Goal: Task Accomplishment & Management: Manage account settings

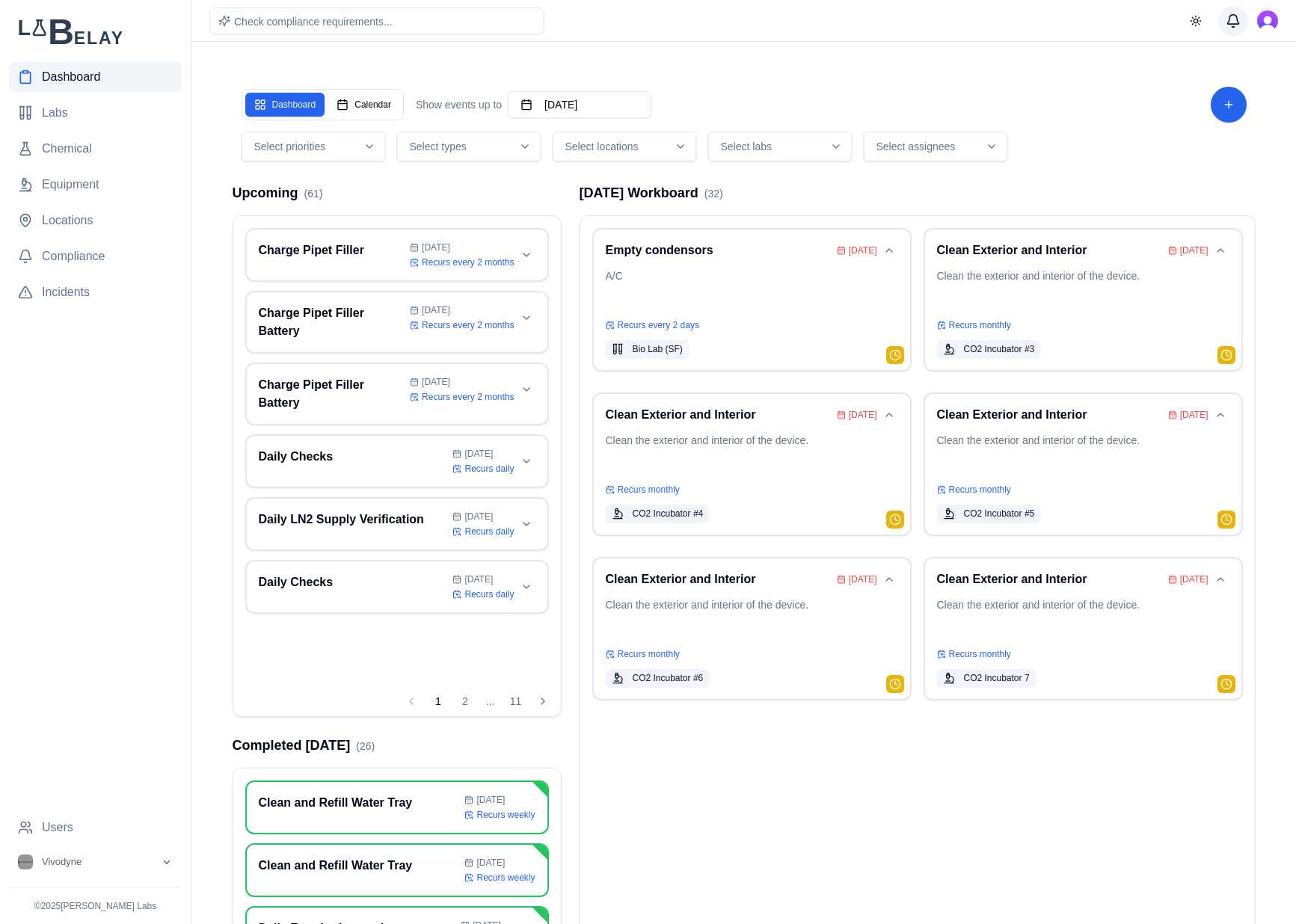
click at [1231, 21] on button "Messages" at bounding box center [1233, 21] width 30 height 30
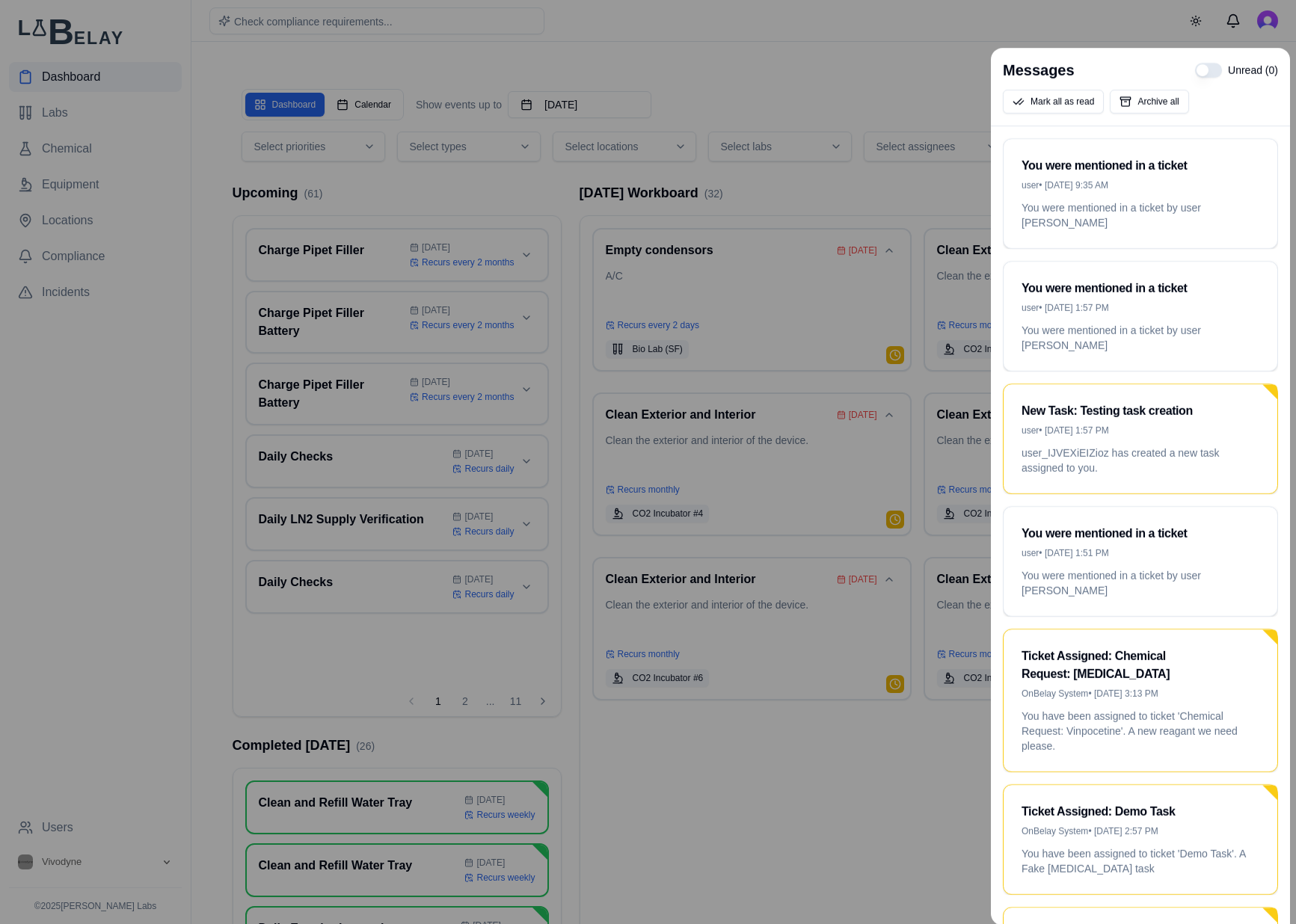
click at [892, 67] on div at bounding box center [648, 462] width 1296 height 924
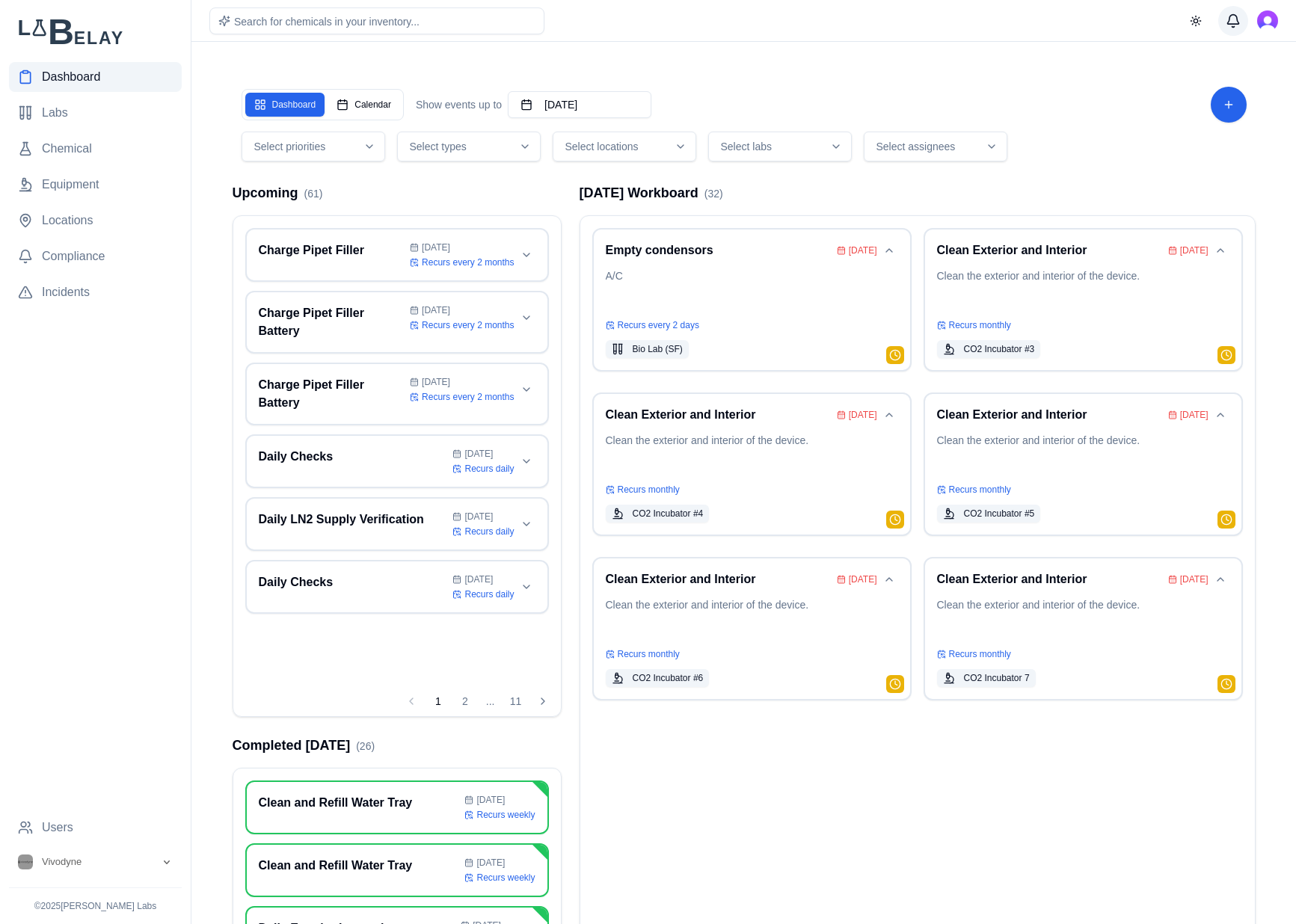
click at [1234, 27] on button "Messages" at bounding box center [1233, 21] width 30 height 30
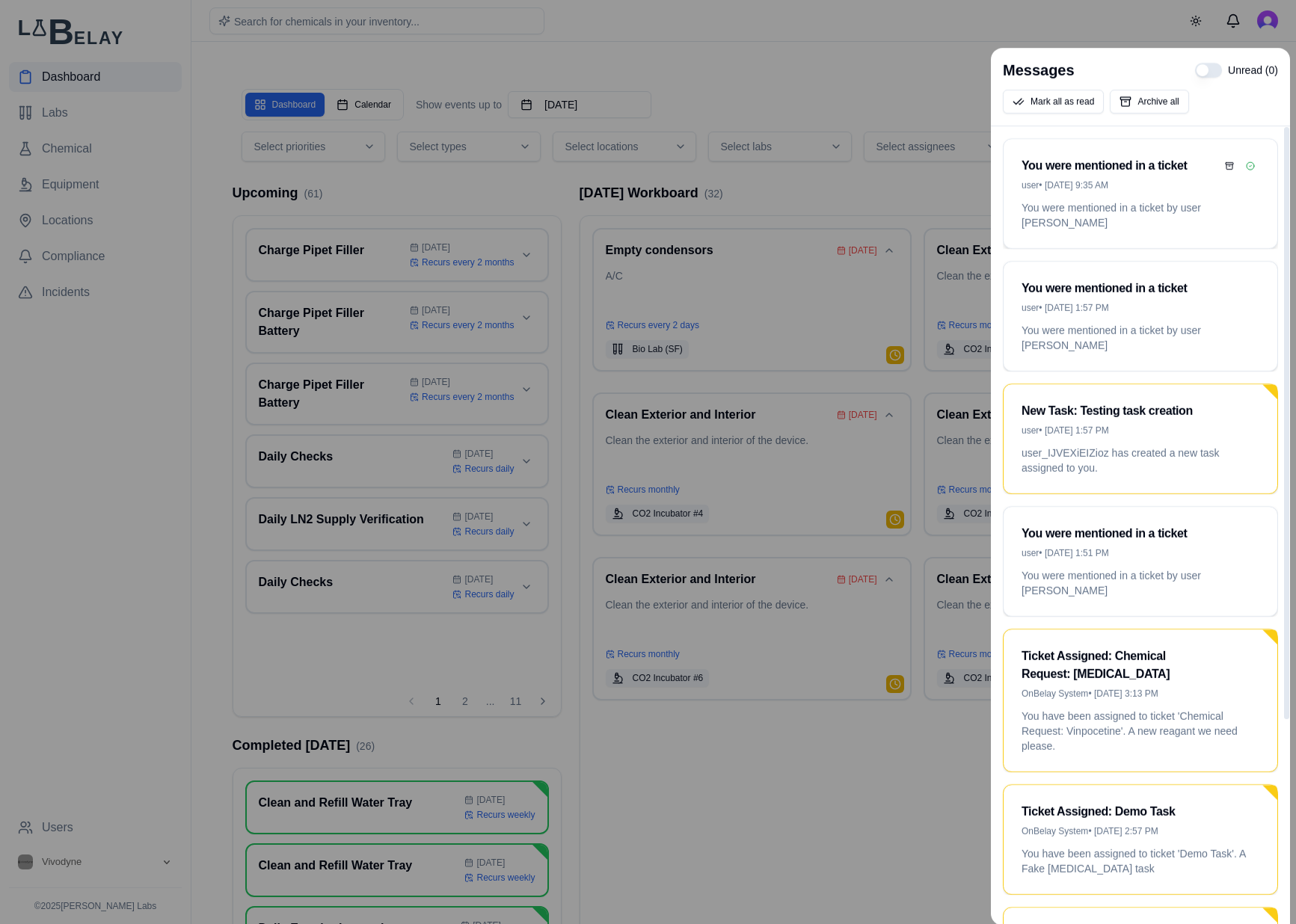
click at [1166, 203] on p "You were mentioned in a ticket by user [PERSON_NAME]" at bounding box center [1141, 215] width 238 height 30
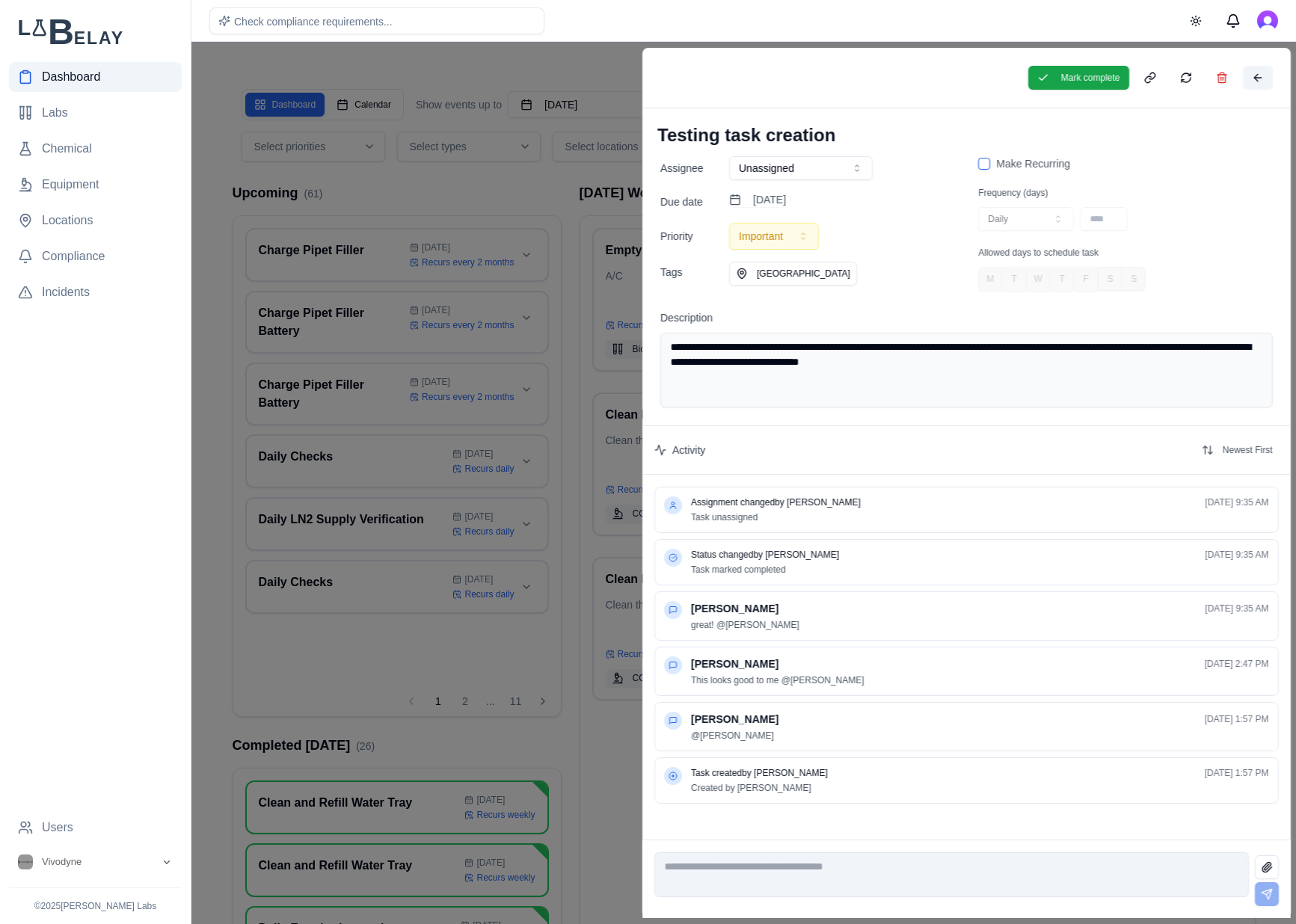
click at [1257, 77] on button at bounding box center [1256, 78] width 30 height 24
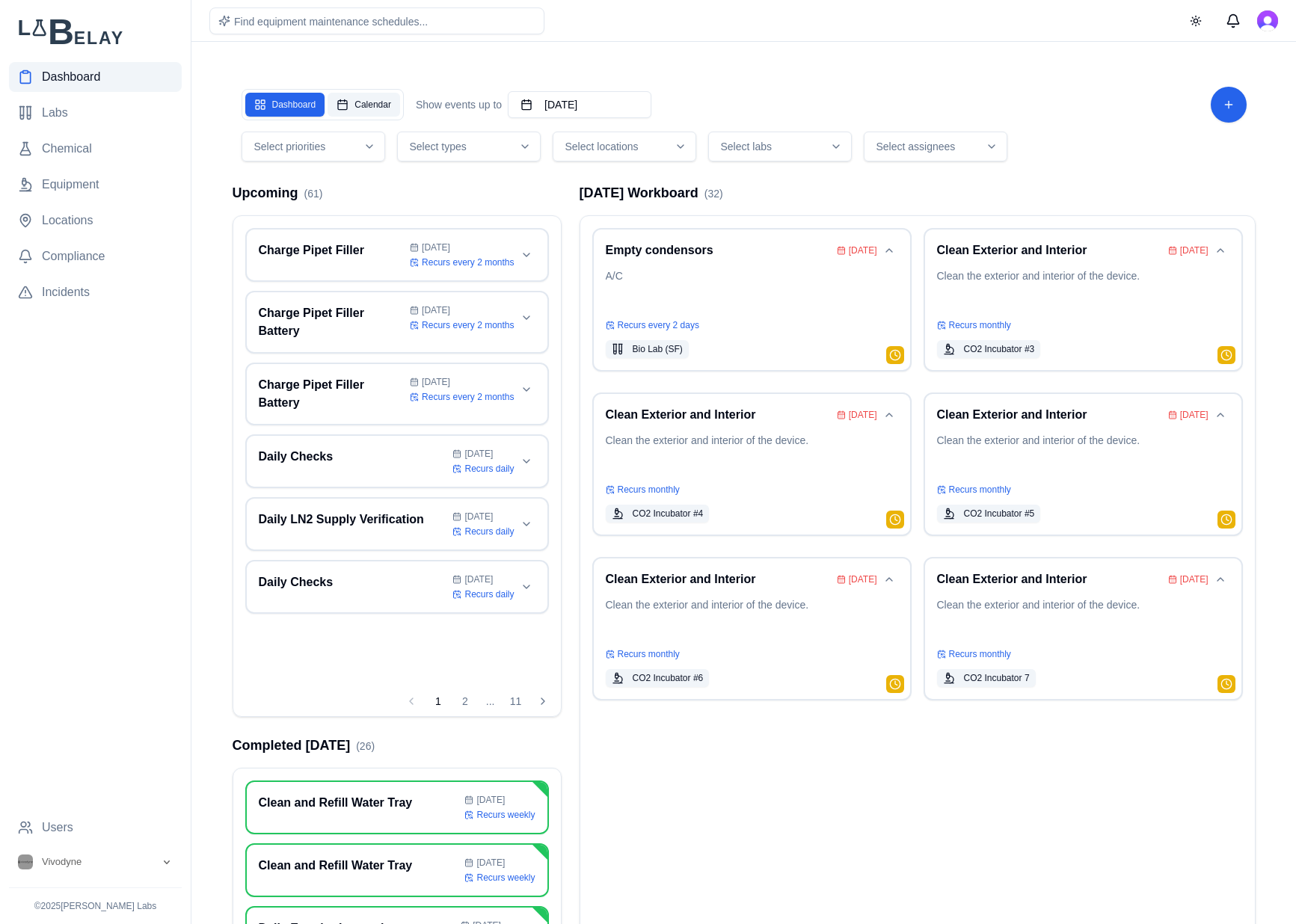
click at [381, 104] on button "Calendar" at bounding box center [364, 105] width 72 height 24
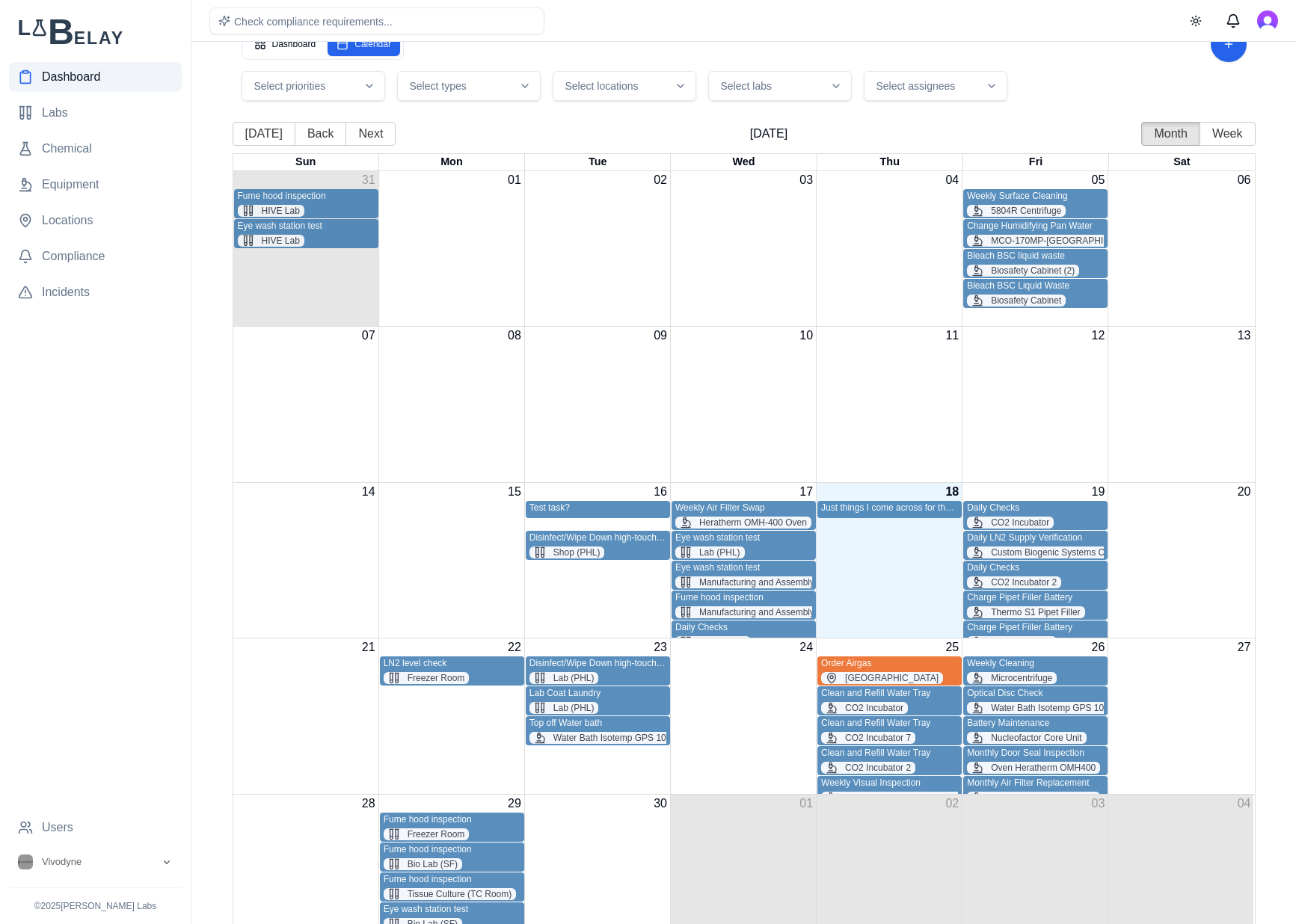
scroll to position [58, 0]
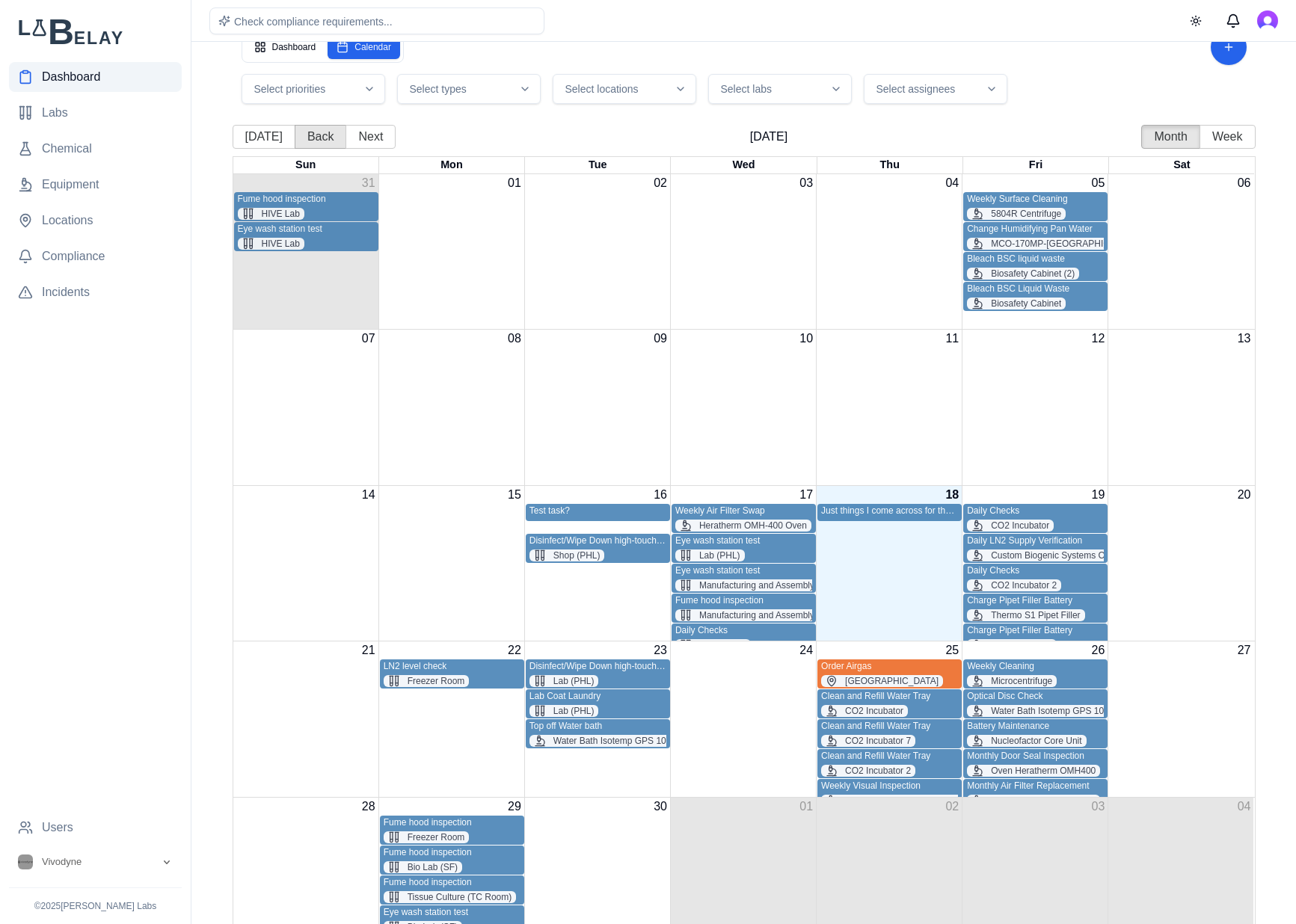
click at [300, 132] on button "Back" at bounding box center [321, 137] width 53 height 24
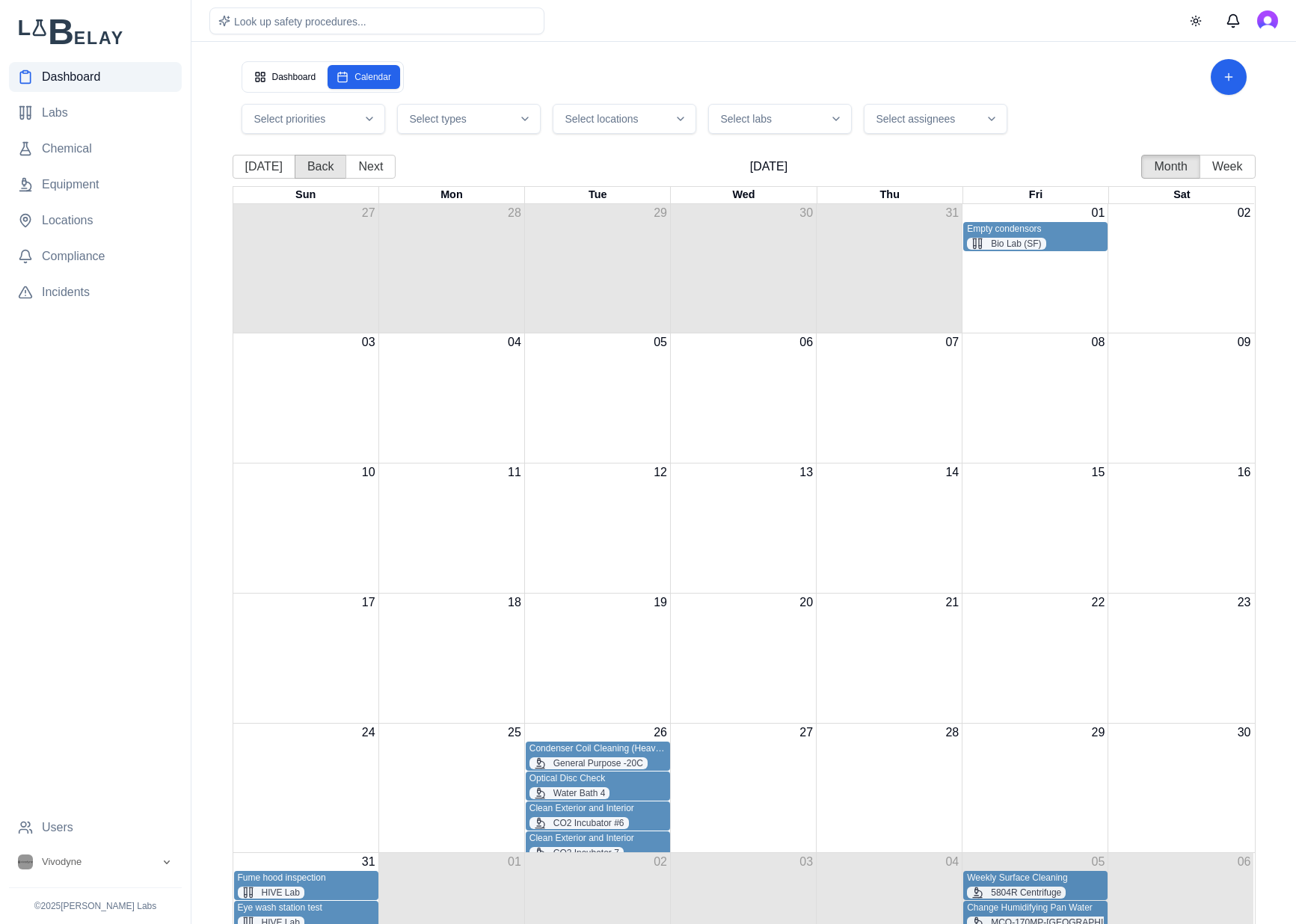
scroll to position [116, 0]
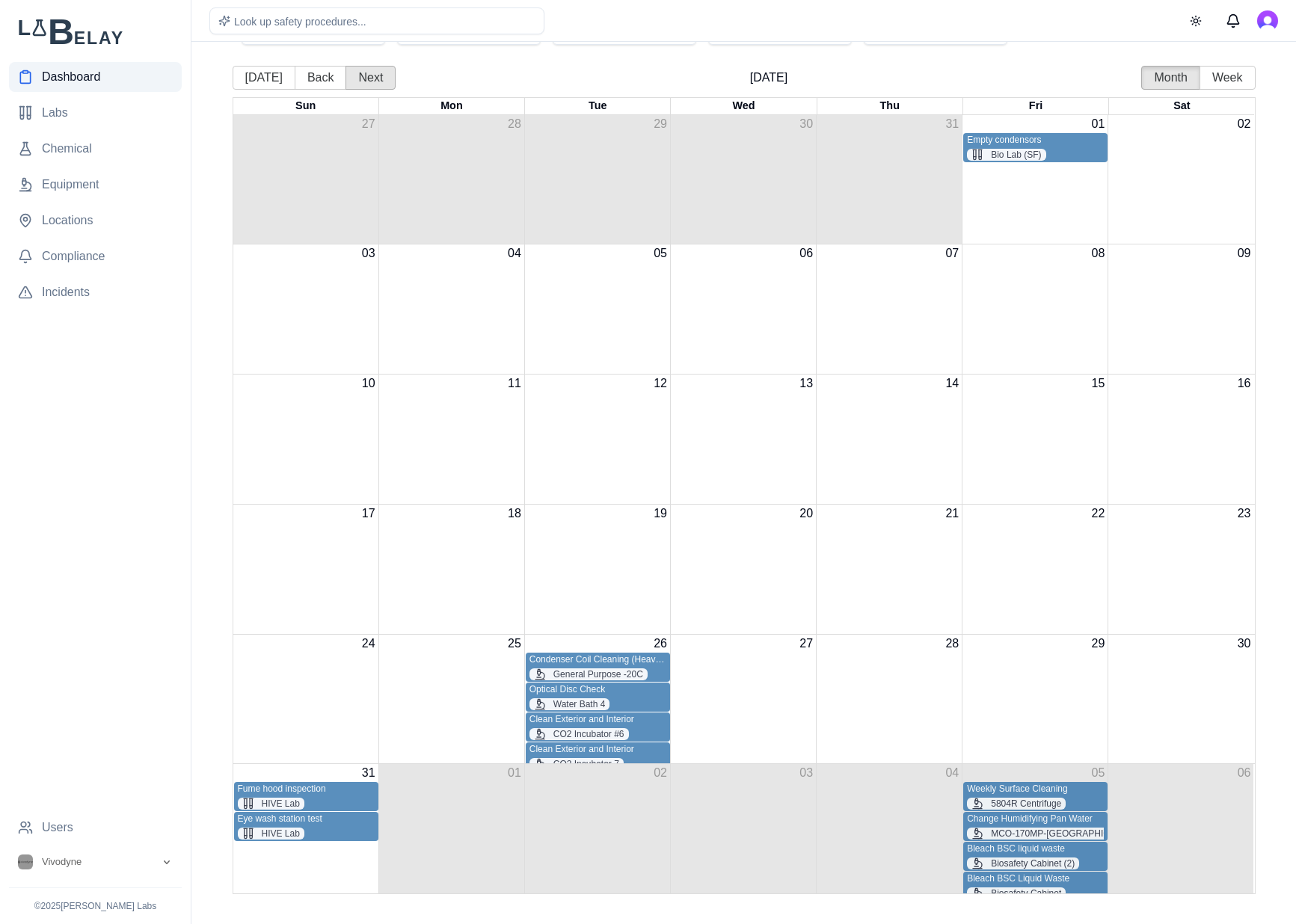
click at [356, 74] on button "Next" at bounding box center [371, 78] width 50 height 24
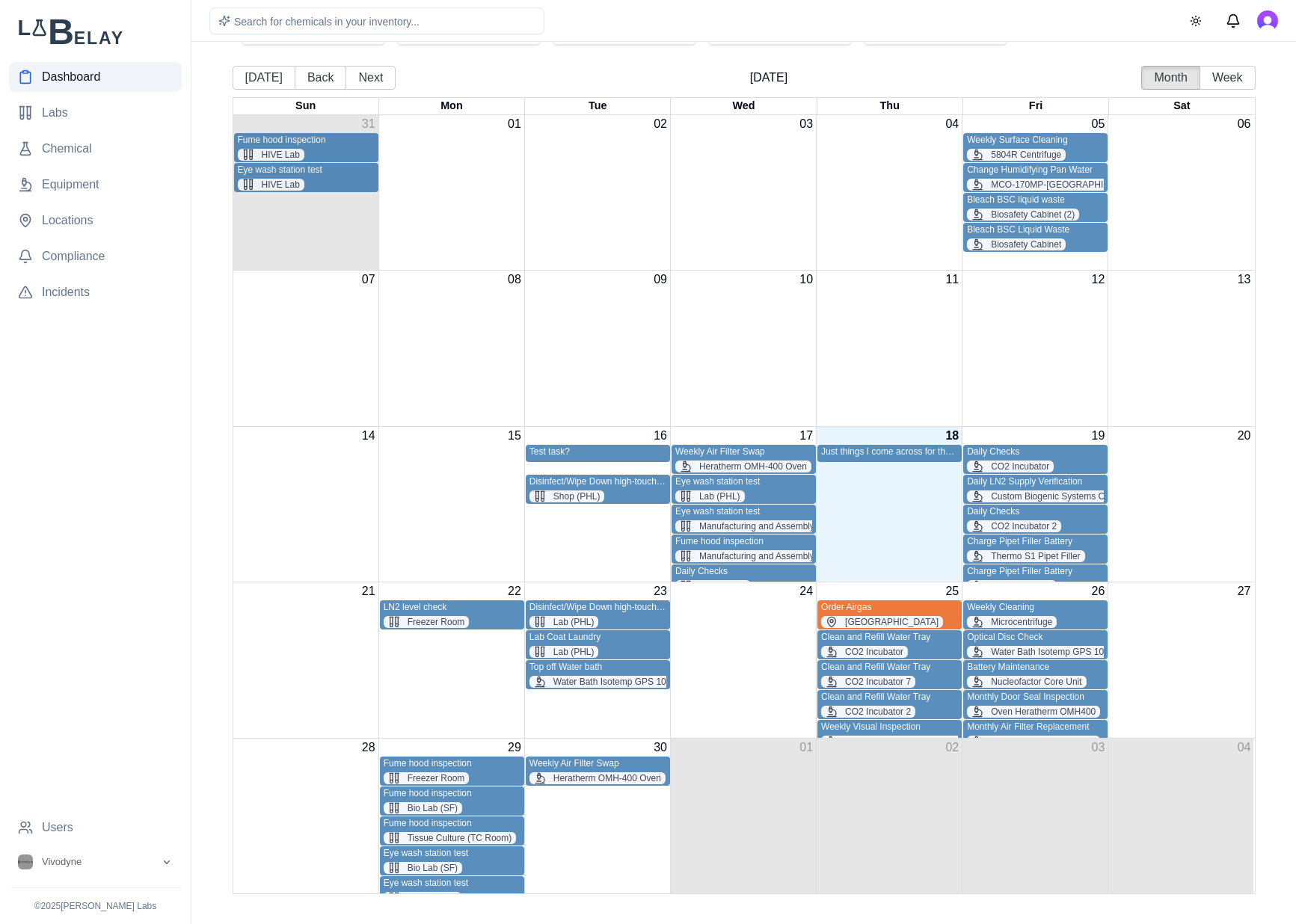
drag, startPoint x: 712, startPoint y: 449, endPoint x: 623, endPoint y: 863, distance: 423.5
click at [623, 863] on div "Sun Mon Tue Wed Thu Fri Sat 31 01 02 03 04 05 06 Fume hood inspection HIVE Lab …" at bounding box center [744, 496] width 1023 height 796
drag, startPoint x: 789, startPoint y: 453, endPoint x: 798, endPoint y: 670, distance: 217.2
click at [798, 670] on div "Sun Mon Tue Wed Thu Fri Sat 31 01 02 03 04 05 06 Fume hood inspection HIVE Lab …" at bounding box center [744, 496] width 1023 height 796
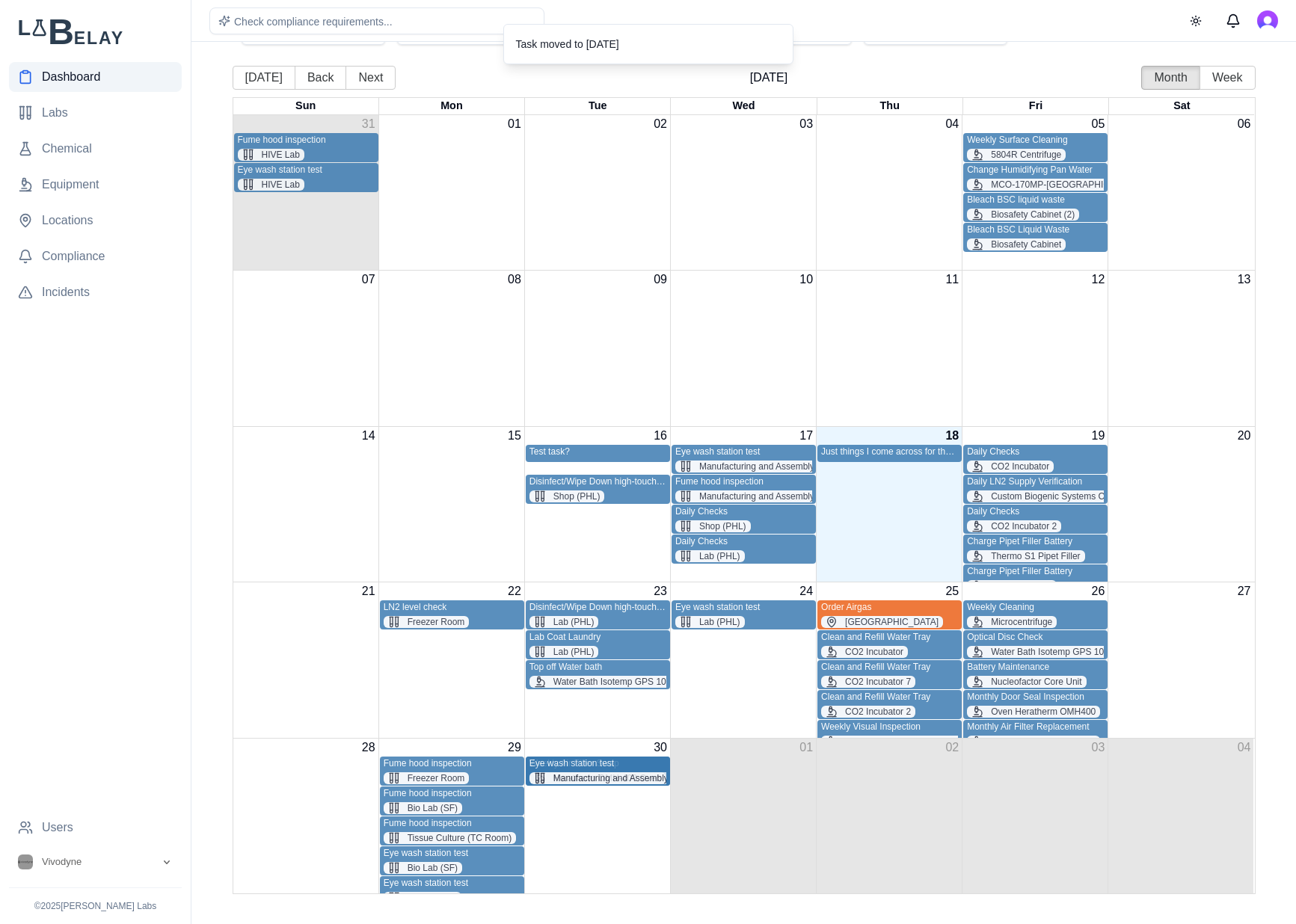
drag, startPoint x: 786, startPoint y: 453, endPoint x: 605, endPoint y: 815, distance: 404.7
click at [605, 815] on div "Sun Mon Tue Wed Thu Fri Sat 31 01 02 03 04 05 06 Fume hood inspection HIVE Lab …" at bounding box center [744, 496] width 1023 height 796
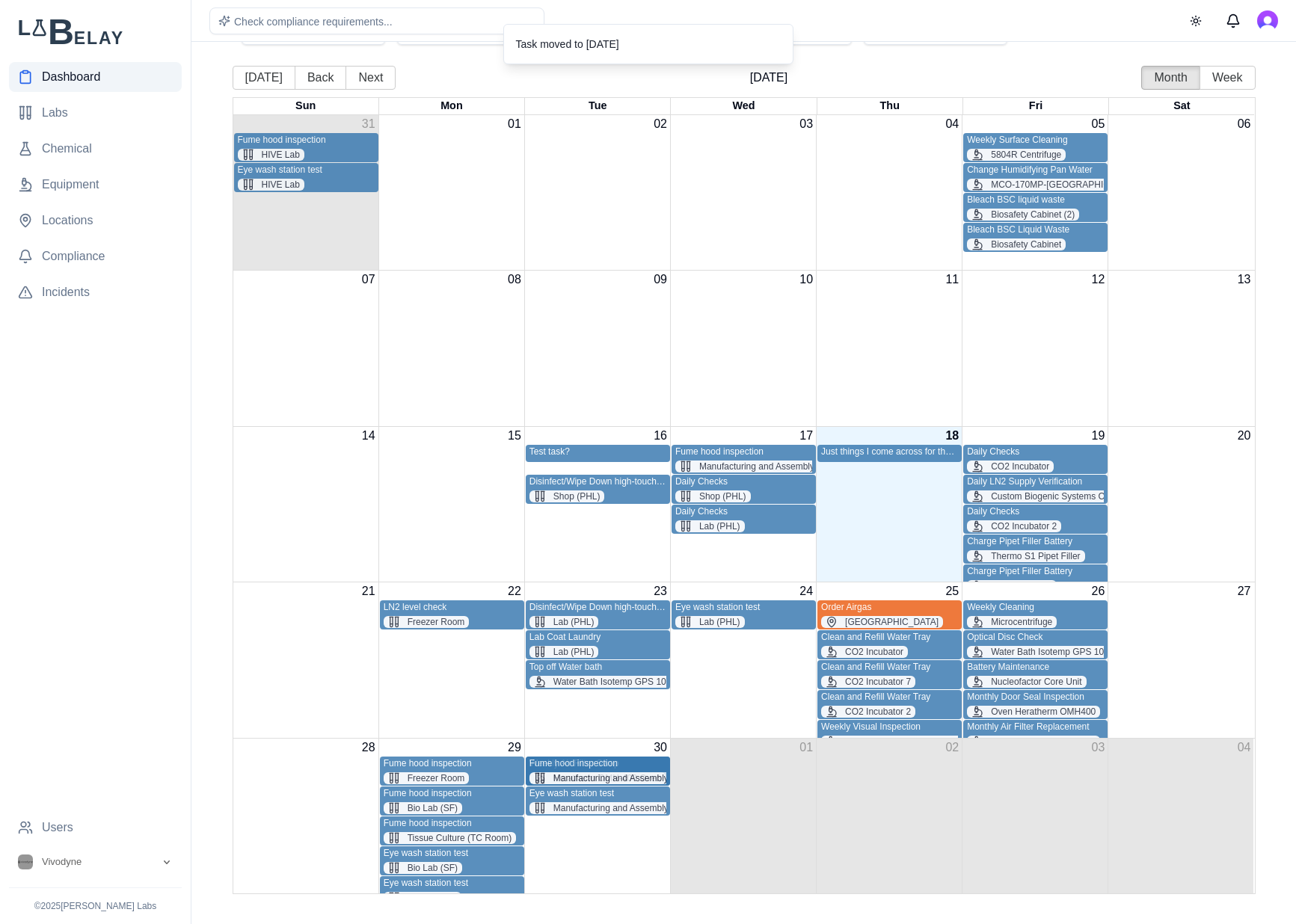
drag, startPoint x: 763, startPoint y: 448, endPoint x: 600, endPoint y: 857, distance: 440.3
click at [600, 857] on div "Sun Mon Tue Wed Thu Fri Sat 31 01 02 03 04 05 06 Fume hood inspection HIVE Lab …" at bounding box center [744, 496] width 1023 height 796
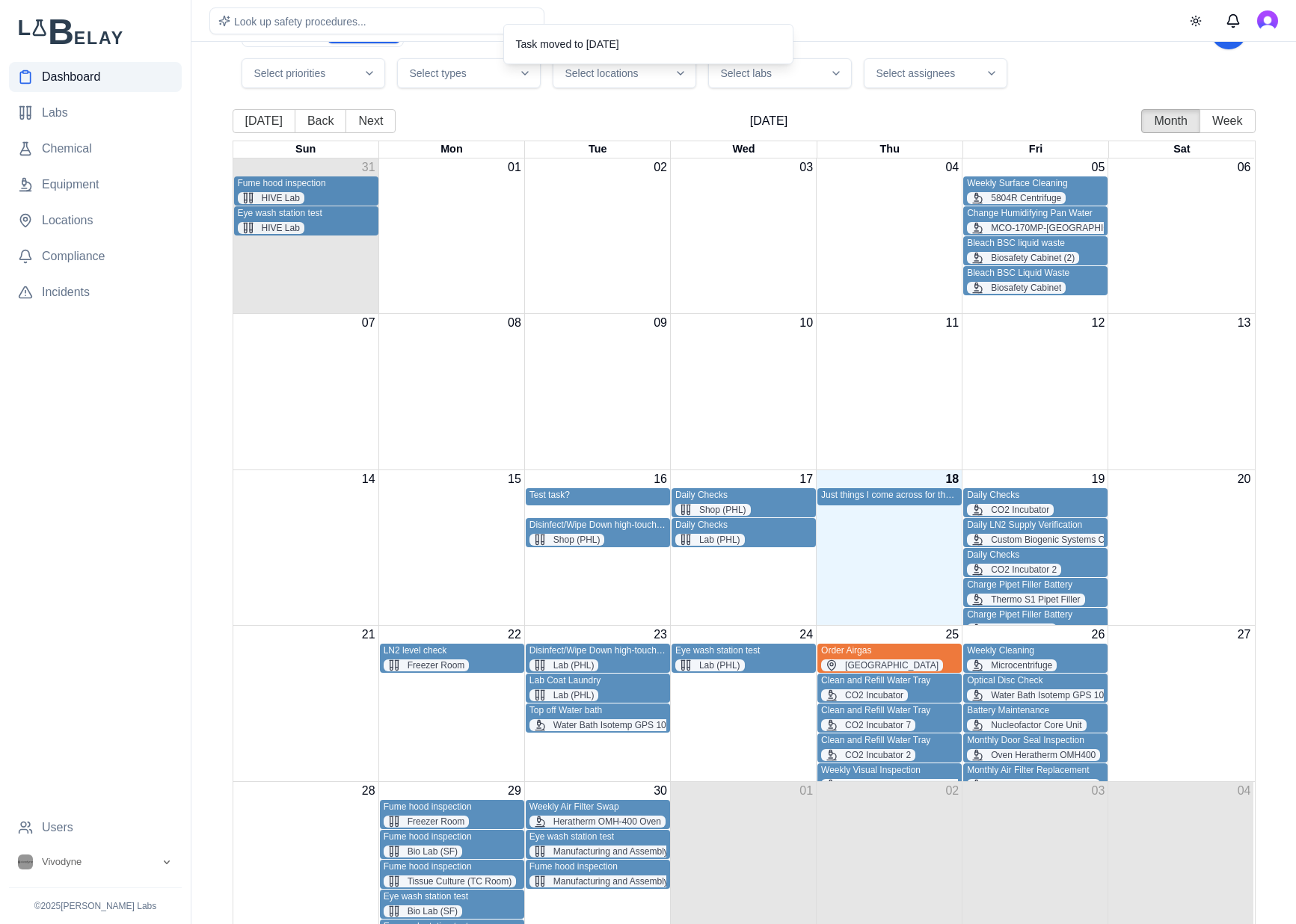
scroll to position [112, 0]
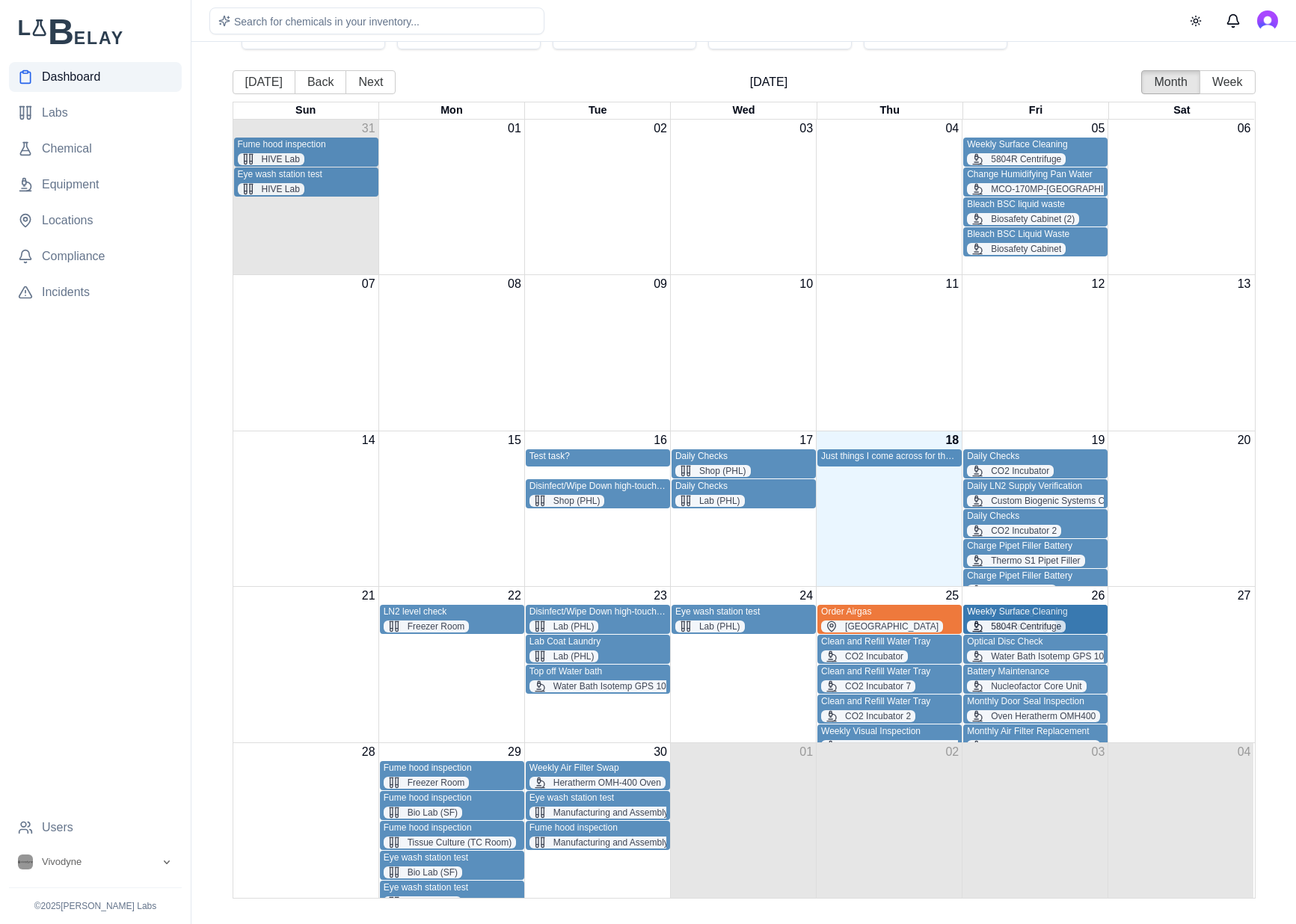
drag, startPoint x: 1081, startPoint y: 151, endPoint x: 1049, endPoint y: 608, distance: 458.1
drag, startPoint x: 1036, startPoint y: 143, endPoint x: 1038, endPoint y: 596, distance: 453.0
click at [1038, 596] on div "Sun Mon Tue Wed Thu Fri Sat 31 01 02 03 04 05 06 Fume hood inspection HIVE Lab …" at bounding box center [744, 500] width 1023 height 796
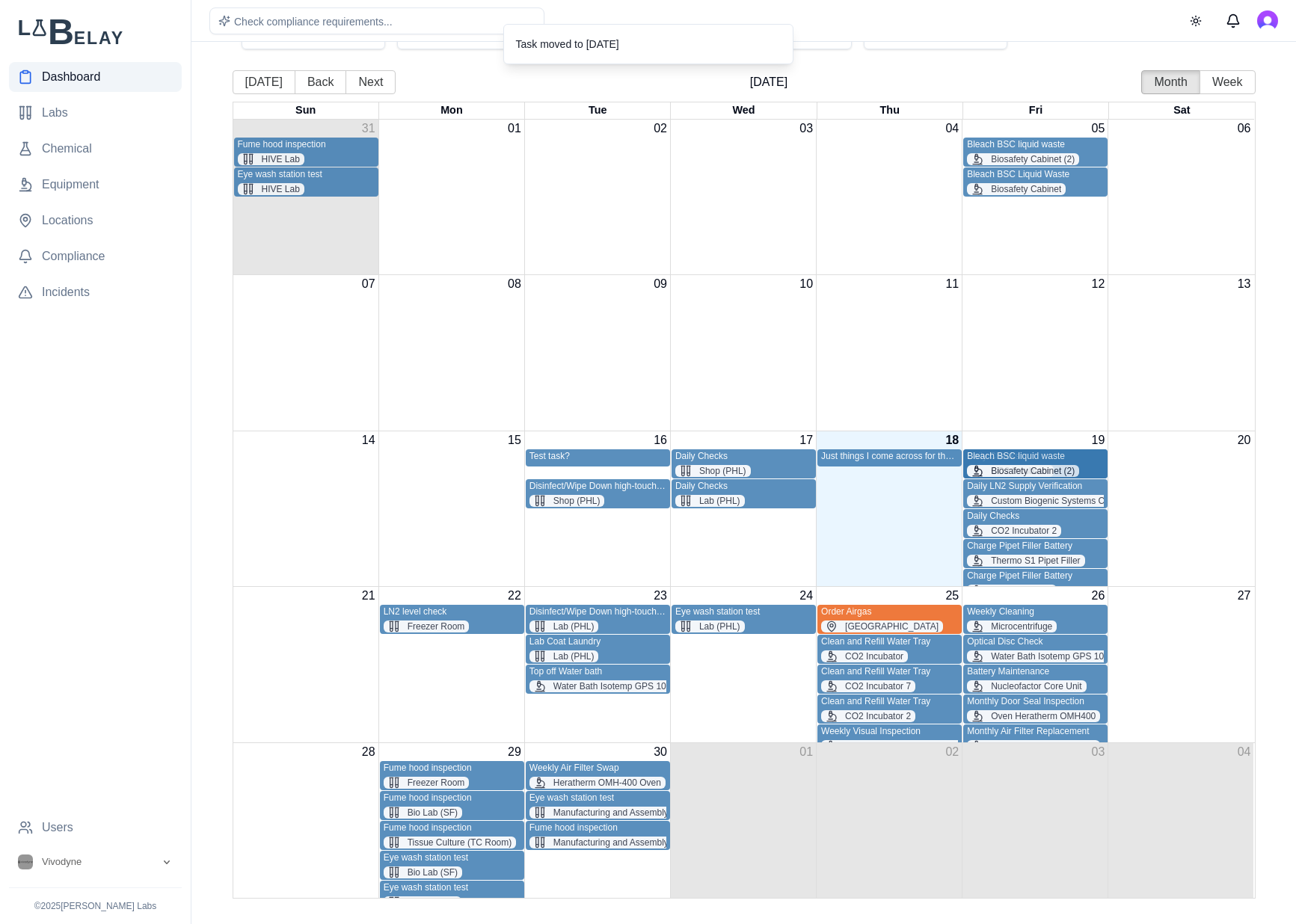
drag, startPoint x: 1094, startPoint y: 152, endPoint x: 1058, endPoint y: 457, distance: 307.1
drag, startPoint x: 1037, startPoint y: 203, endPoint x: 1037, endPoint y: 478, distance: 275.0
click at [1037, 478] on div "Sun Mon Tue Wed Thu Fri Sat 31 01 02 03 04 05 06 Fume hood inspection HIVE Lab …" at bounding box center [744, 500] width 1023 height 796
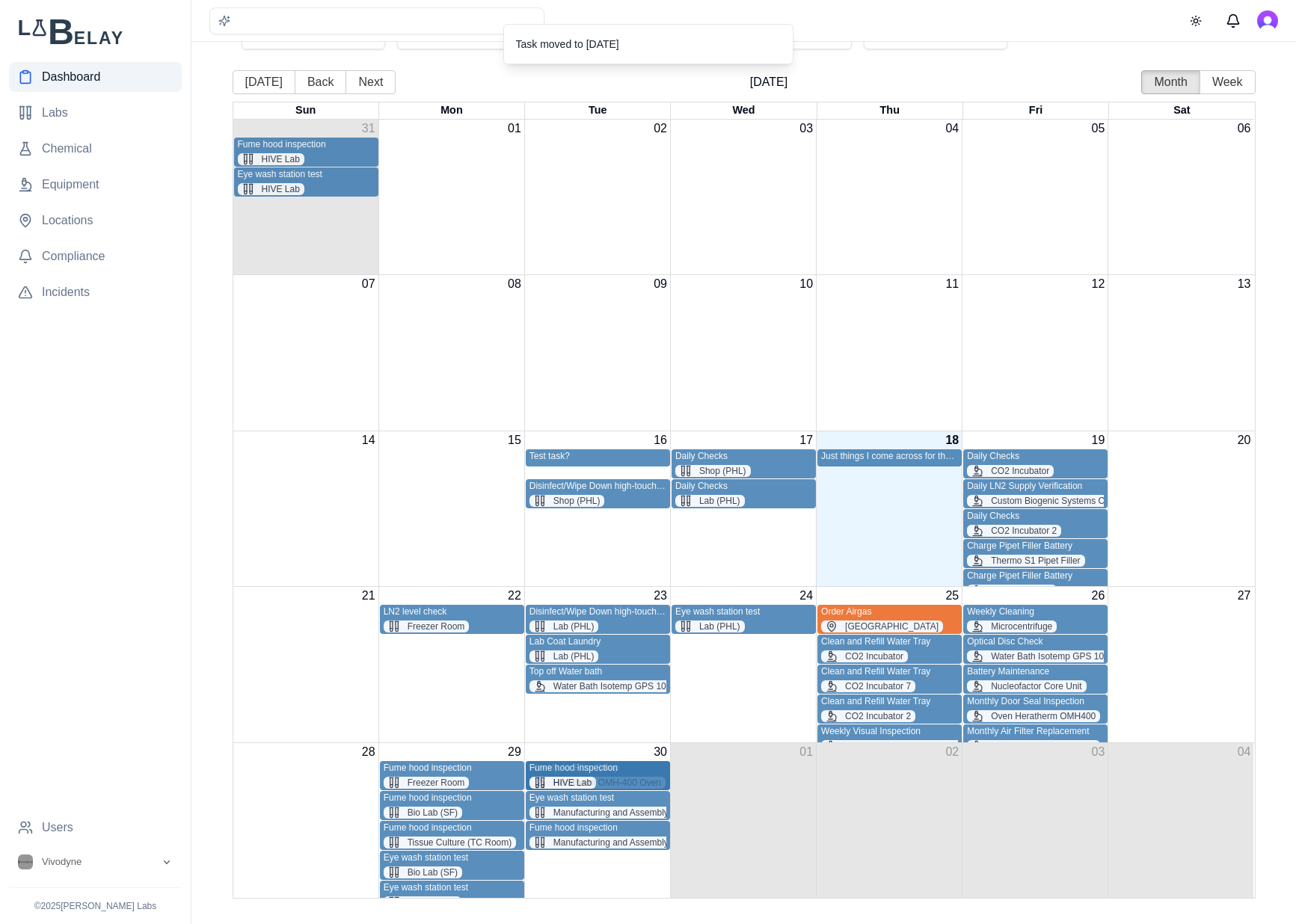
drag, startPoint x: 323, startPoint y: 152, endPoint x: 633, endPoint y: 867, distance: 779.3
click at [633, 867] on div "Sun Mon Tue Wed Thu Fri Sat 31 01 02 03 04 05 06 Fume hood inspection HIVE Lab …" at bounding box center [744, 500] width 1023 height 796
drag, startPoint x: 331, startPoint y: 153, endPoint x: 627, endPoint y: 885, distance: 789.6
click at [627, 885] on div "Sun Mon Tue Wed Thu Fri Sat 31 01 02 03 04 05 06 Eye wash station test HIVE Lab…" at bounding box center [744, 500] width 1023 height 796
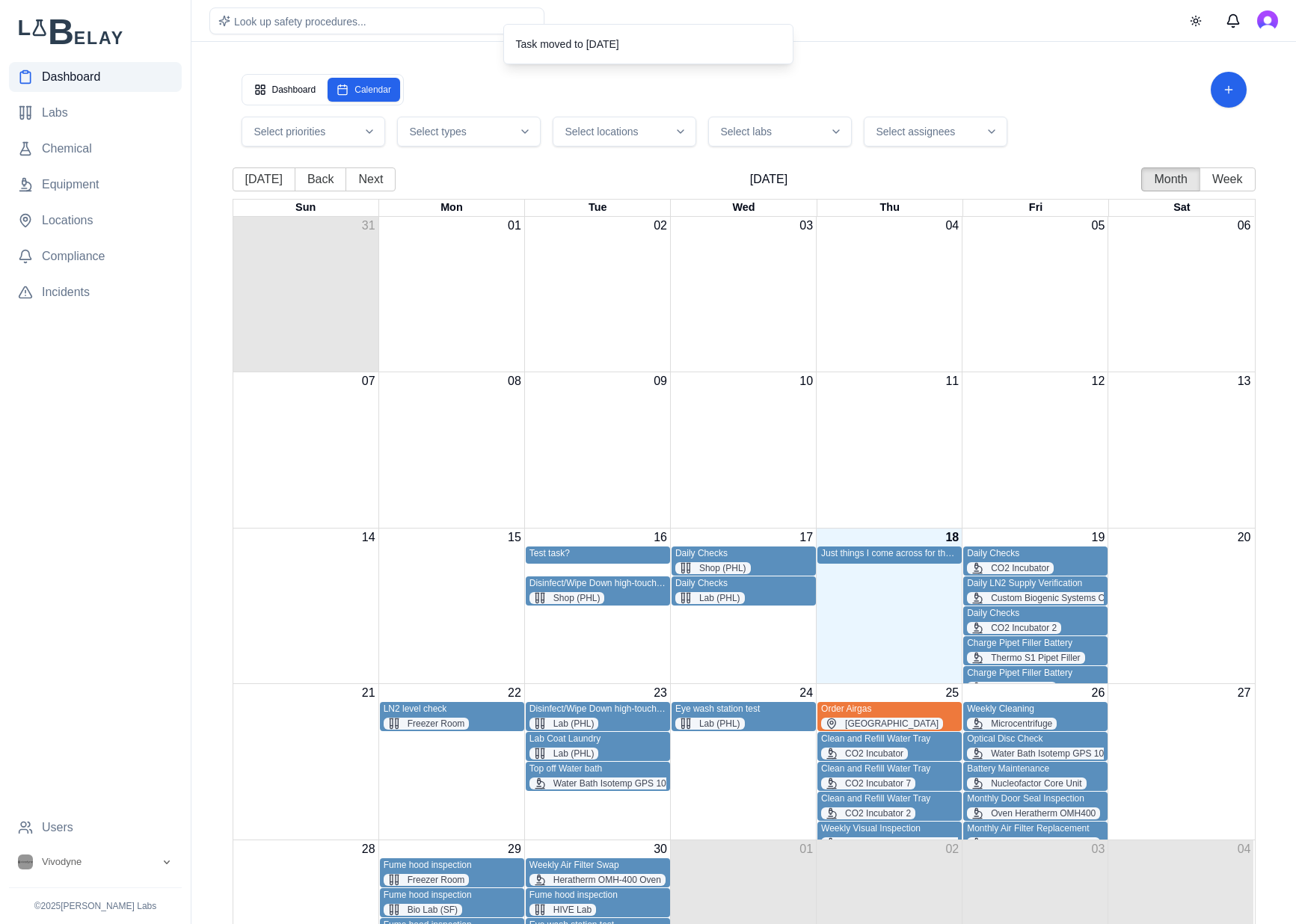
scroll to position [0, 0]
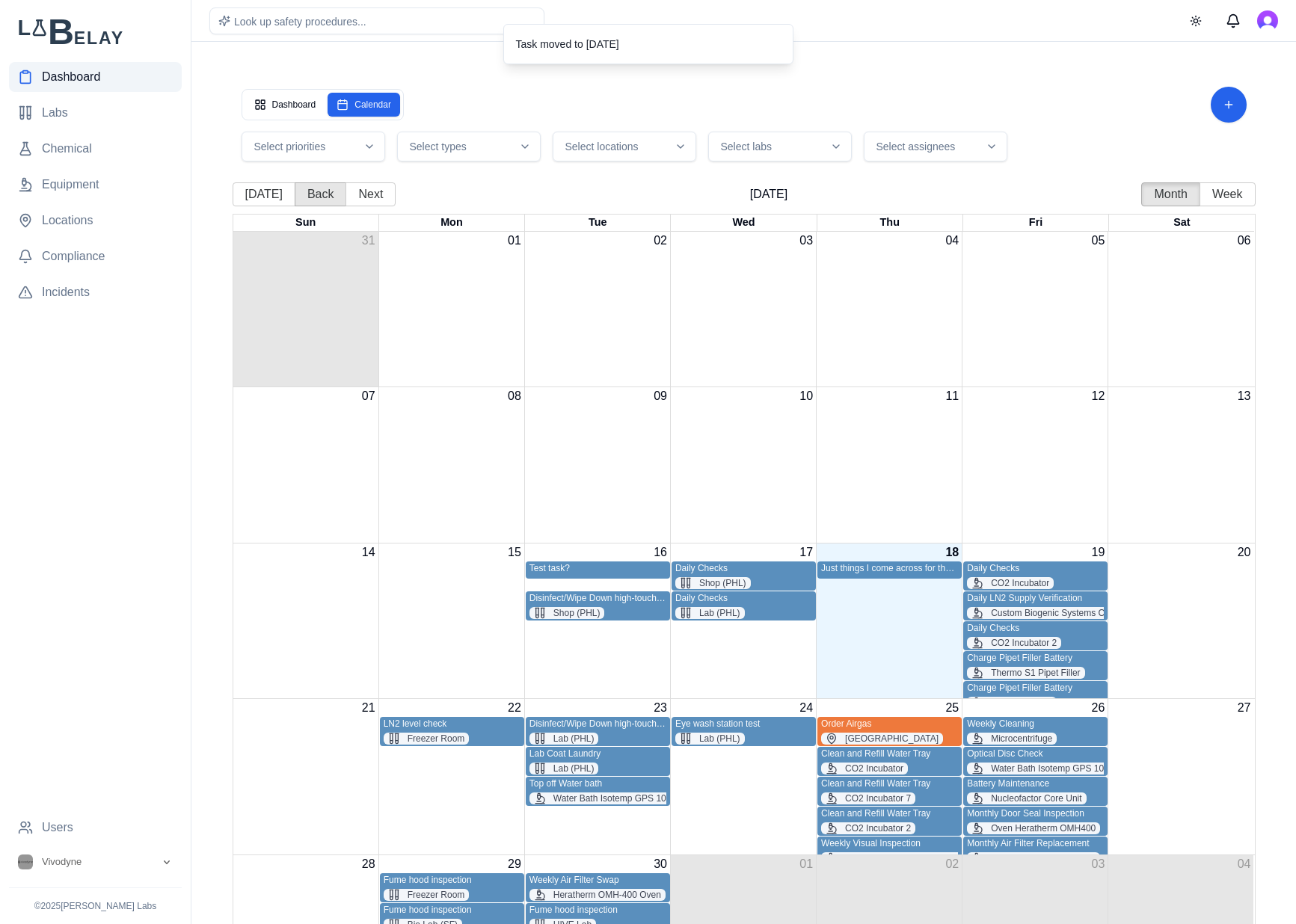
click at [326, 196] on button "Back" at bounding box center [321, 195] width 53 height 24
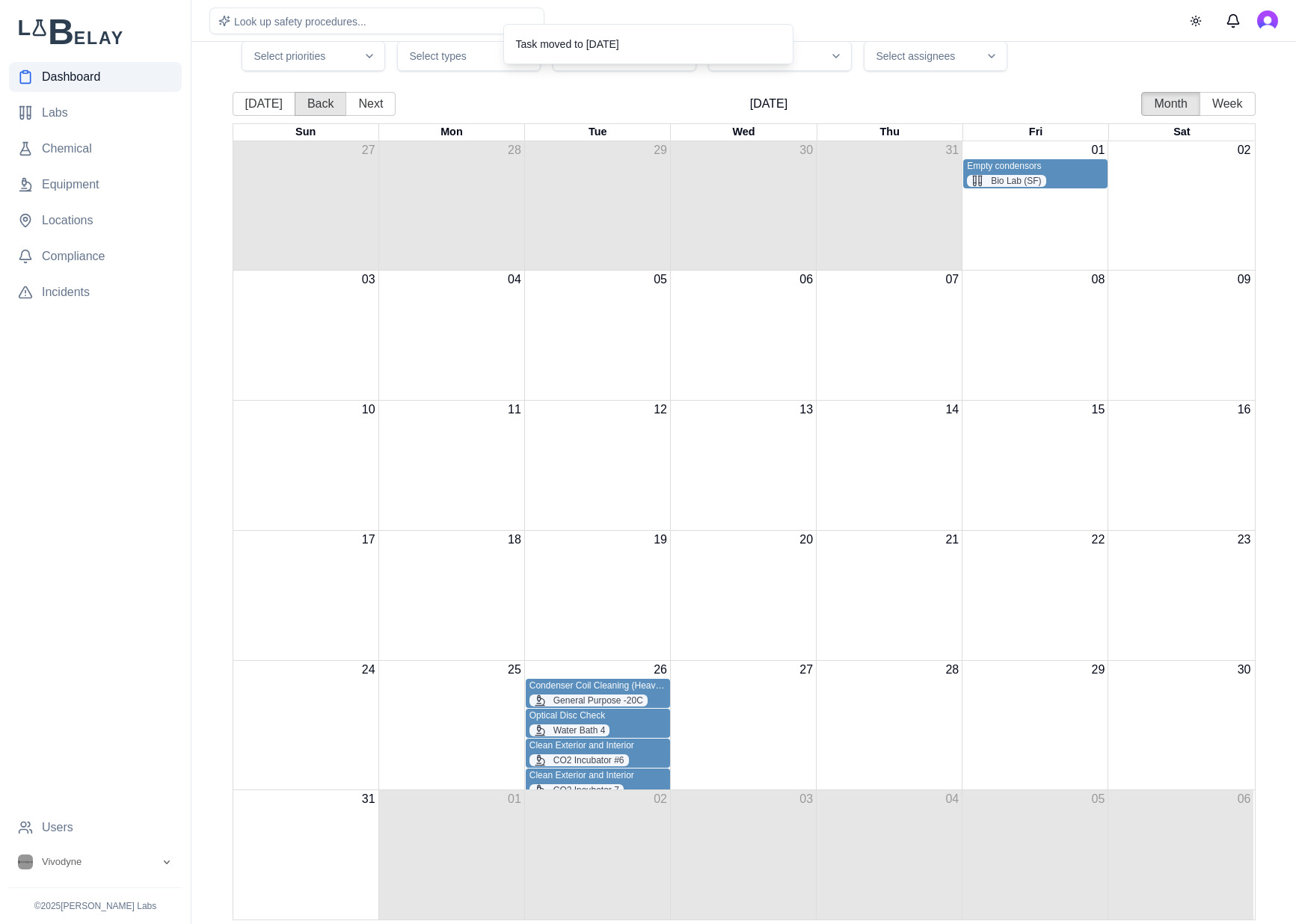
scroll to position [116, 0]
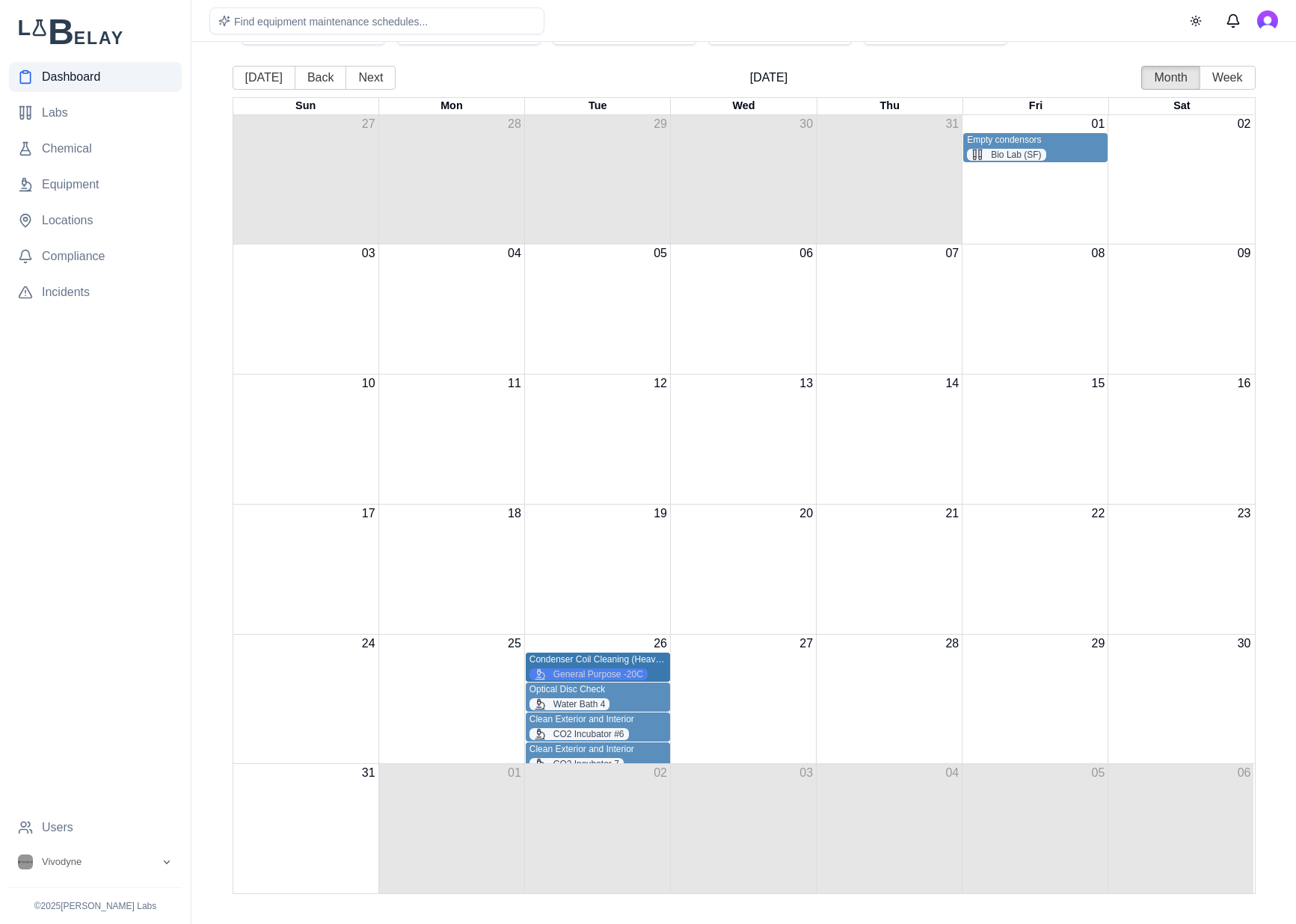
drag, startPoint x: 643, startPoint y: 658, endPoint x: 616, endPoint y: 676, distance: 32.4
click at [353, 81] on button "Next" at bounding box center [371, 78] width 50 height 24
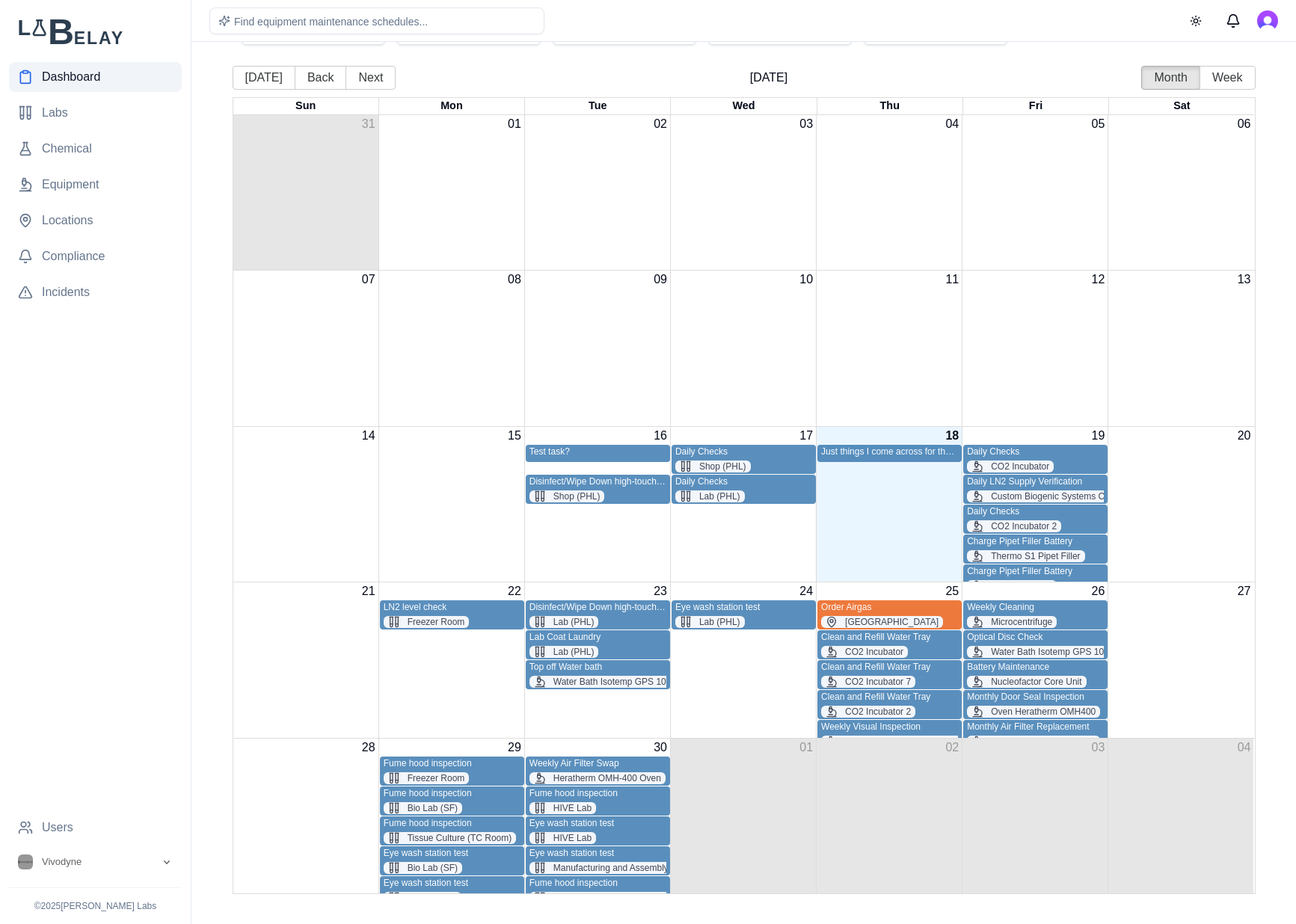
click at [76, 66] on link "Dashboard" at bounding box center [95, 77] width 172 height 30
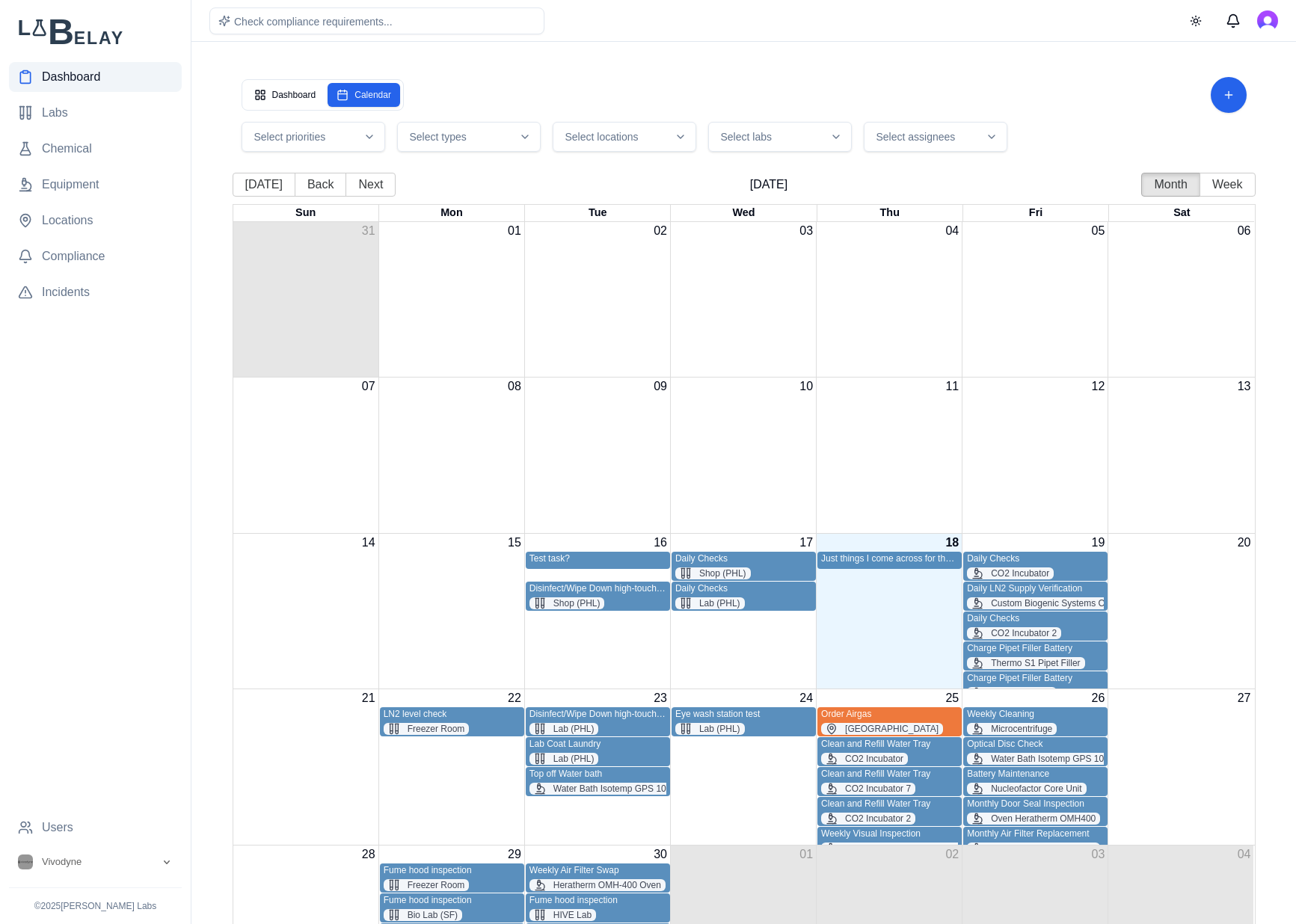
scroll to position [0, 0]
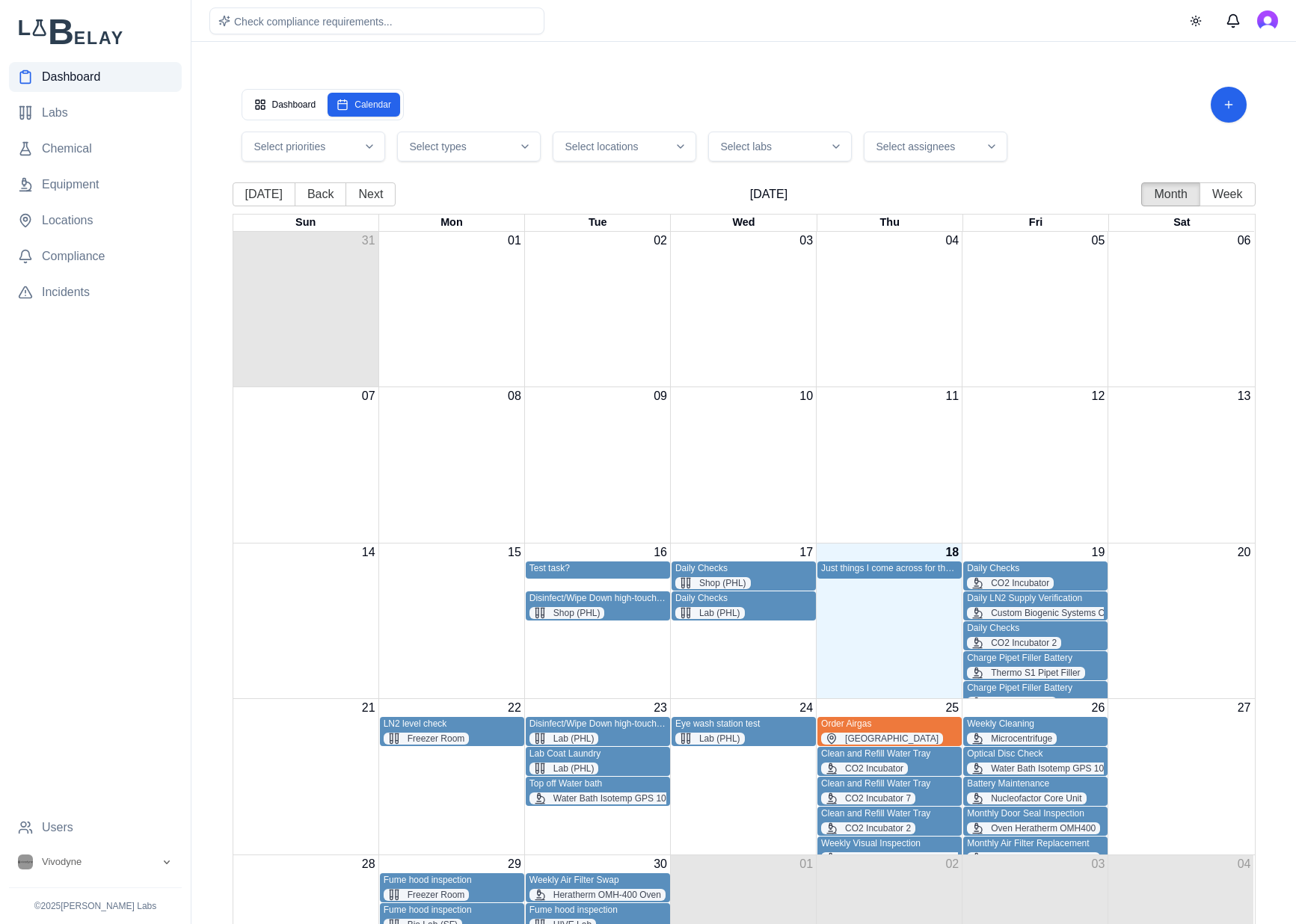
click at [110, 86] on link "Dashboard" at bounding box center [95, 77] width 172 height 30
click at [74, 80] on span "Dashboard" at bounding box center [72, 77] width 59 height 18
click at [274, 98] on button "Dashboard" at bounding box center [285, 105] width 80 height 24
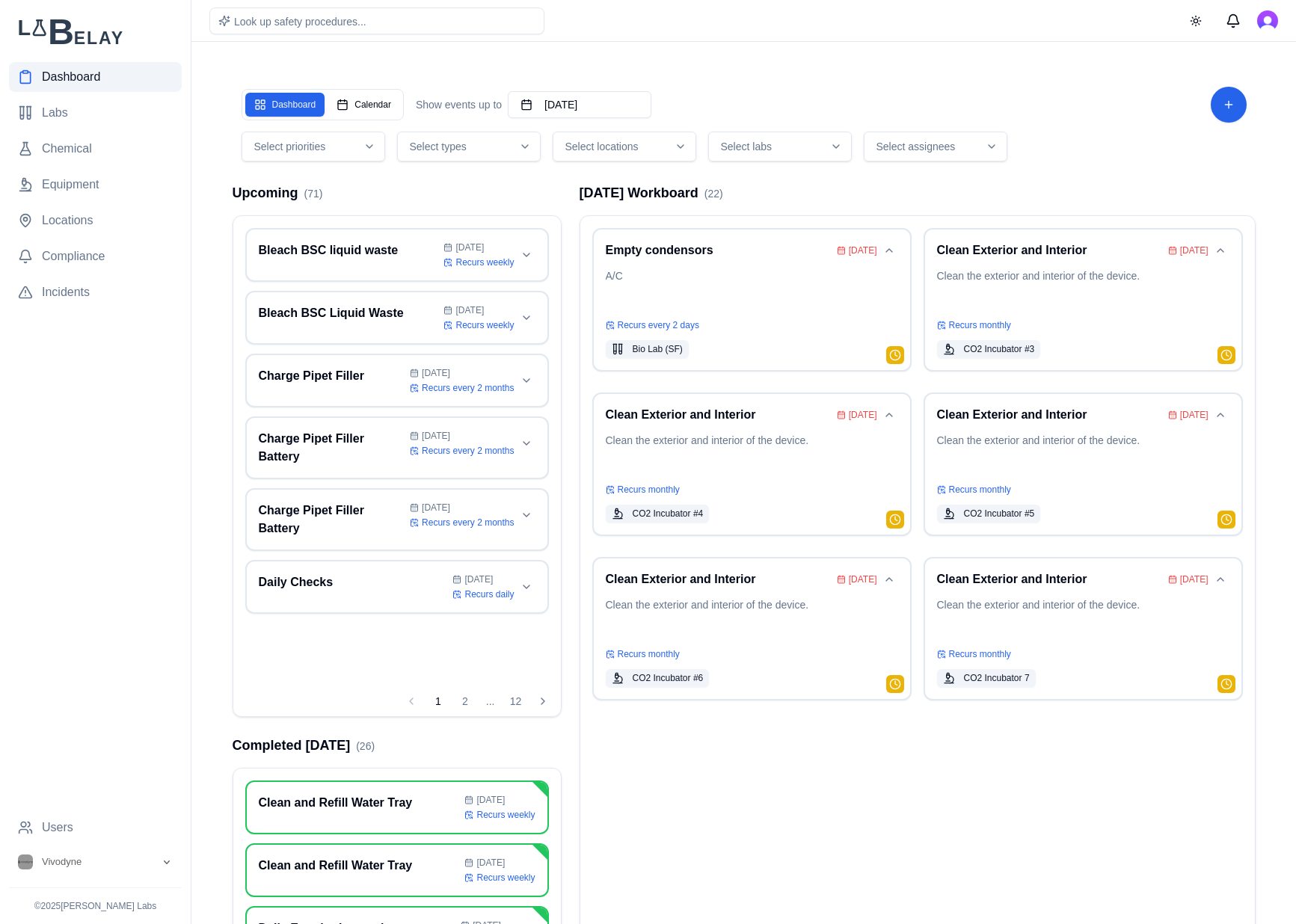
click at [923, 142] on span "Select assignees" at bounding box center [916, 146] width 79 height 15
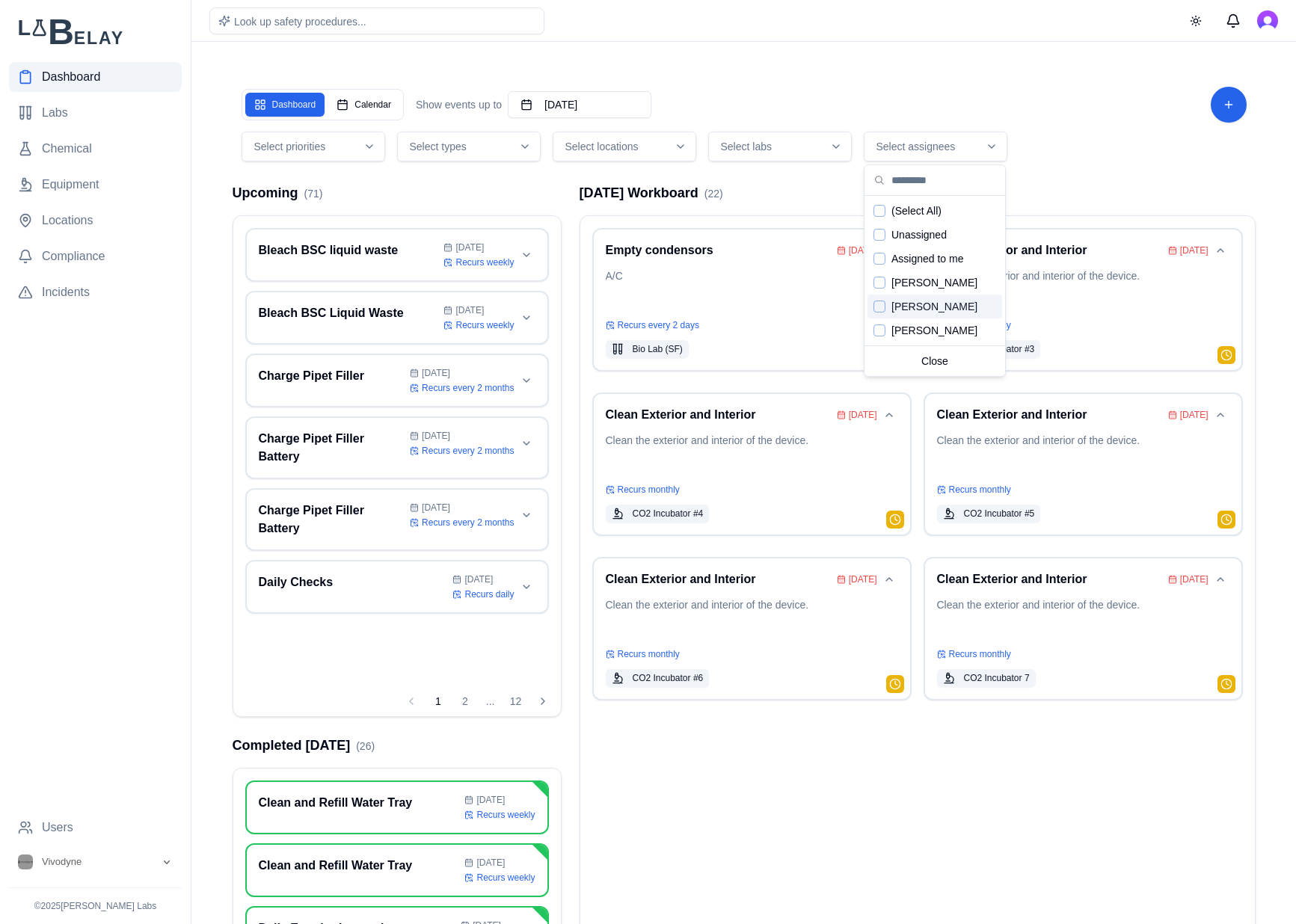
click at [940, 305] on span "[PERSON_NAME]" at bounding box center [935, 306] width 86 height 15
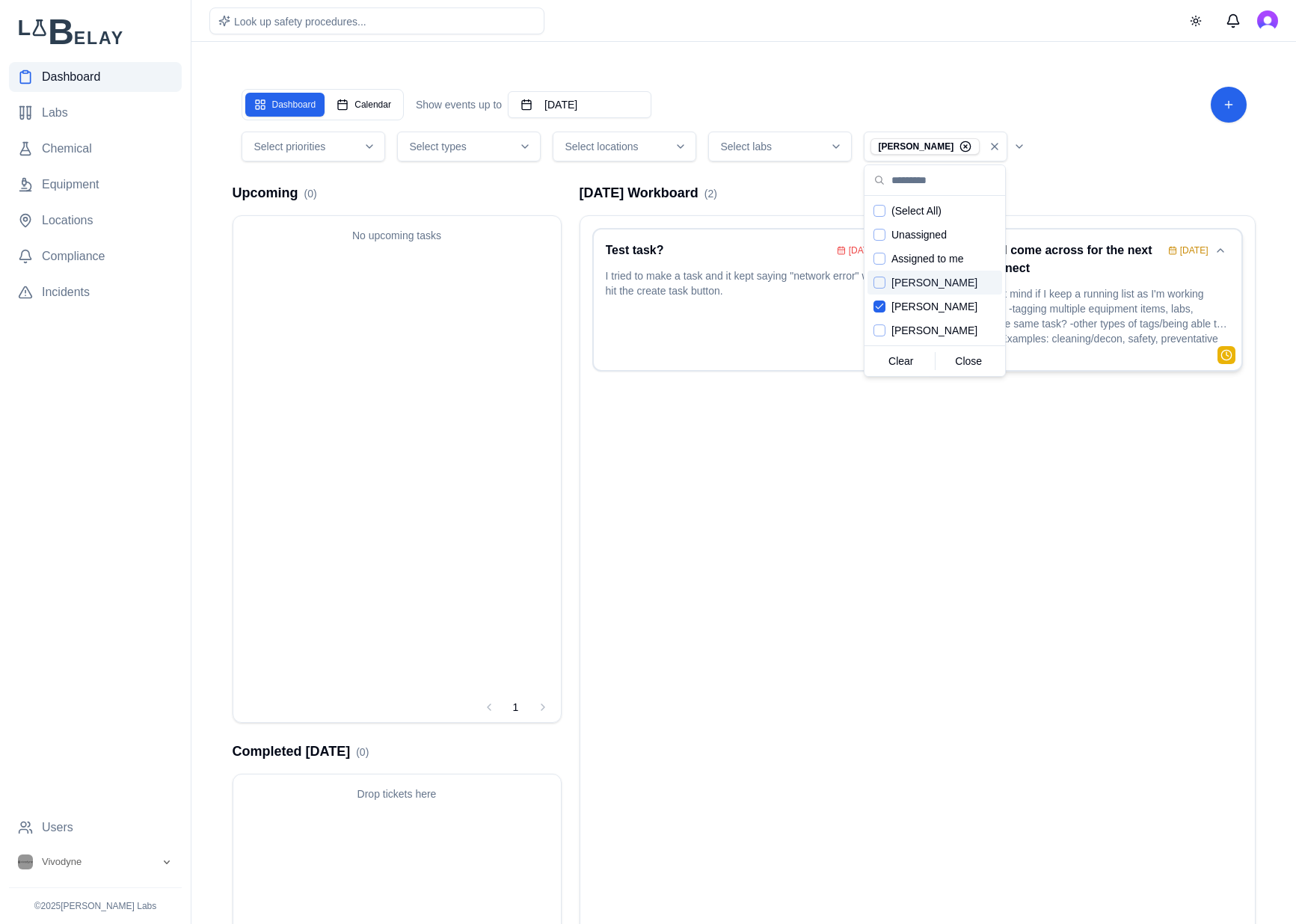
click at [1089, 307] on p "Hope you don't mind if I keep a running list as I'm working through things: -ta…" at bounding box center [1083, 317] width 292 height 63
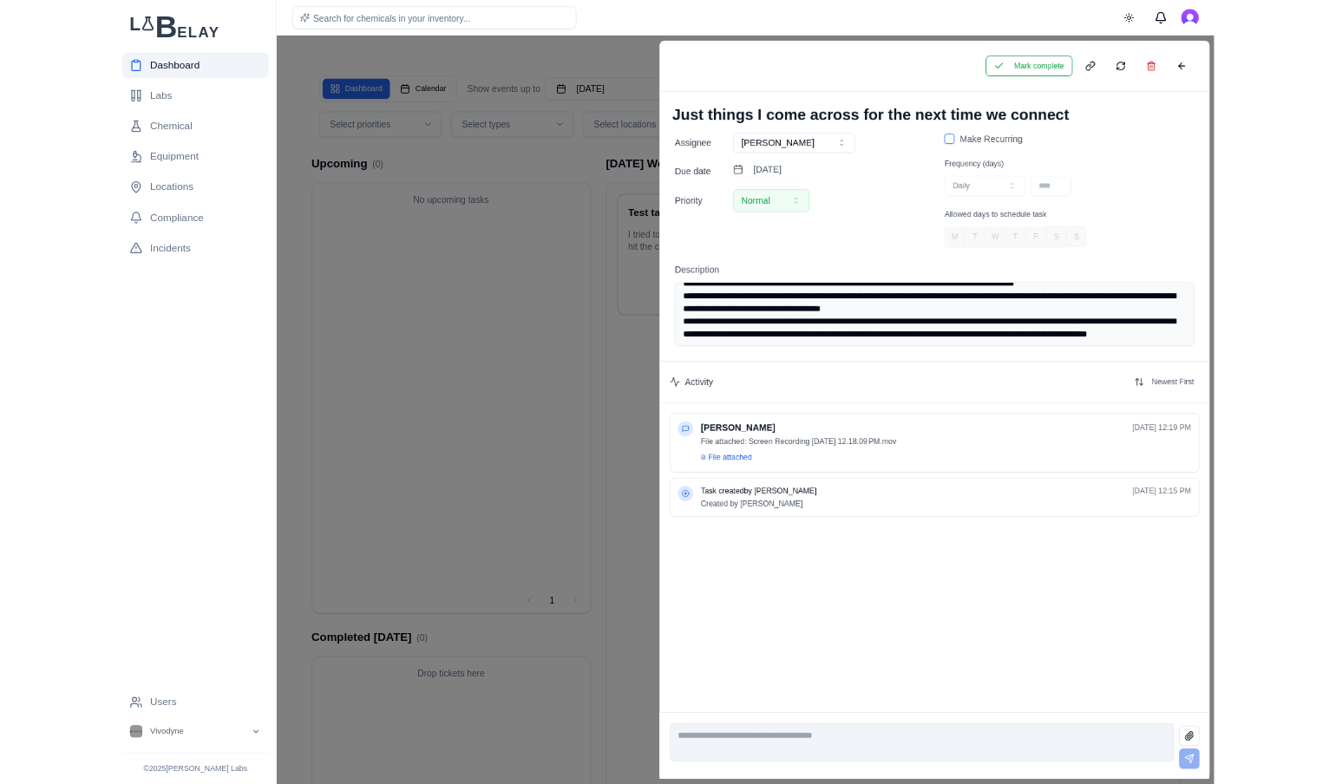
scroll to position [102, 0]
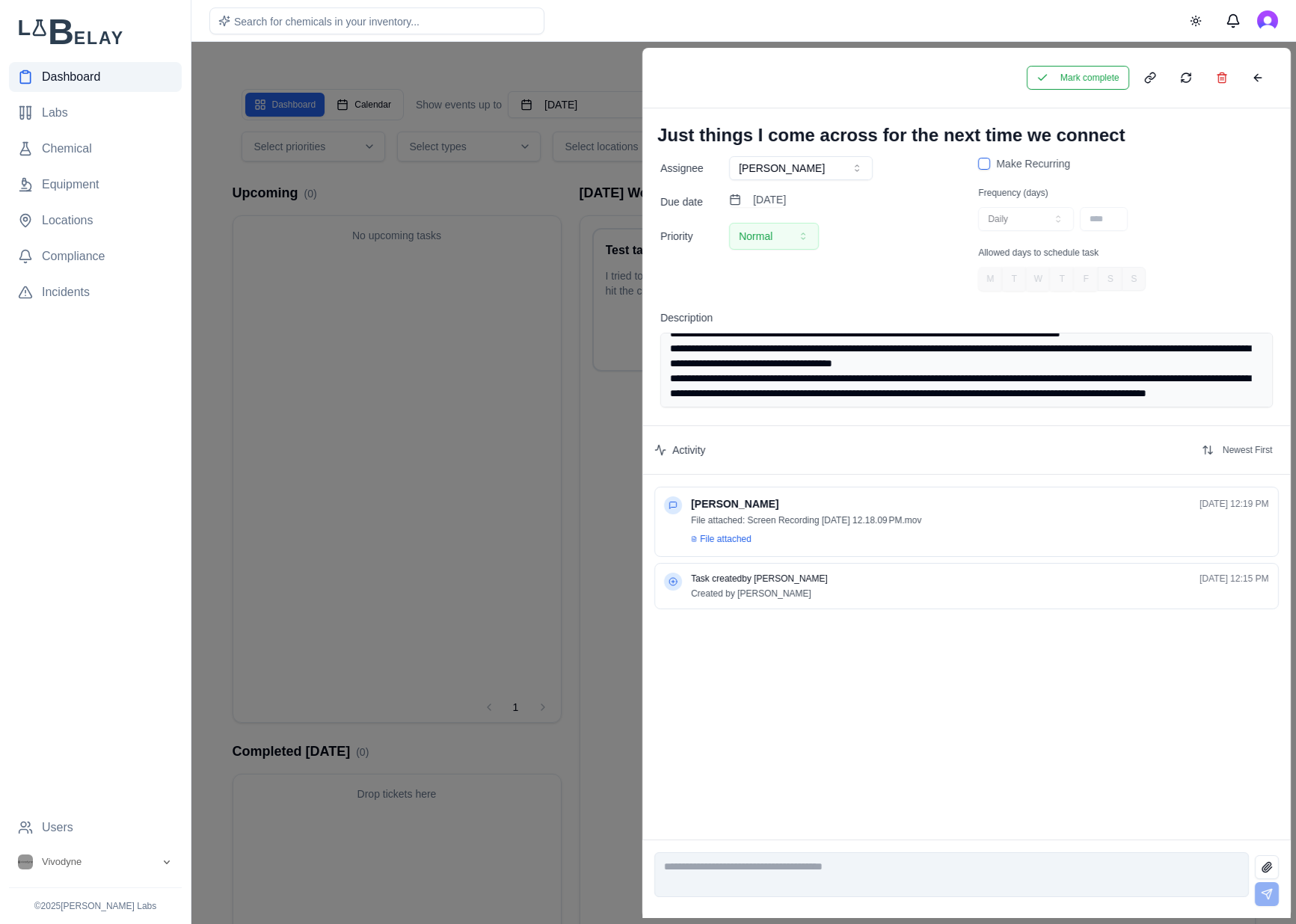
click at [998, 396] on textarea "**********" at bounding box center [967, 370] width 612 height 75
click at [1257, 76] on button at bounding box center [1256, 78] width 30 height 24
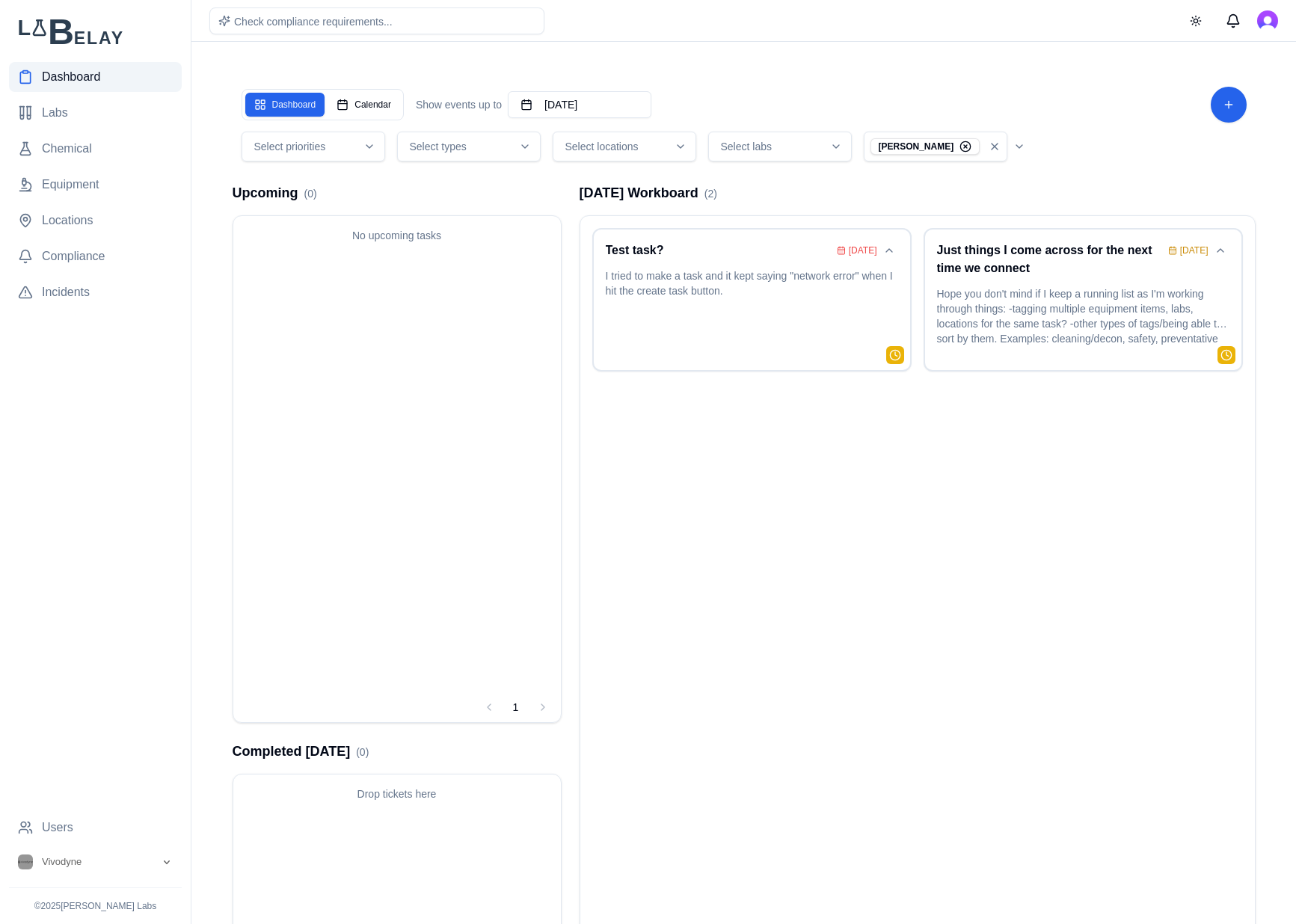
drag, startPoint x: 66, startPoint y: 69, endPoint x: 108, endPoint y: 7, distance: 74.9
click at [66, 69] on span "Dashboard" at bounding box center [72, 77] width 59 height 18
click at [799, 265] on div "Test task? Sep 16 I tried to make a task and it kept saying "network error" whe…" at bounding box center [751, 299] width 292 height 116
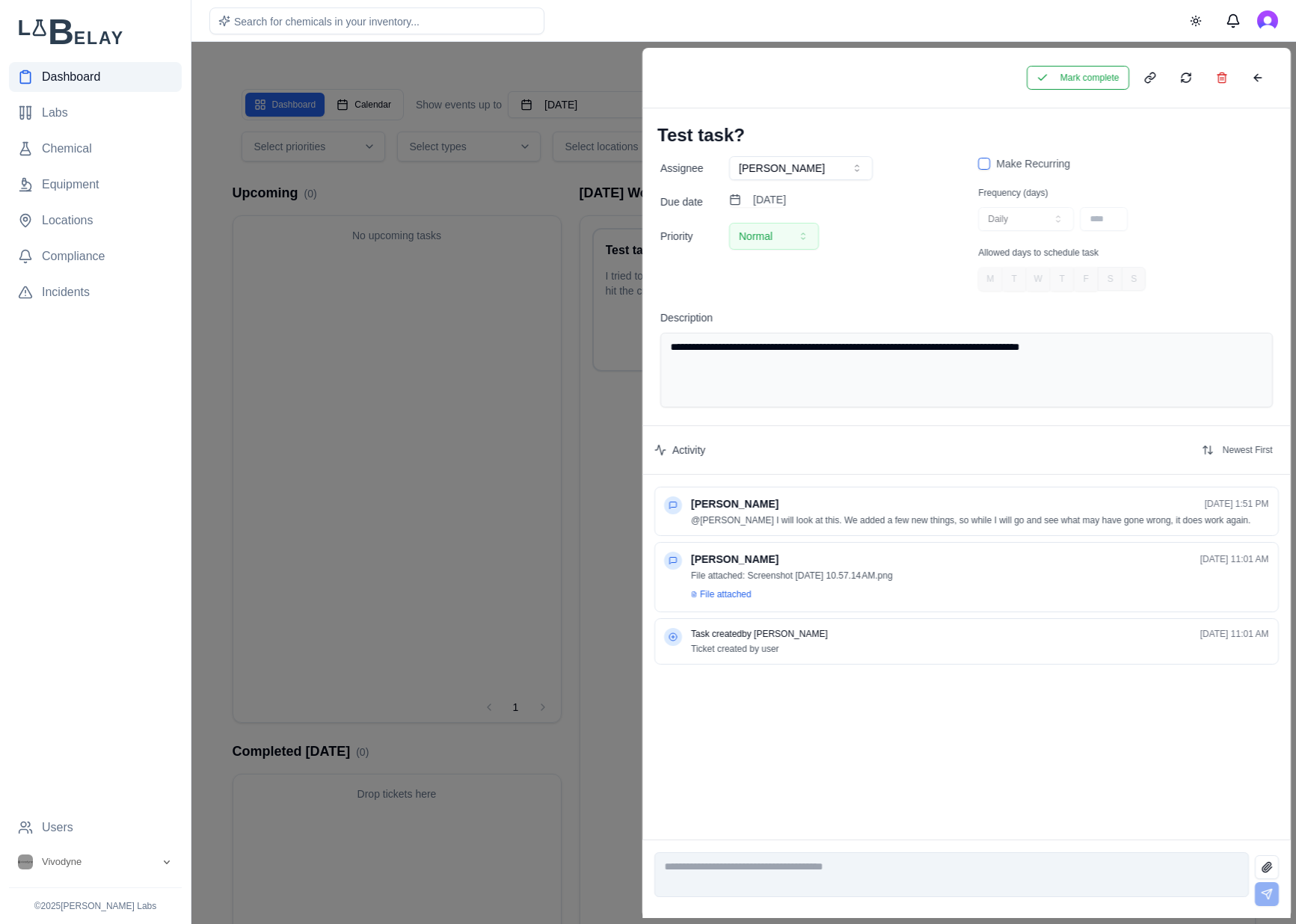
drag, startPoint x: 1262, startPoint y: 70, endPoint x: 1247, endPoint y: 78, distance: 17.0
click at [1262, 70] on button at bounding box center [1256, 78] width 30 height 24
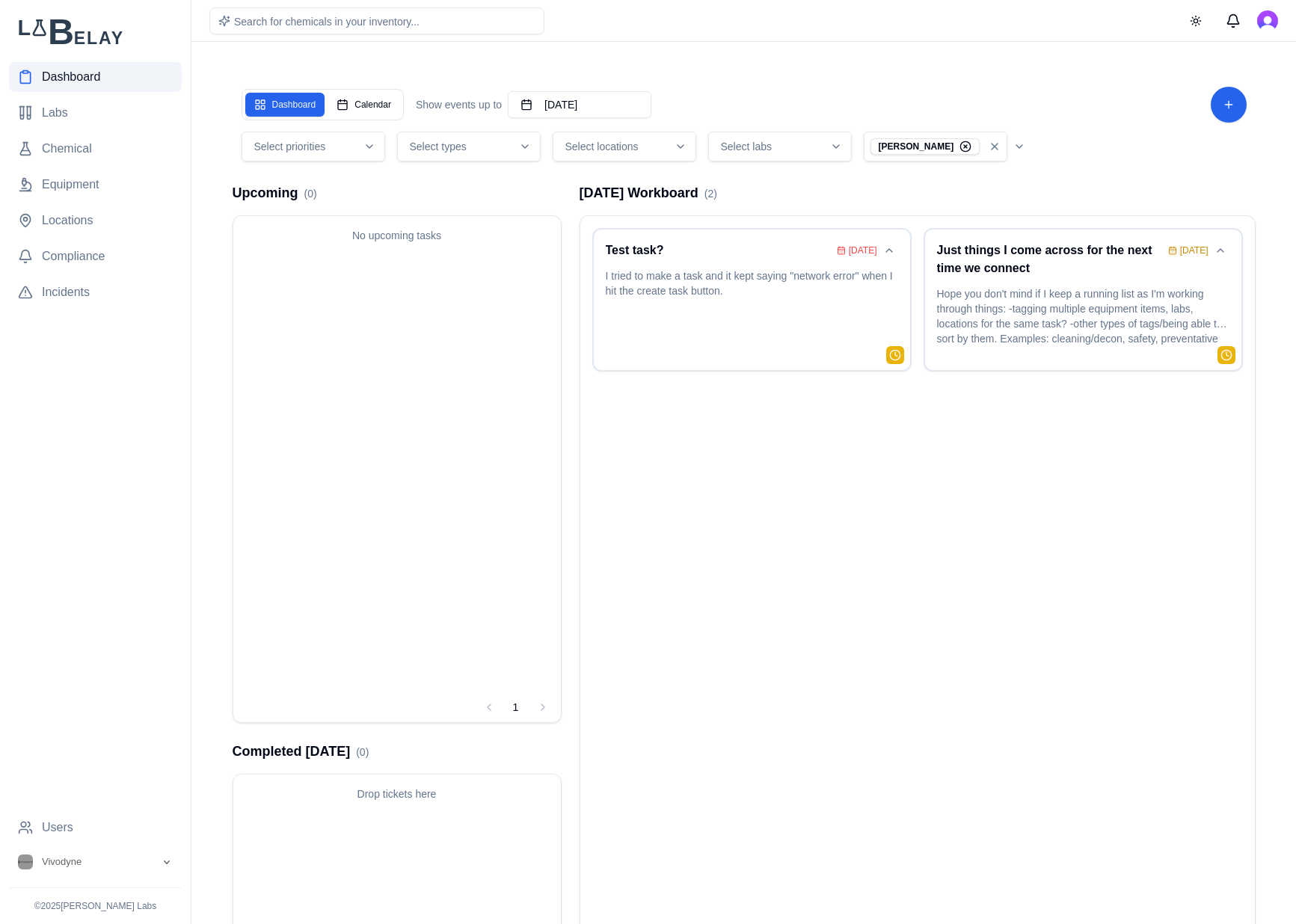
click at [66, 78] on span "Dashboard" at bounding box center [72, 77] width 59 height 18
click at [996, 144] on icon "button" at bounding box center [994, 147] width 12 height 12
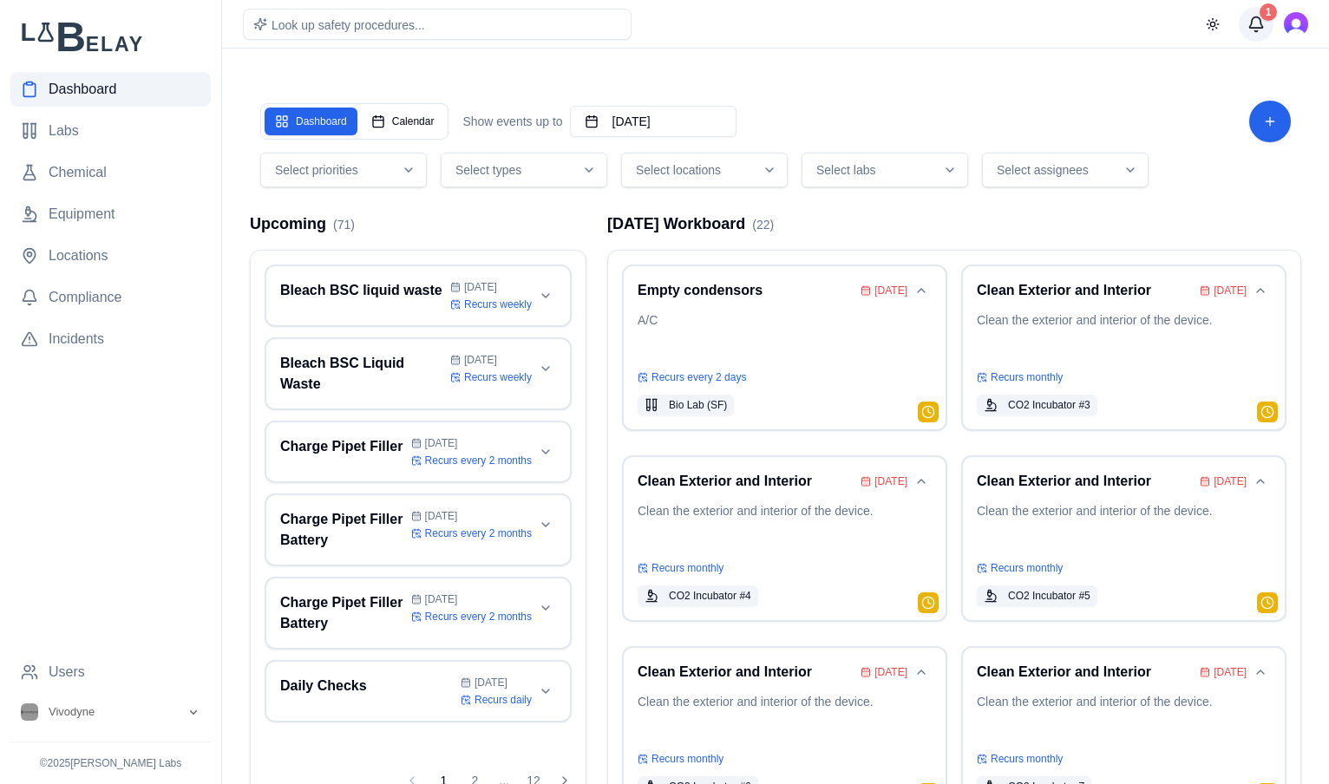
click at [1262, 14] on div "1" at bounding box center [1267, 11] width 17 height 17
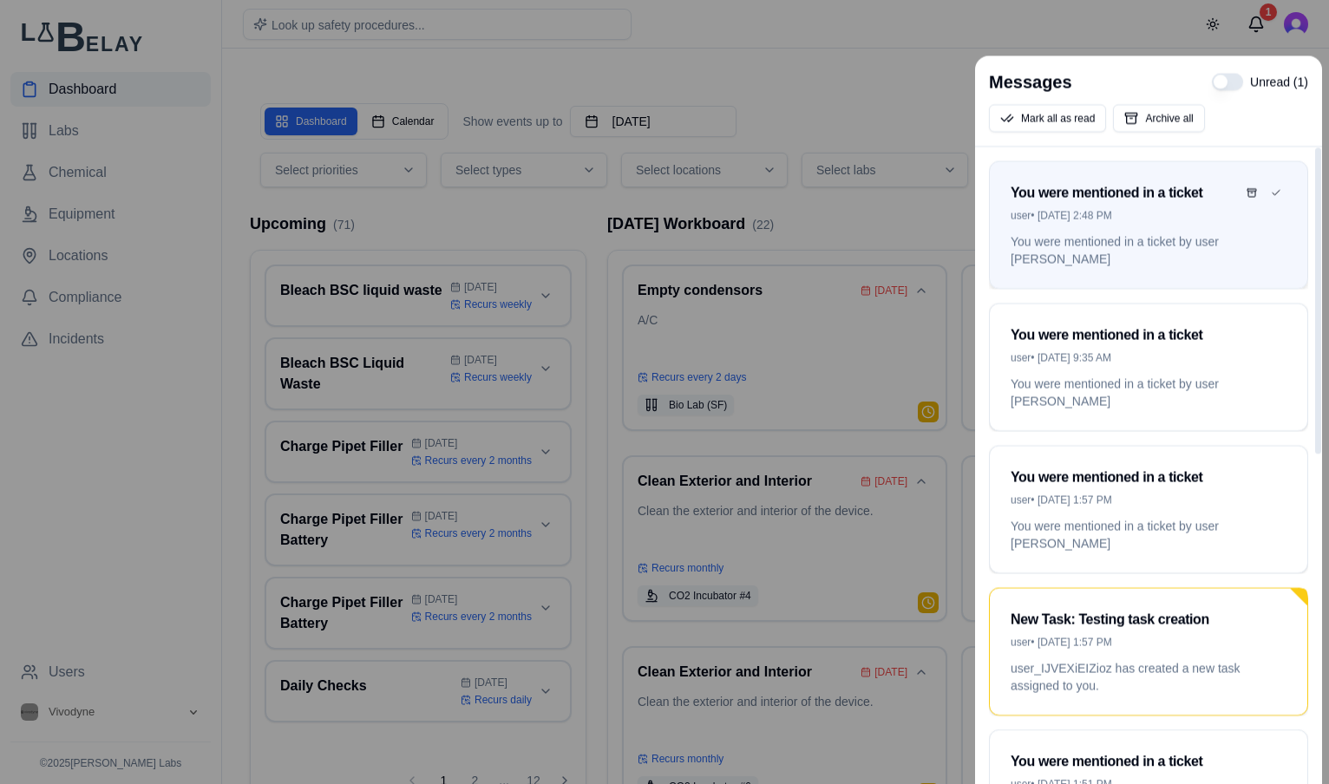
click at [1209, 218] on div "user • Sep 18, 2:48 PM" at bounding box center [1148, 215] width 276 height 14
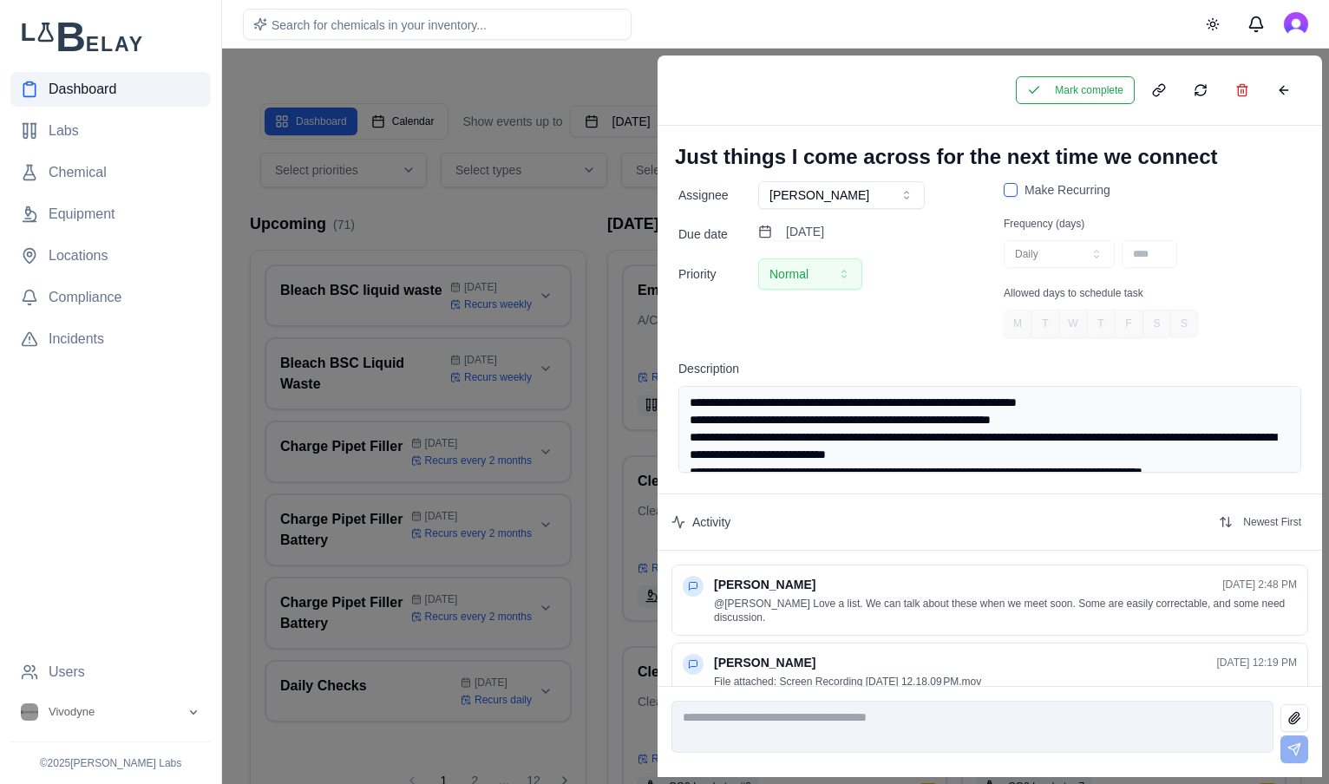
click at [572, 82] on div at bounding box center [664, 416] width 1329 height 735
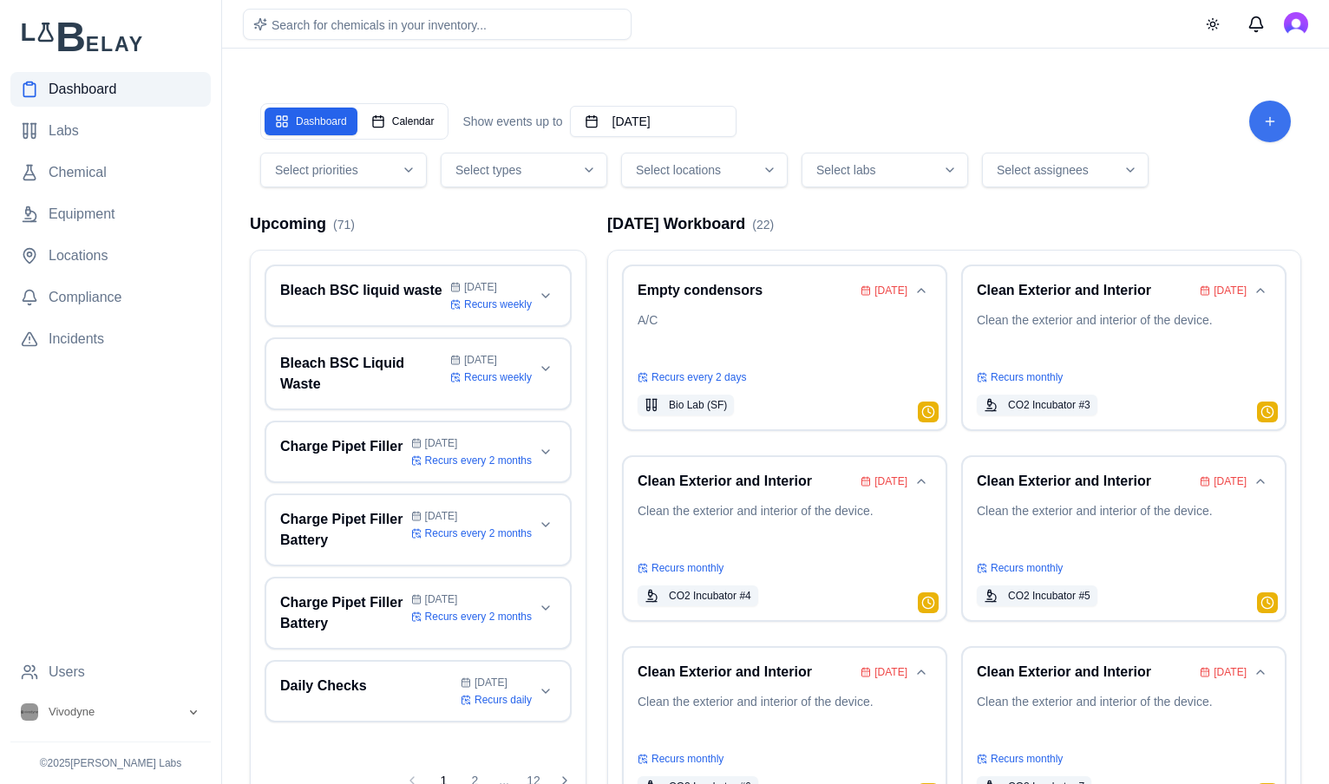
click at [1266, 118] on html "Dashboard Labs Chemical Equipment Locations Compliance Incidents Users Vivodyne…" at bounding box center [664, 459] width 1329 height 919
click at [1179, 100] on html "Dashboard Labs Chemical Equipment Locations Compliance Incidents Users Vivodyne…" at bounding box center [664, 459] width 1329 height 919
click at [930, 82] on div "Dashboard Calendar Show events up to October 18th, 2025 Select priorities Selec…" at bounding box center [775, 487] width 1079 height 836
click at [880, 59] on main "Dashboard Calendar Show events up to October 18th, 2025 Select priorities Selec…" at bounding box center [775, 459] width 1107 height 919
click at [91, 93] on span "Dashboard" at bounding box center [83, 89] width 68 height 21
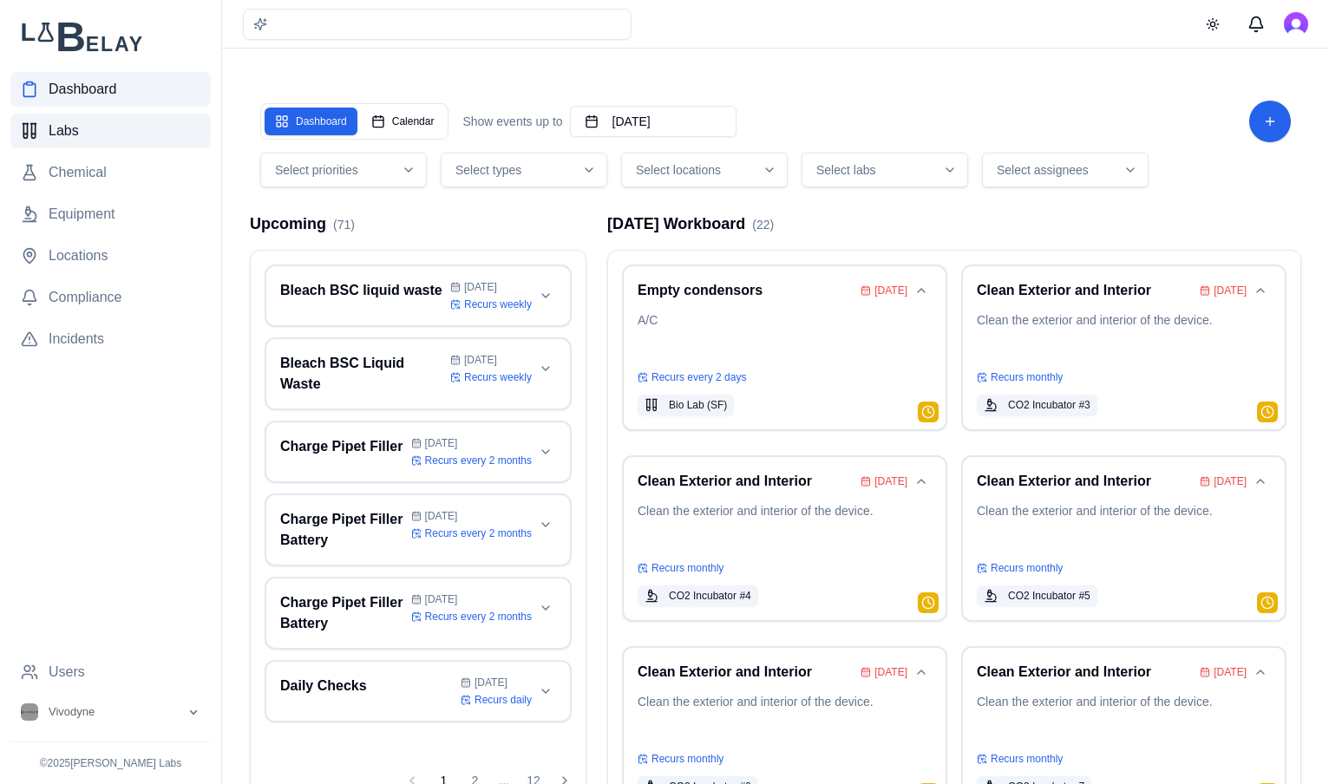
click at [145, 133] on link "Labs" at bounding box center [110, 131] width 200 height 35
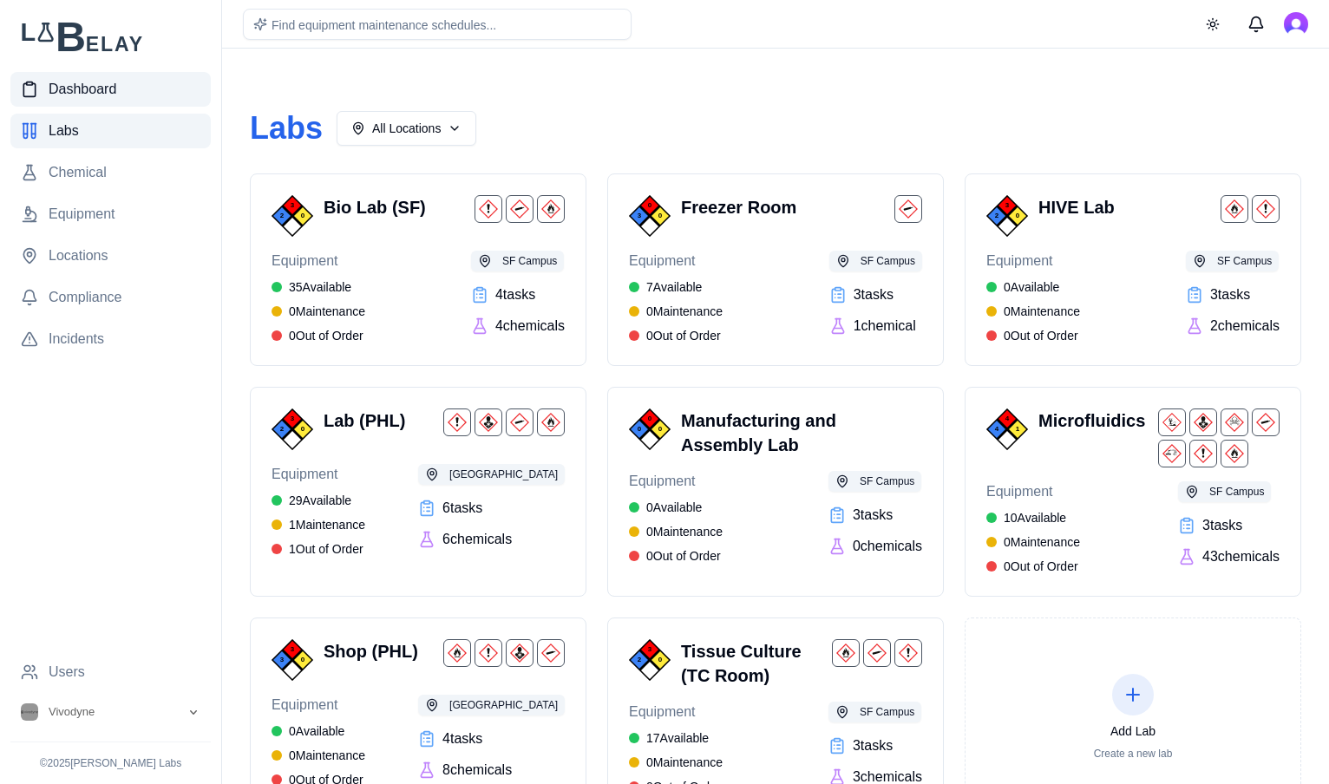
click at [98, 90] on span "Dashboard" at bounding box center [83, 89] width 68 height 21
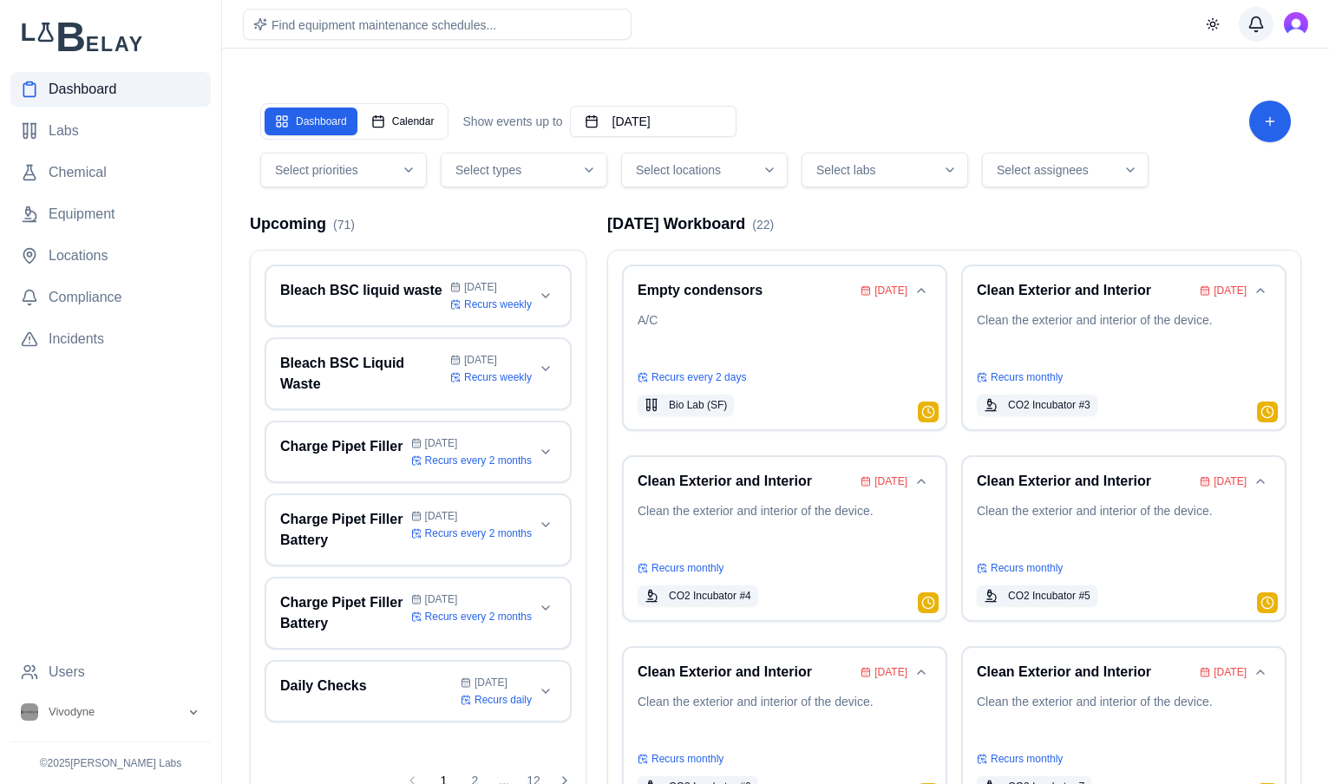
click at [1259, 20] on button "Messages" at bounding box center [1255, 24] width 35 height 35
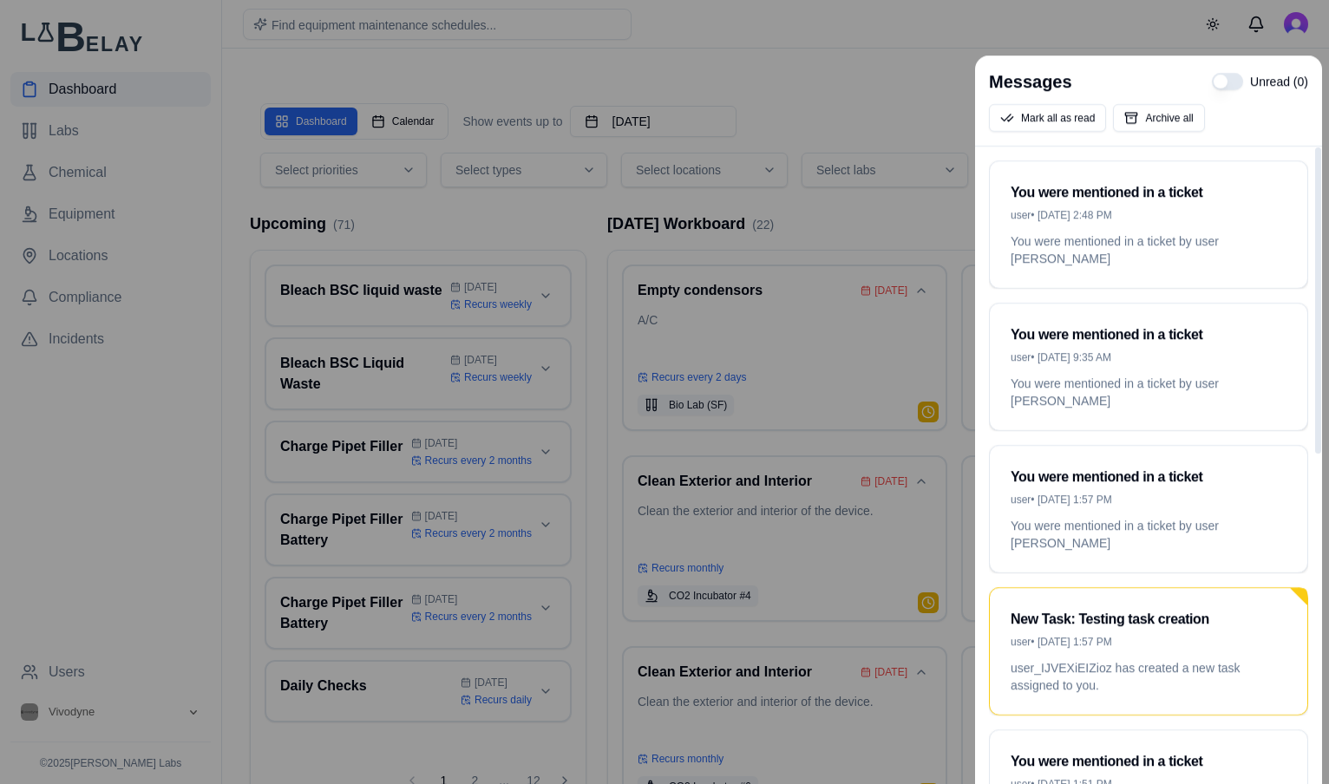
click at [844, 116] on div at bounding box center [664, 392] width 1329 height 784
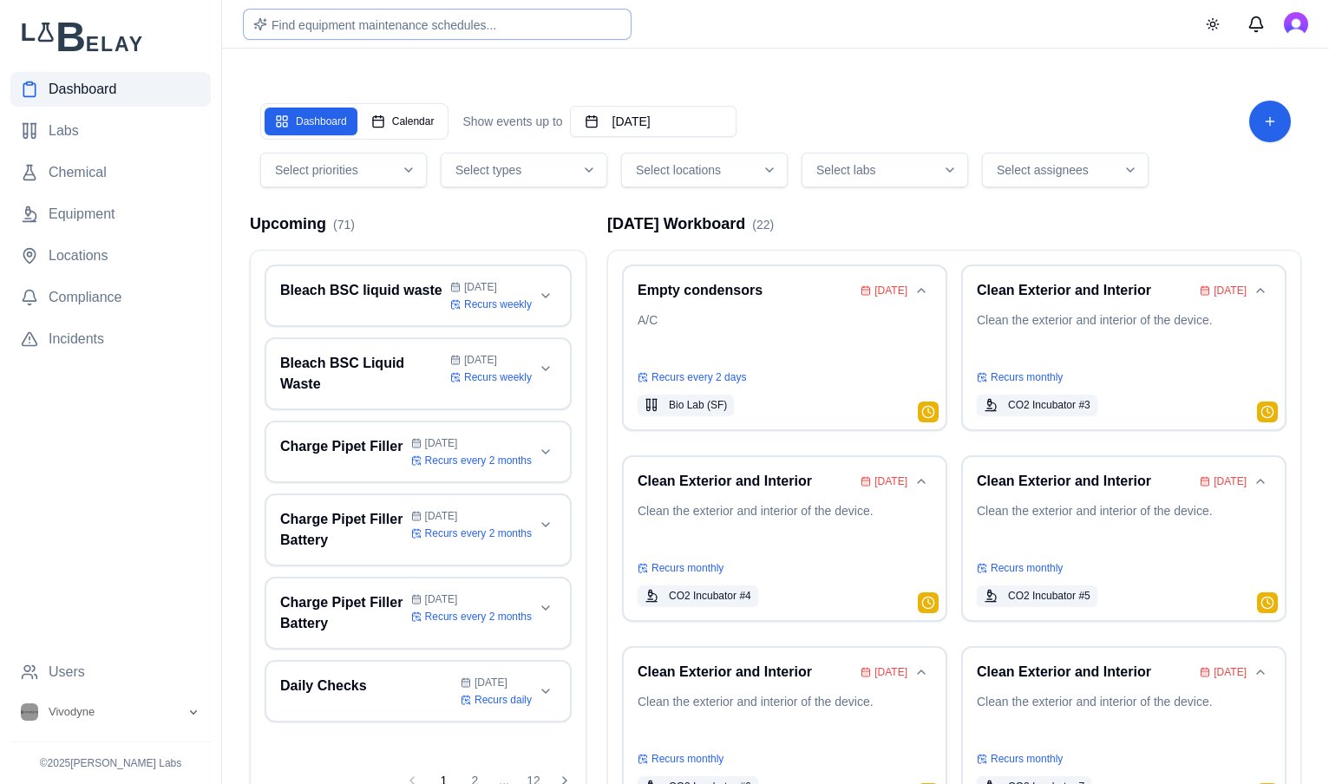
click at [500, 14] on div "Find equipment maintenance schedules..." at bounding box center [437, 24] width 389 height 31
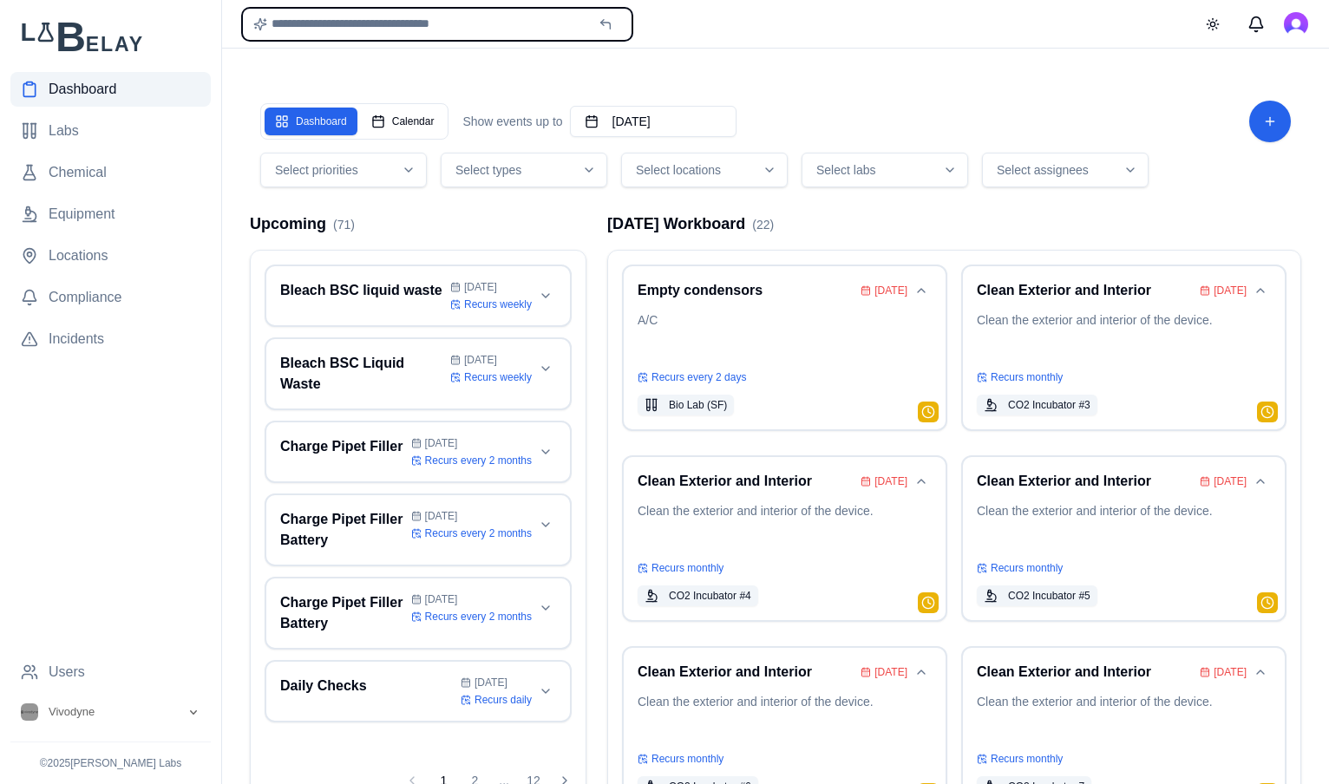
click at [528, 30] on input "text" at bounding box center [437, 24] width 389 height 31
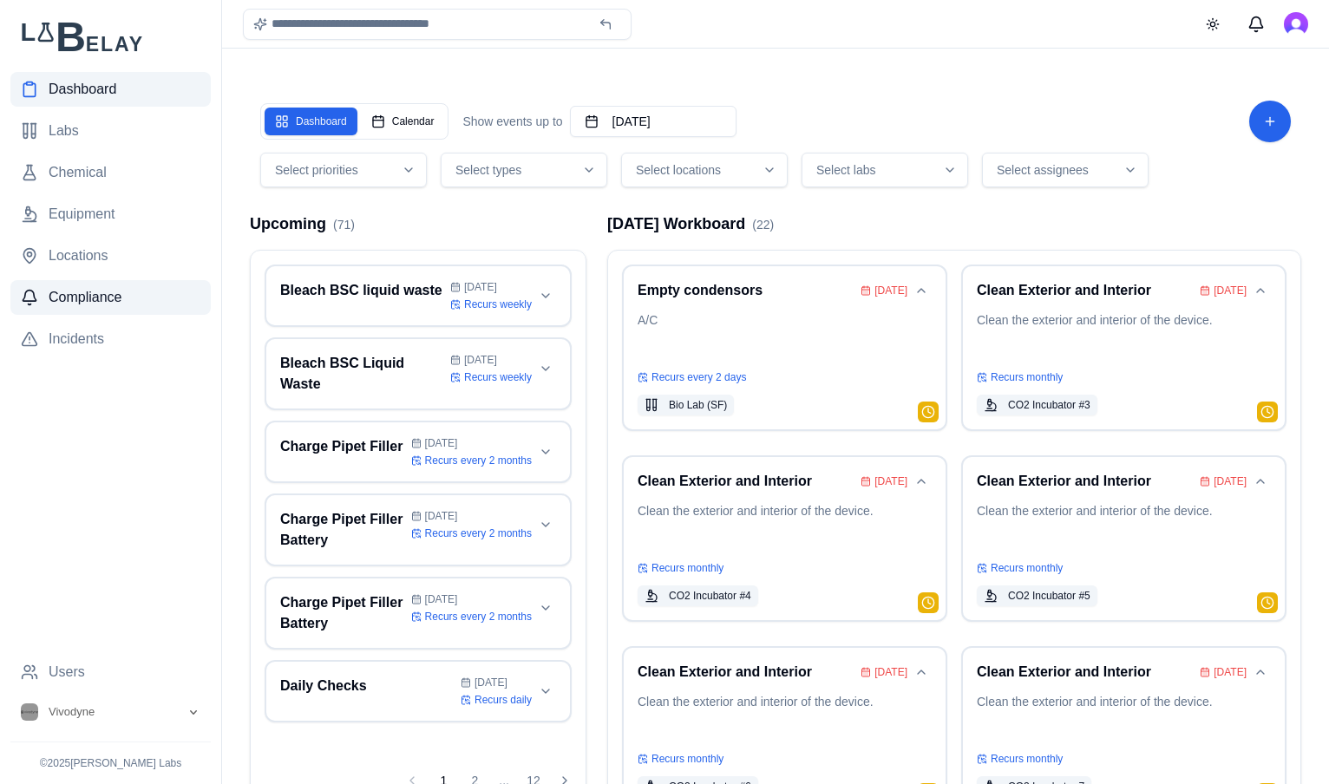
click at [90, 295] on span "Compliance" at bounding box center [85, 297] width 73 height 21
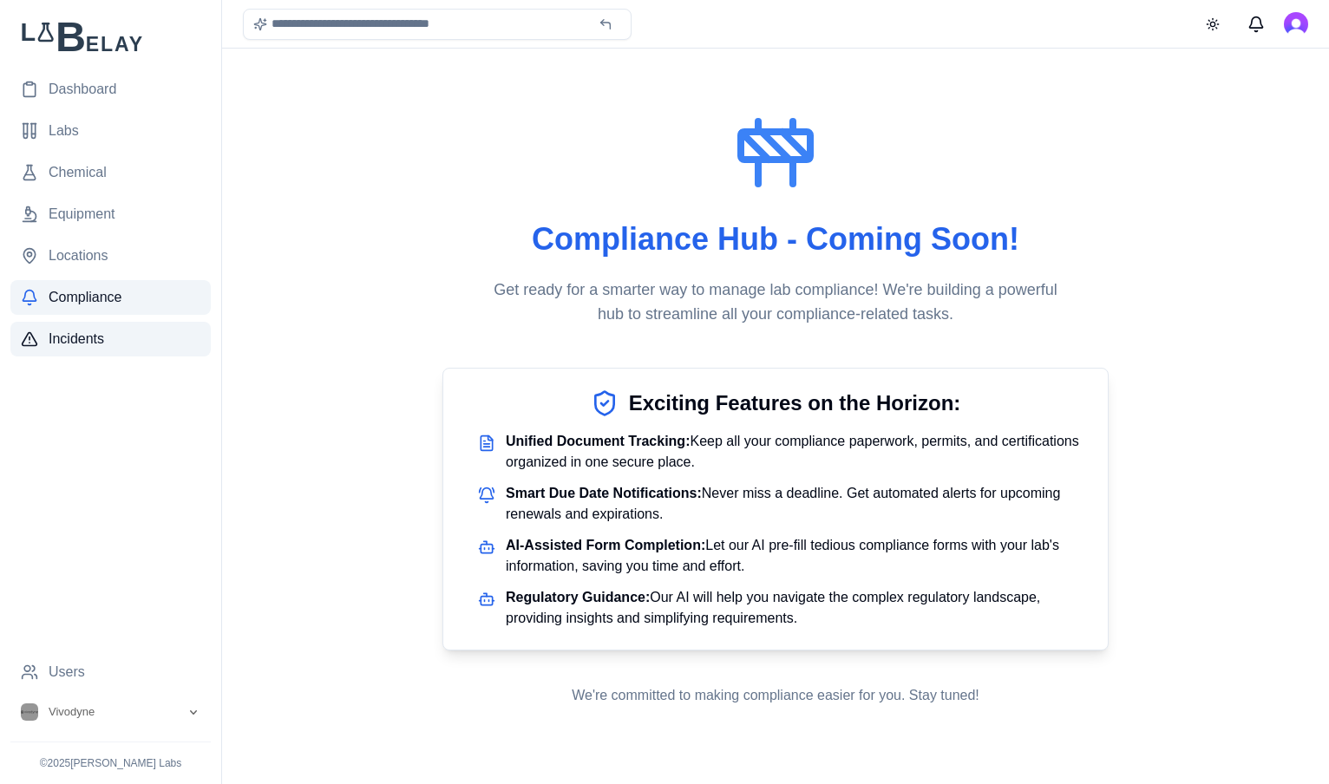
click at [100, 343] on span "Incidents" at bounding box center [77, 339] width 56 height 21
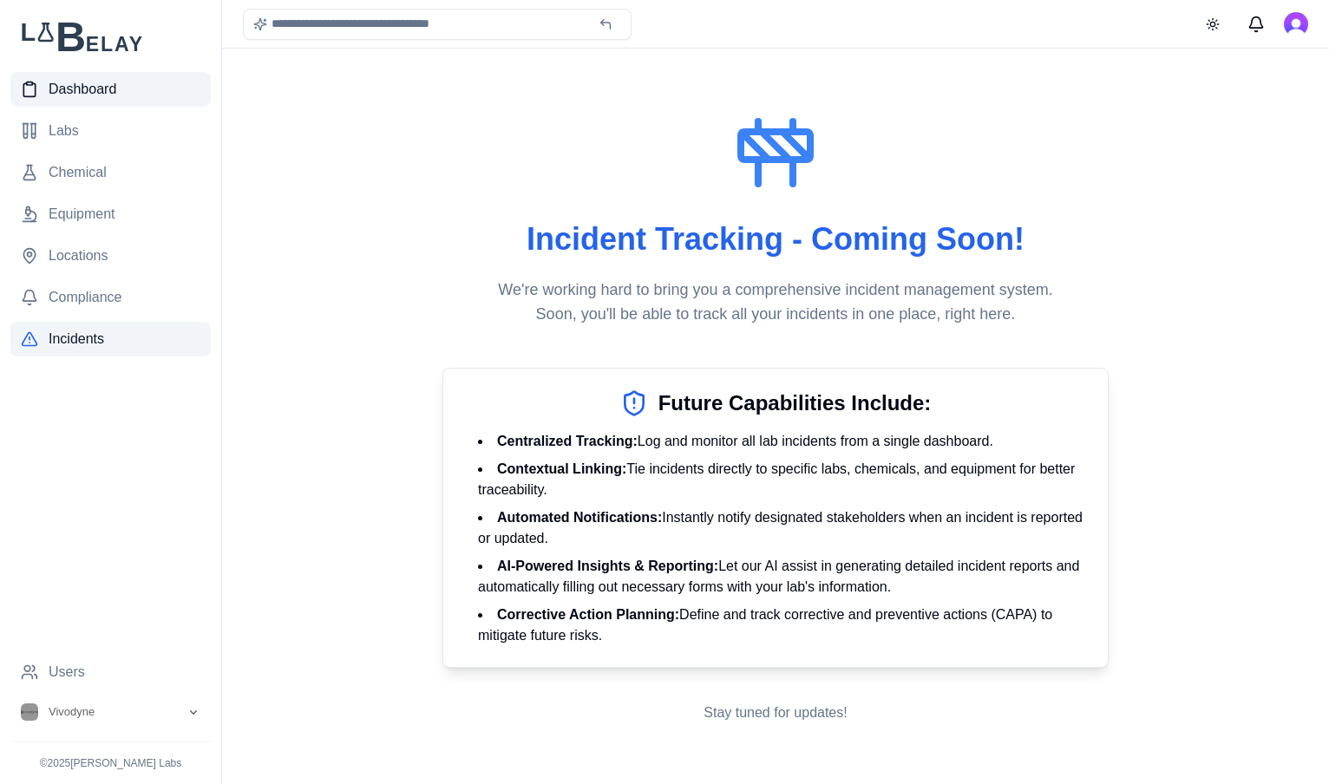
click at [102, 88] on span "Dashboard" at bounding box center [83, 89] width 68 height 21
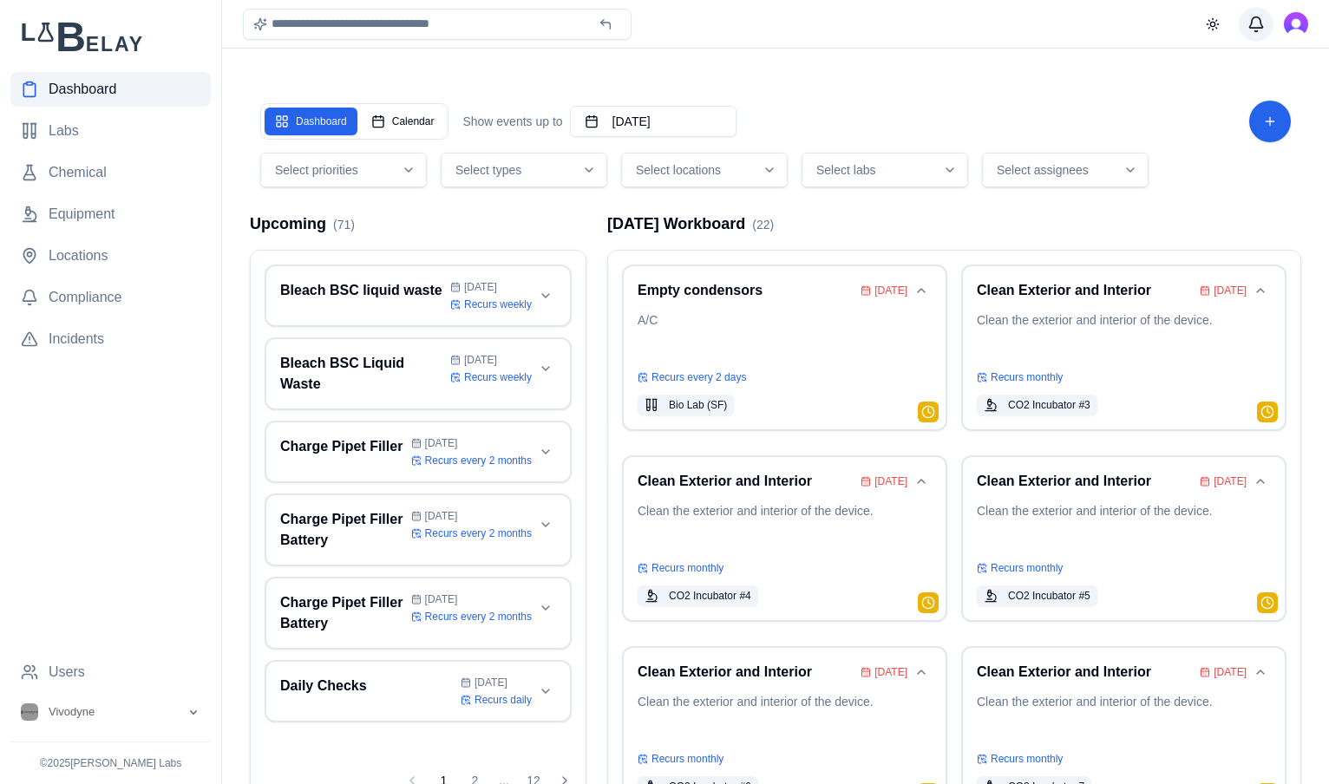
click at [1257, 30] on button "Messages" at bounding box center [1255, 24] width 35 height 35
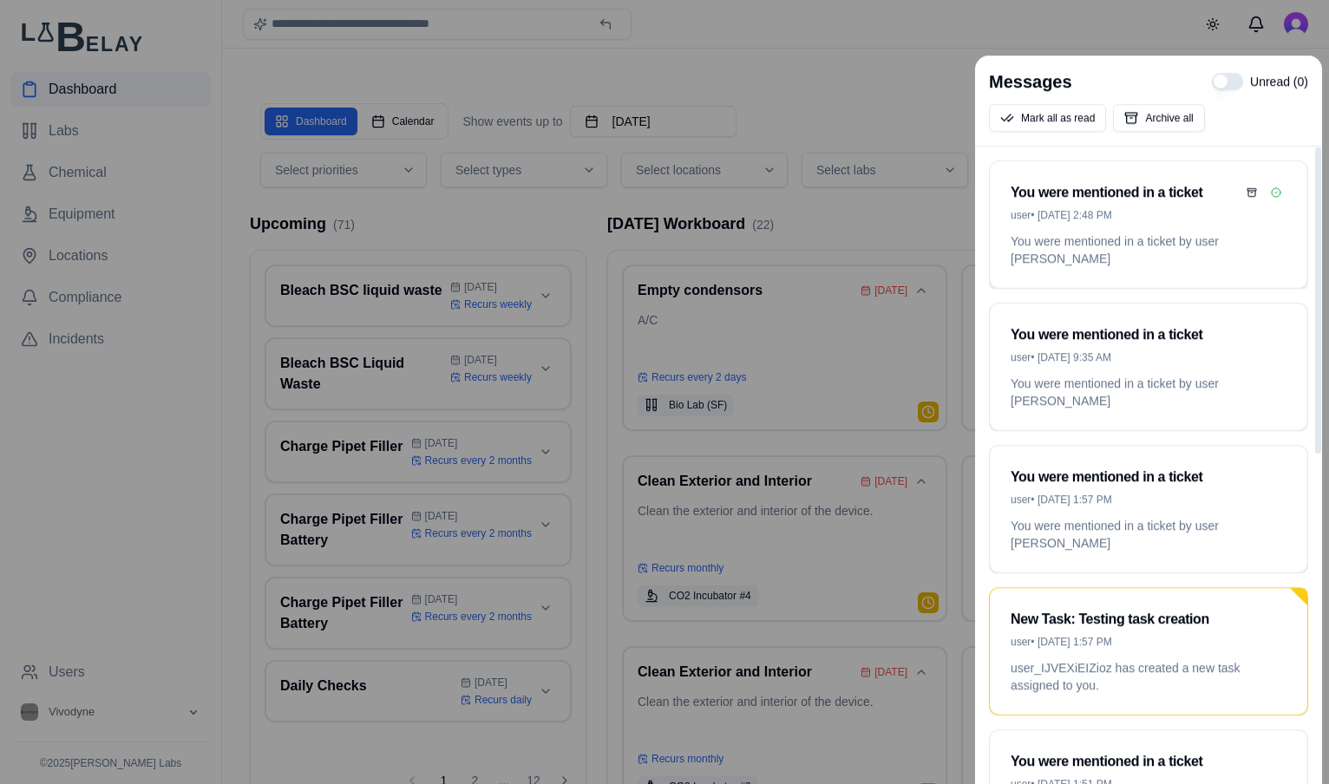
click at [1146, 208] on div "user • Sep 18, 2:48 PM" at bounding box center [1148, 215] width 276 height 14
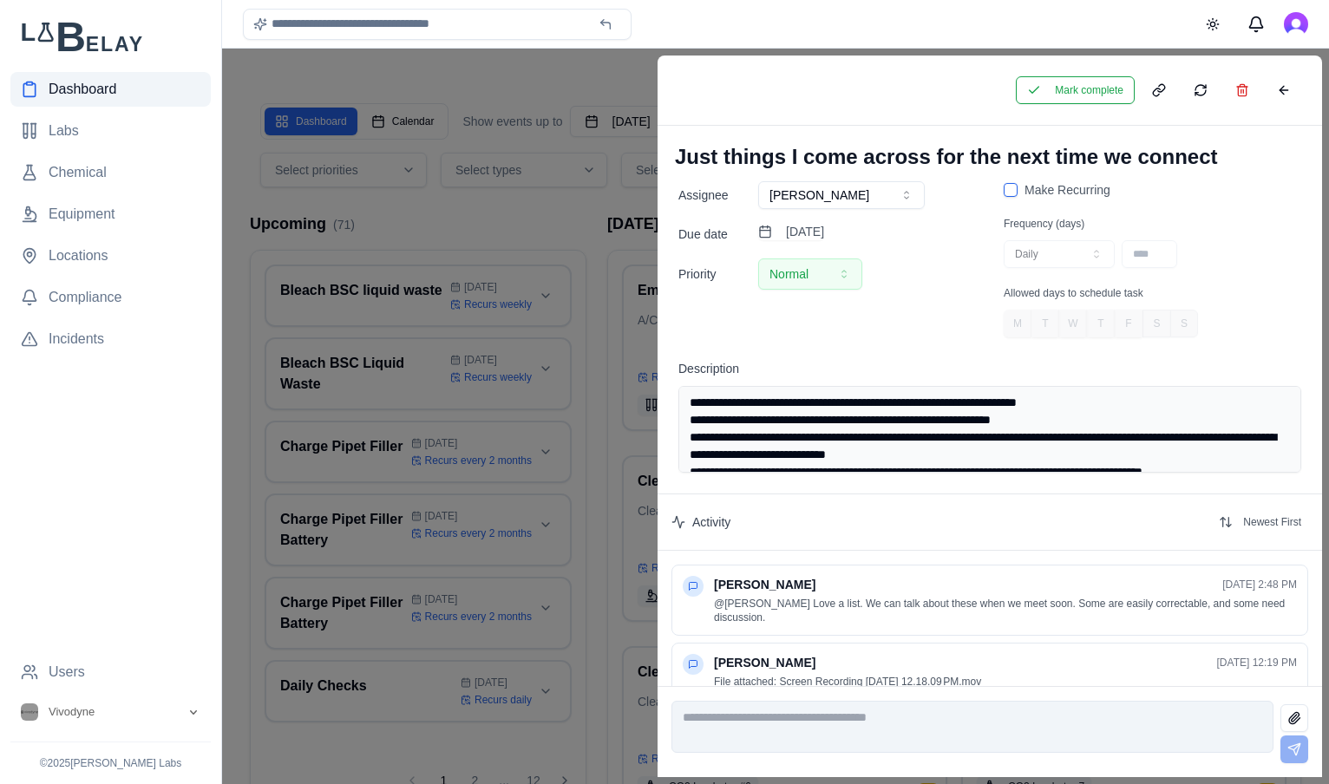
click at [1036, 24] on div "Toggle theme" at bounding box center [775, 24] width 1107 height 48
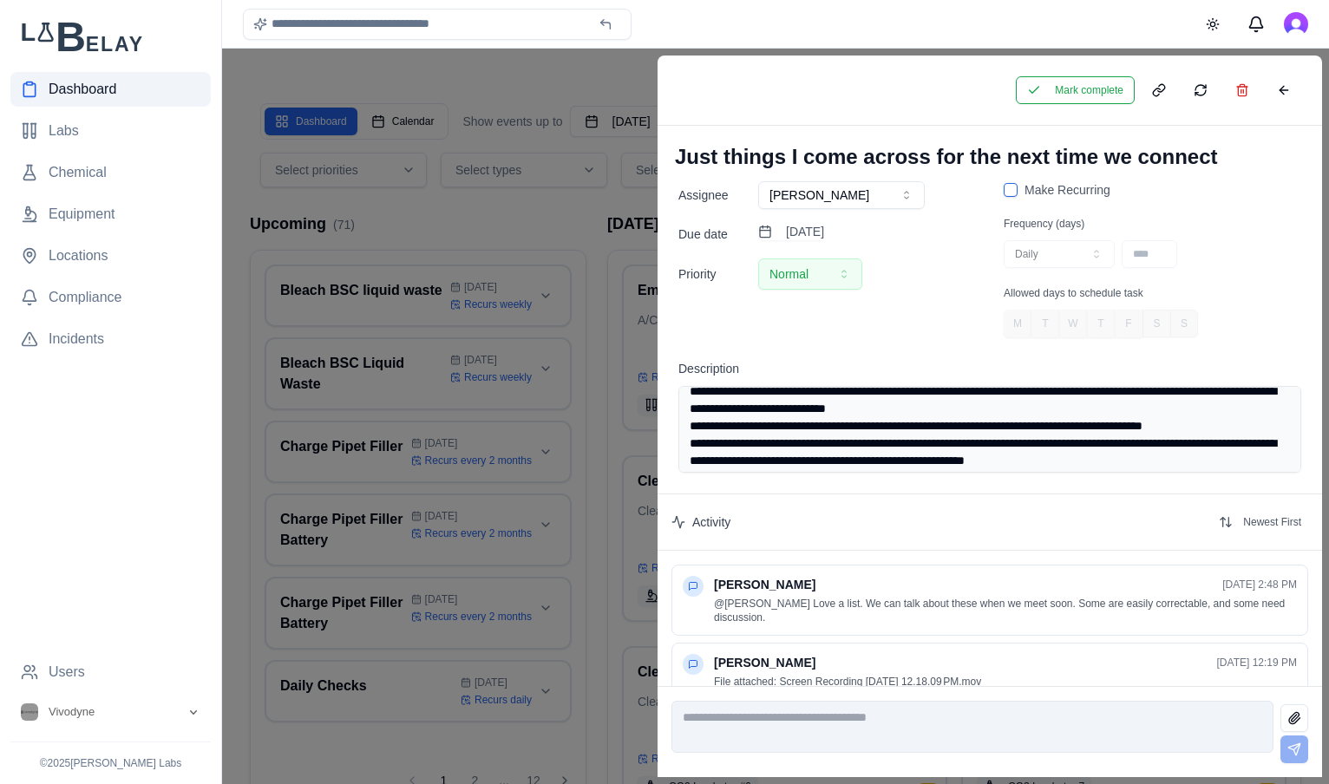
scroll to position [47, 0]
click at [90, 88] on span "Dashboard" at bounding box center [83, 89] width 68 height 21
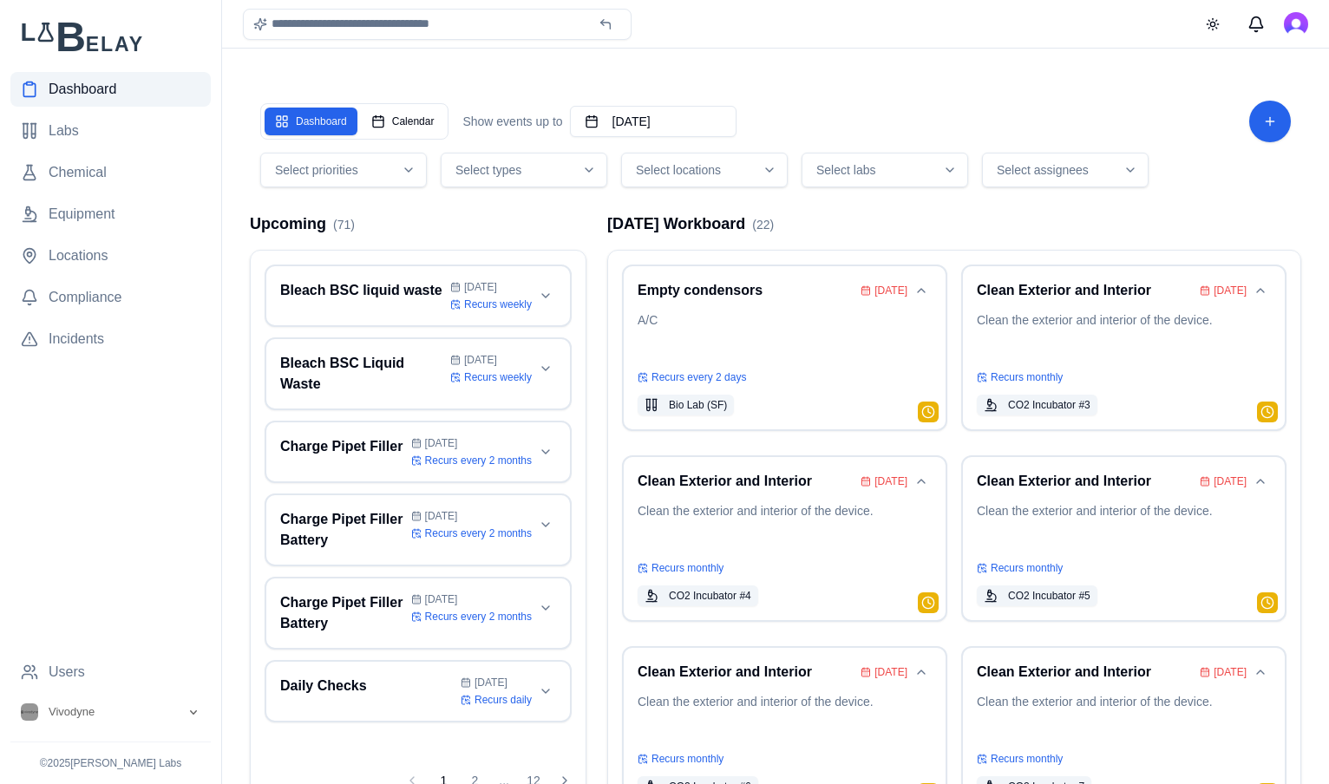
click at [1131, 172] on icon "button" at bounding box center [1130, 170] width 14 height 14
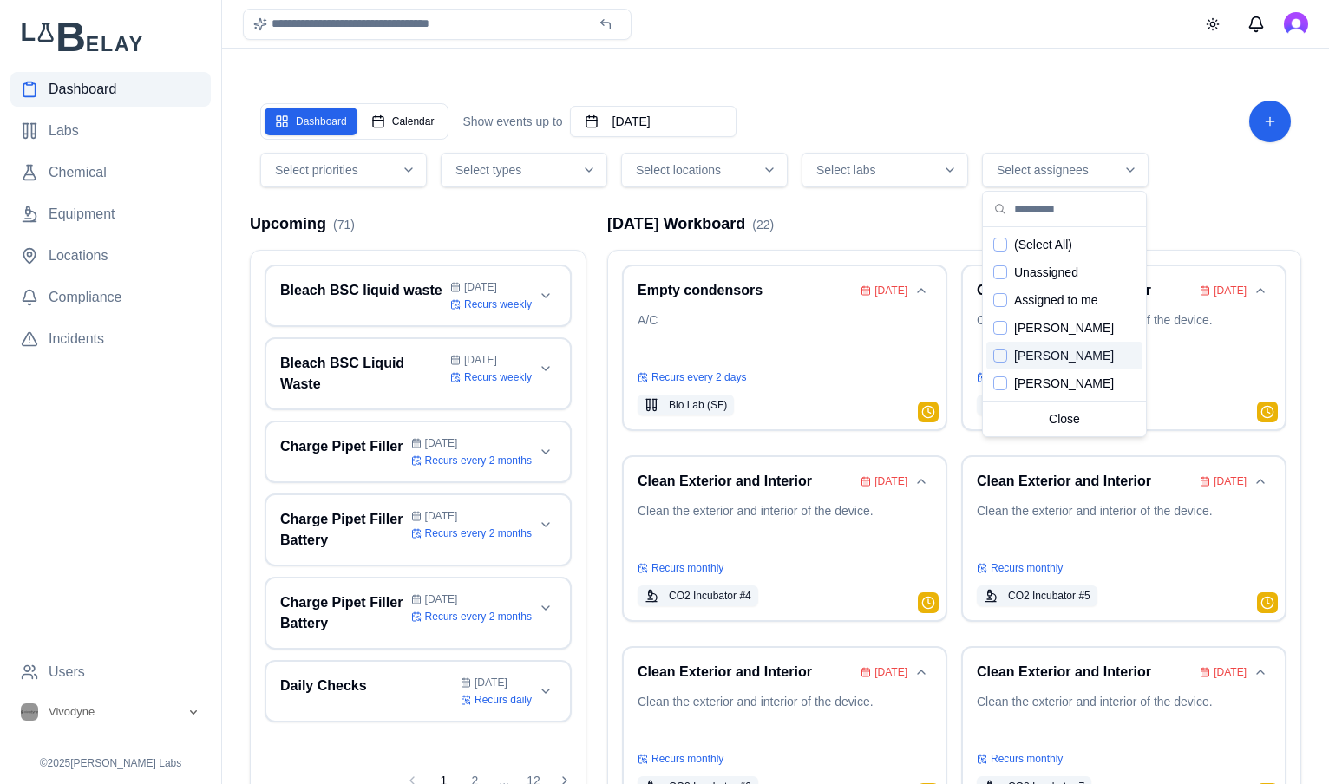
click at [1062, 352] on span "[PERSON_NAME]" at bounding box center [1064, 355] width 100 height 17
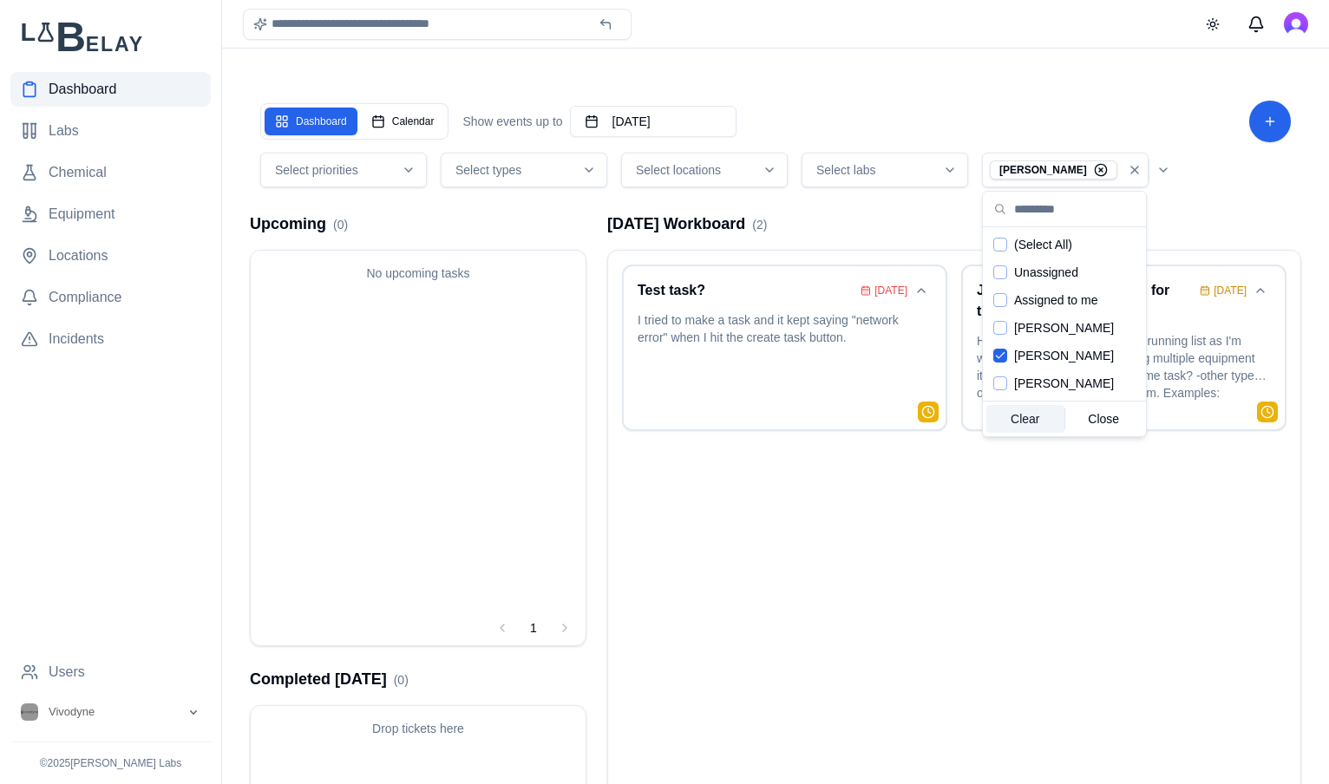
click at [995, 572] on div "Test task? Sep 16 I tried to make a task and it kept saying "network error" whe…" at bounding box center [954, 550] width 692 height 598
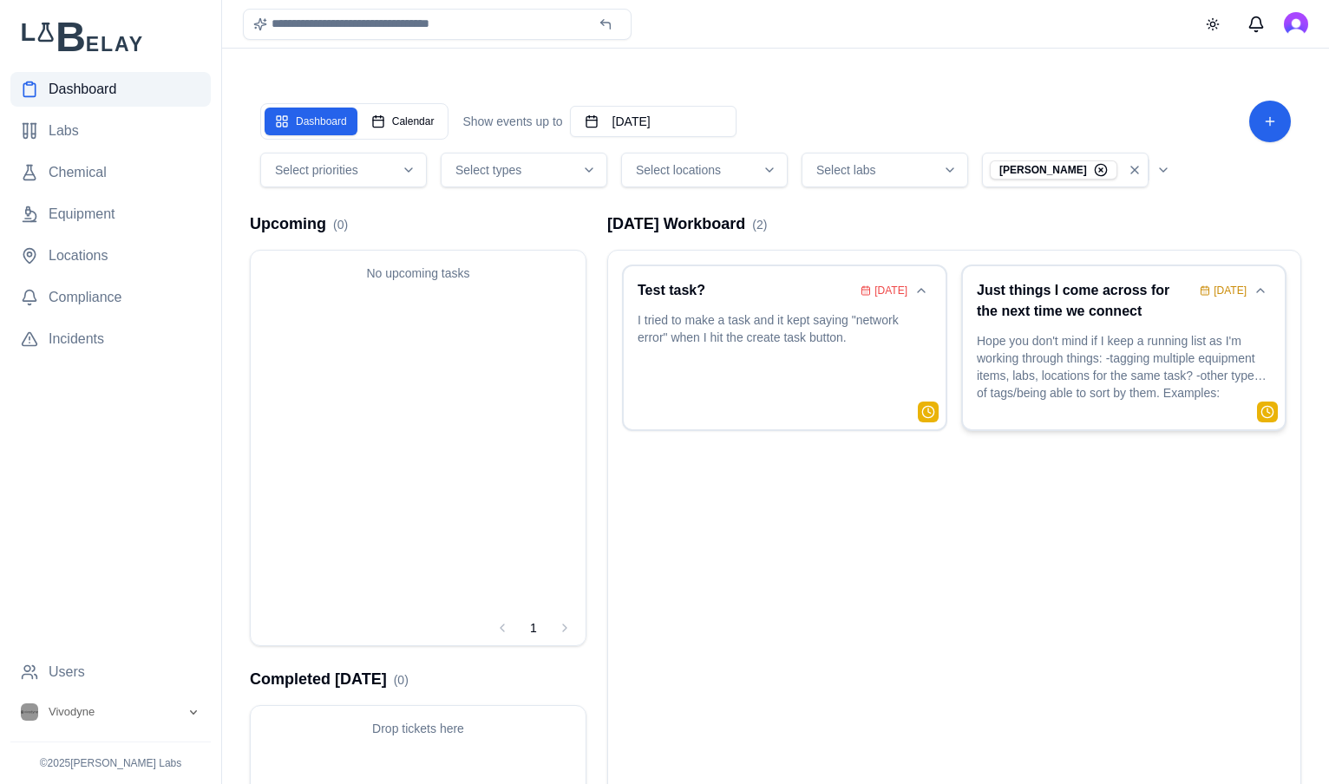
click at [1115, 393] on p "Hope you don't mind if I keep a running list as I'm working through things: -ta…" at bounding box center [1123, 368] width 294 height 73
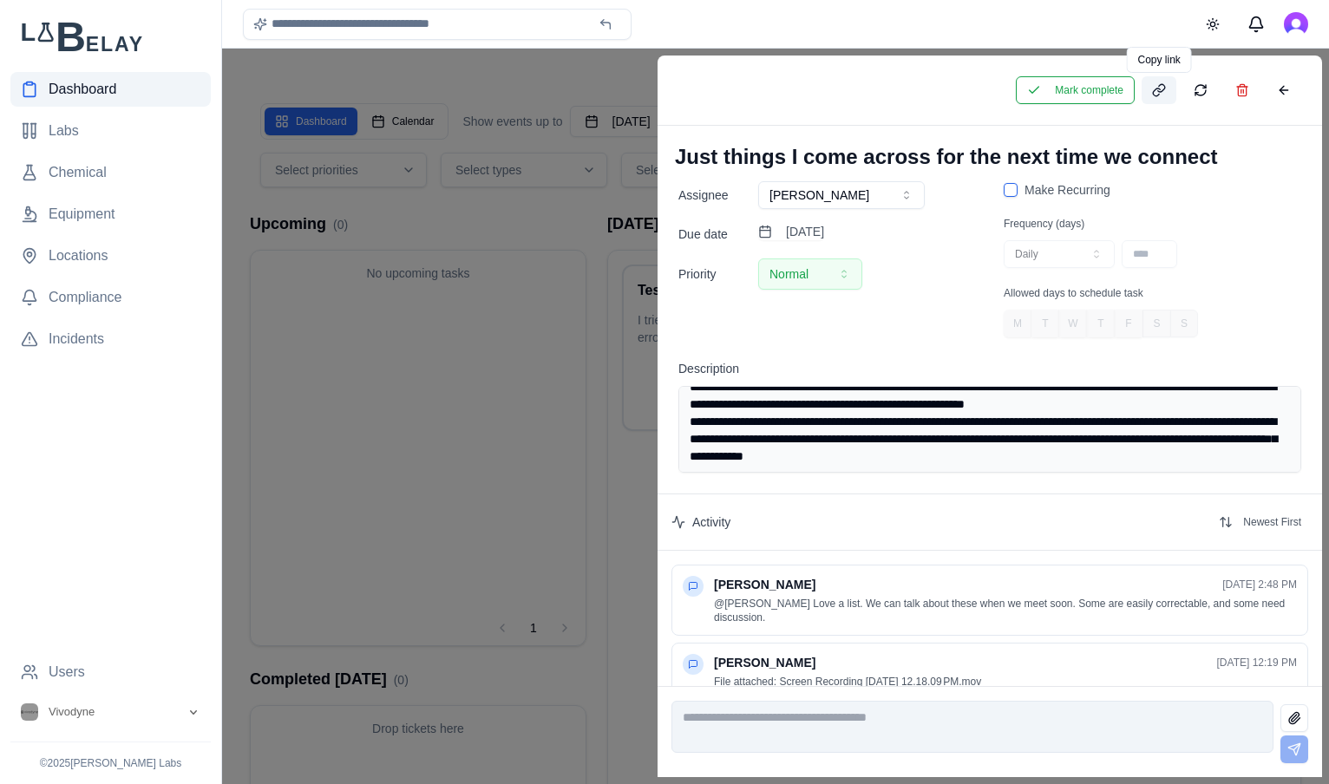
click at [1153, 97] on button at bounding box center [1158, 90] width 35 height 28
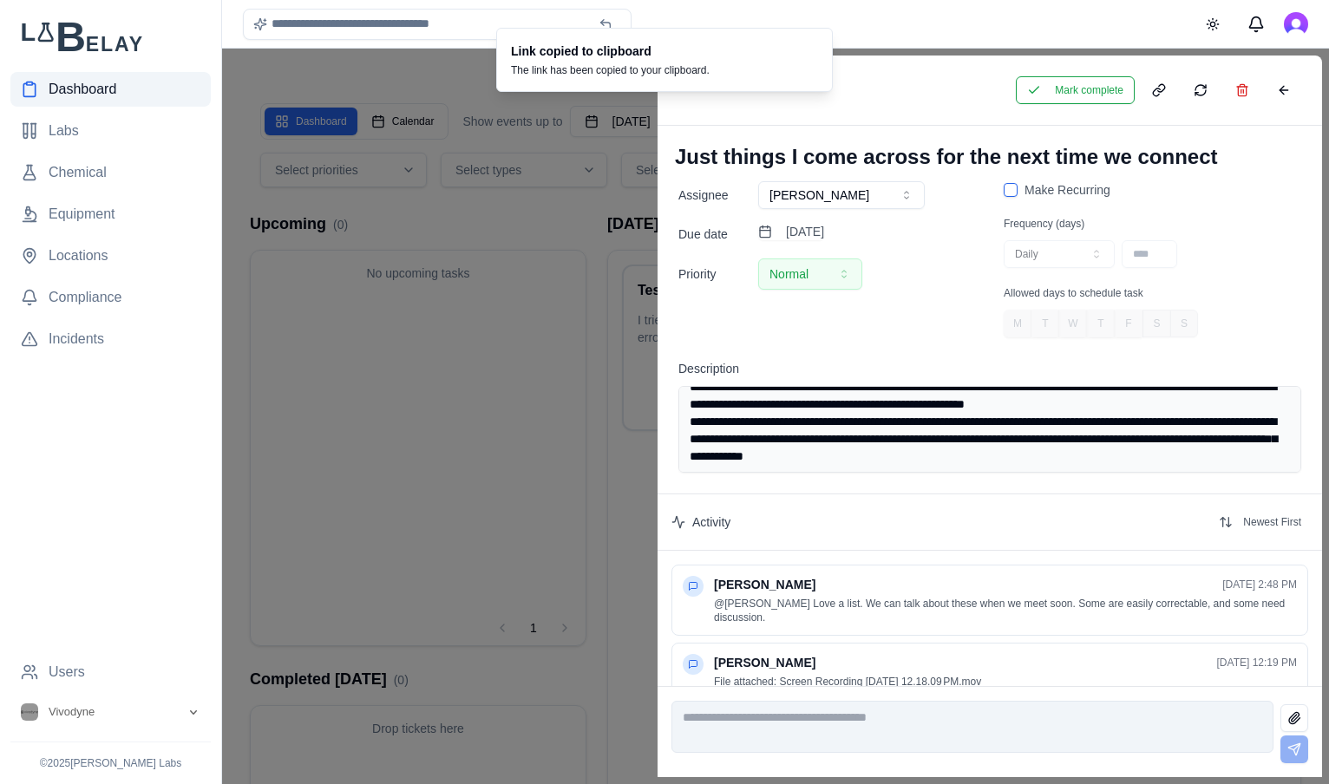
click at [859, 110] on div "Mark complete" at bounding box center [989, 91] width 664 height 70
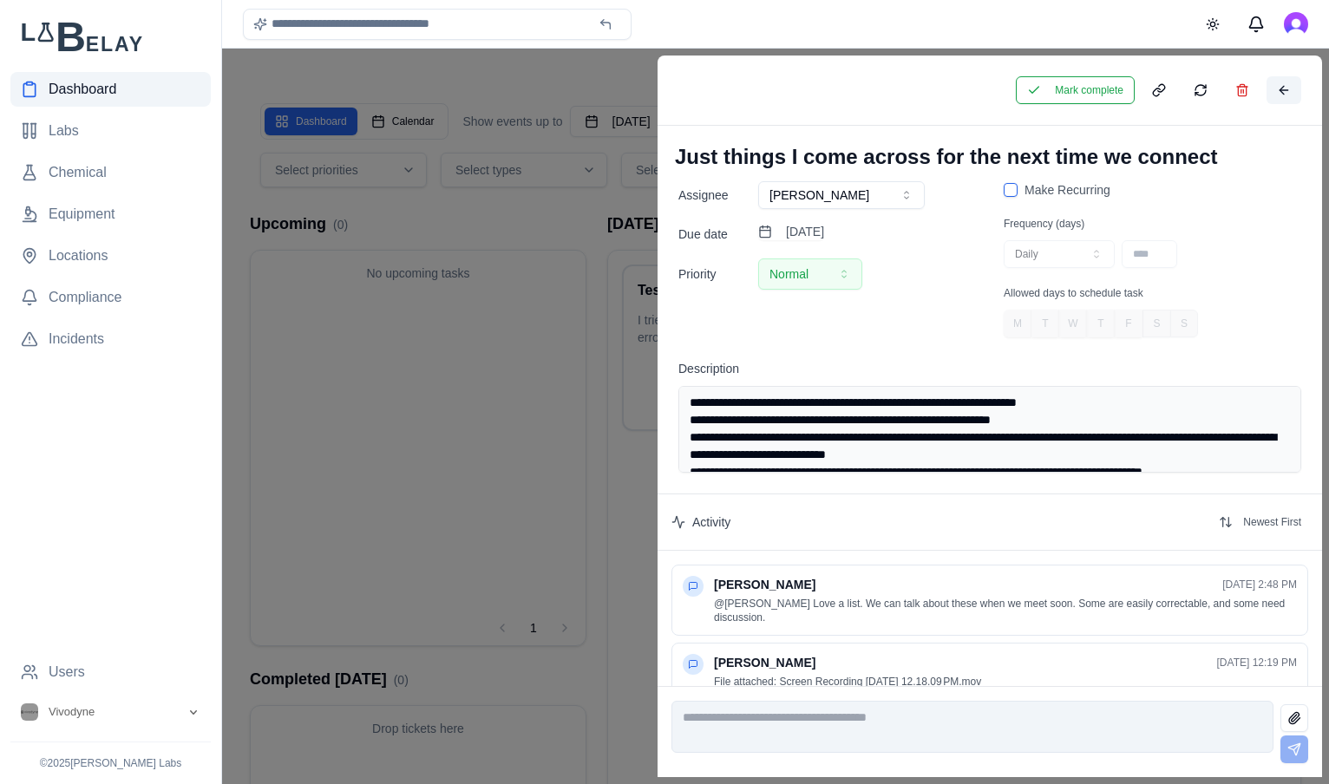
click at [1293, 89] on button at bounding box center [1283, 90] width 35 height 28
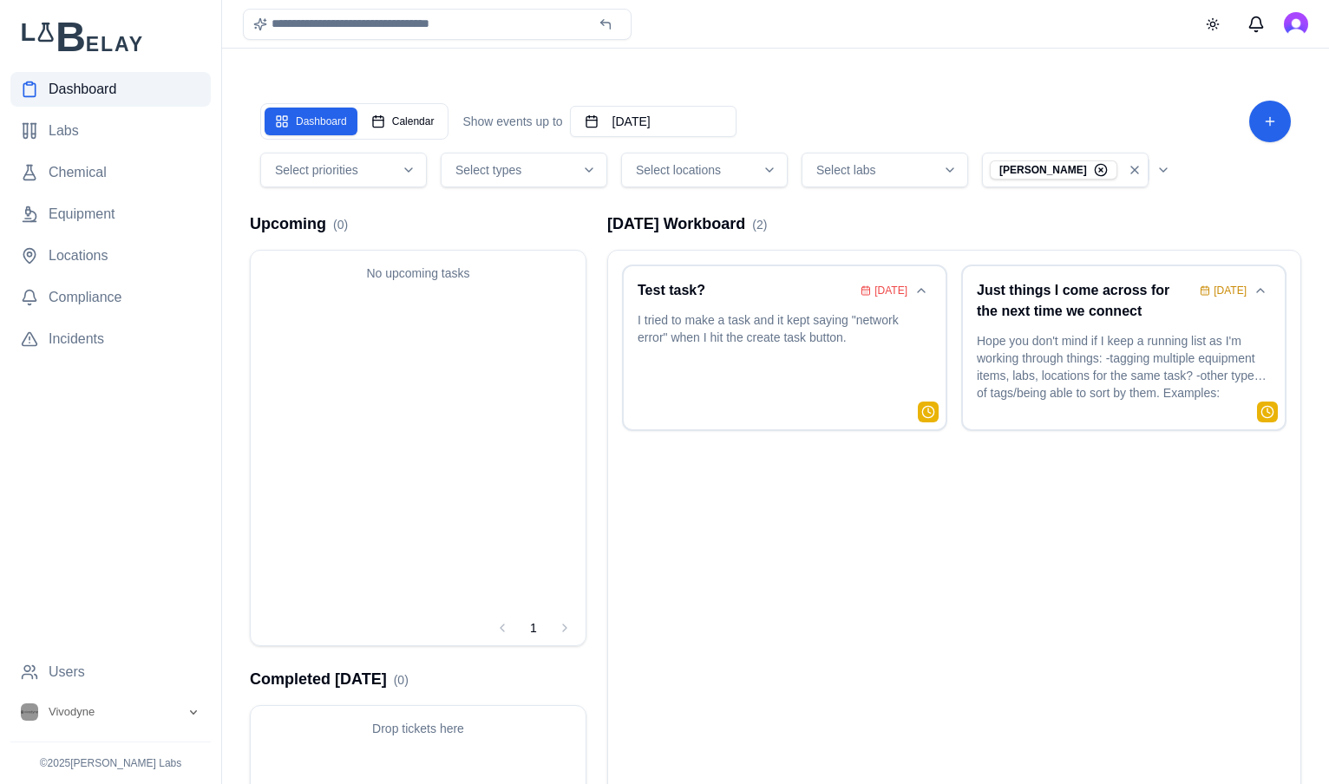
click at [1140, 171] on icon "button" at bounding box center [1134, 170] width 14 height 14
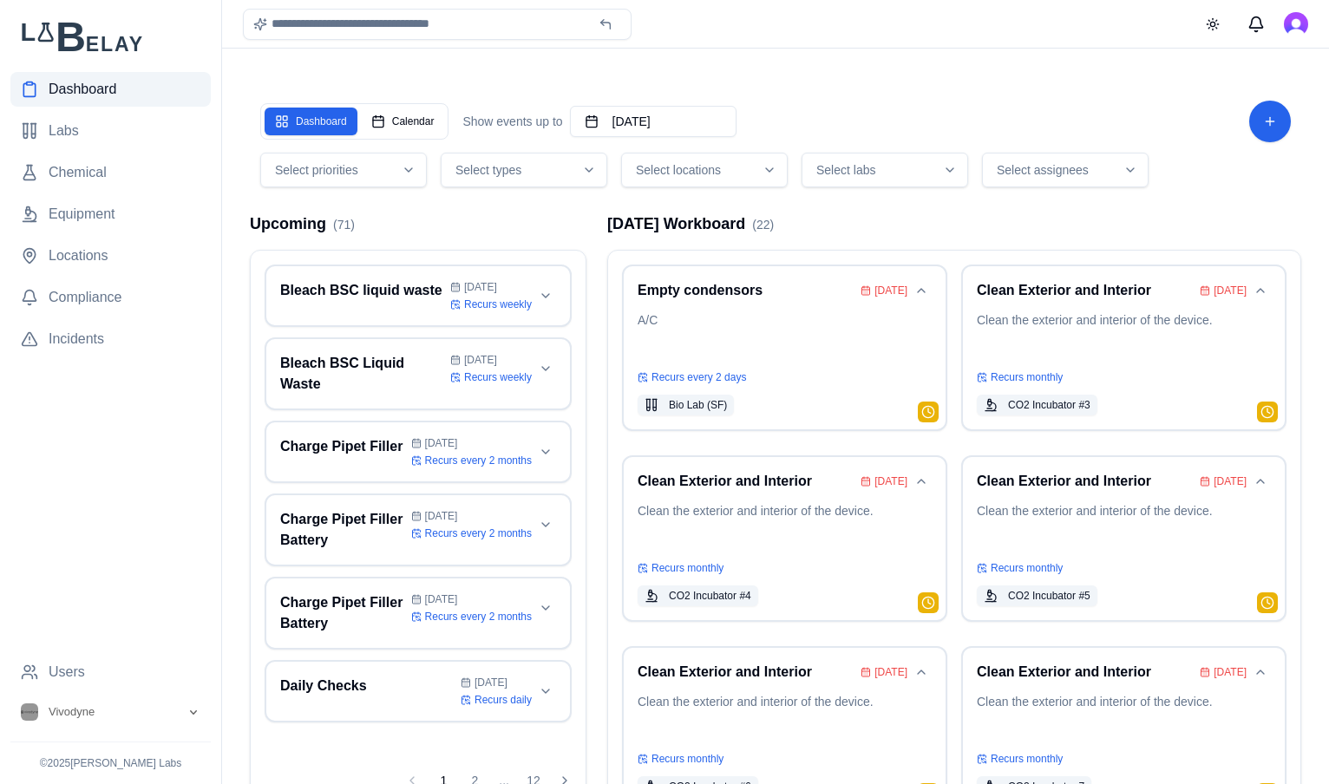
click at [983, 66] on main "Dashboard Calendar Show events up to October 18th, 2025 Select priorities Selec…" at bounding box center [775, 459] width 1107 height 919
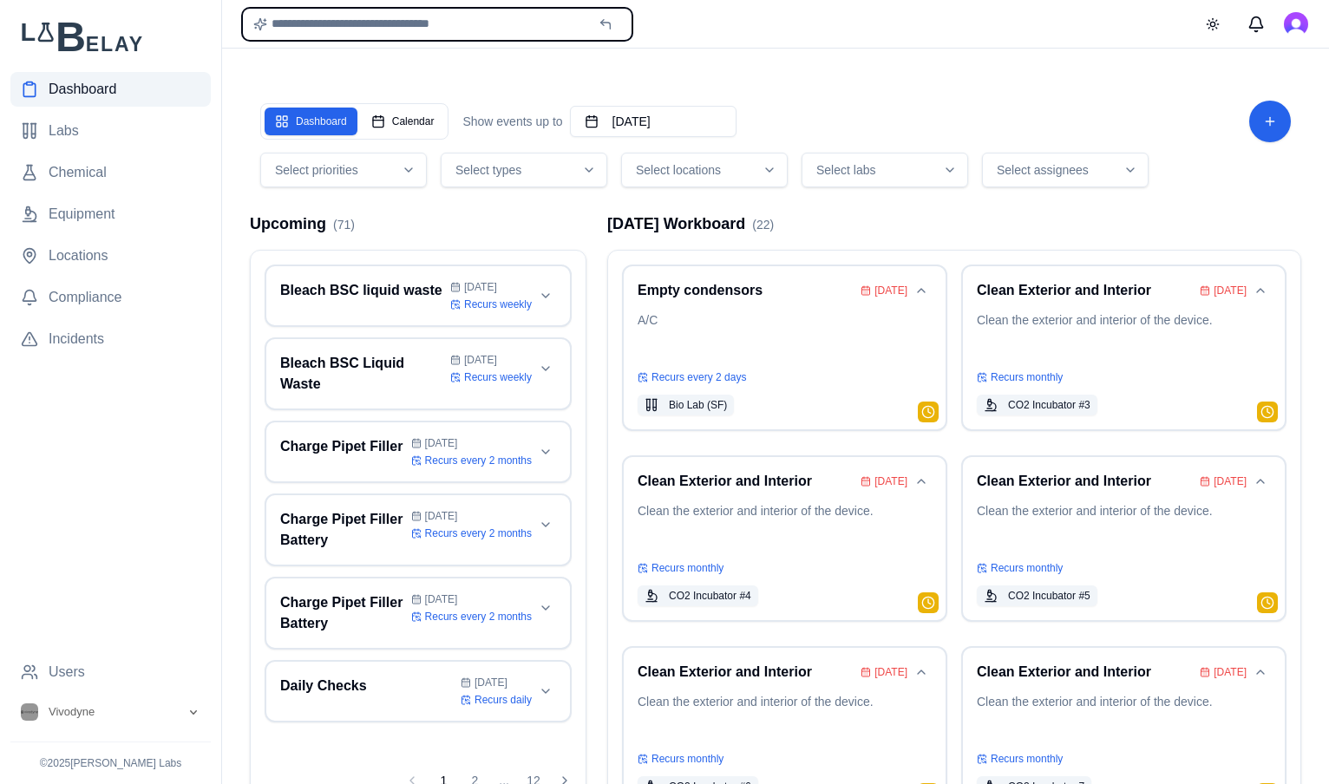
click at [483, 17] on input "text" at bounding box center [437, 24] width 389 height 31
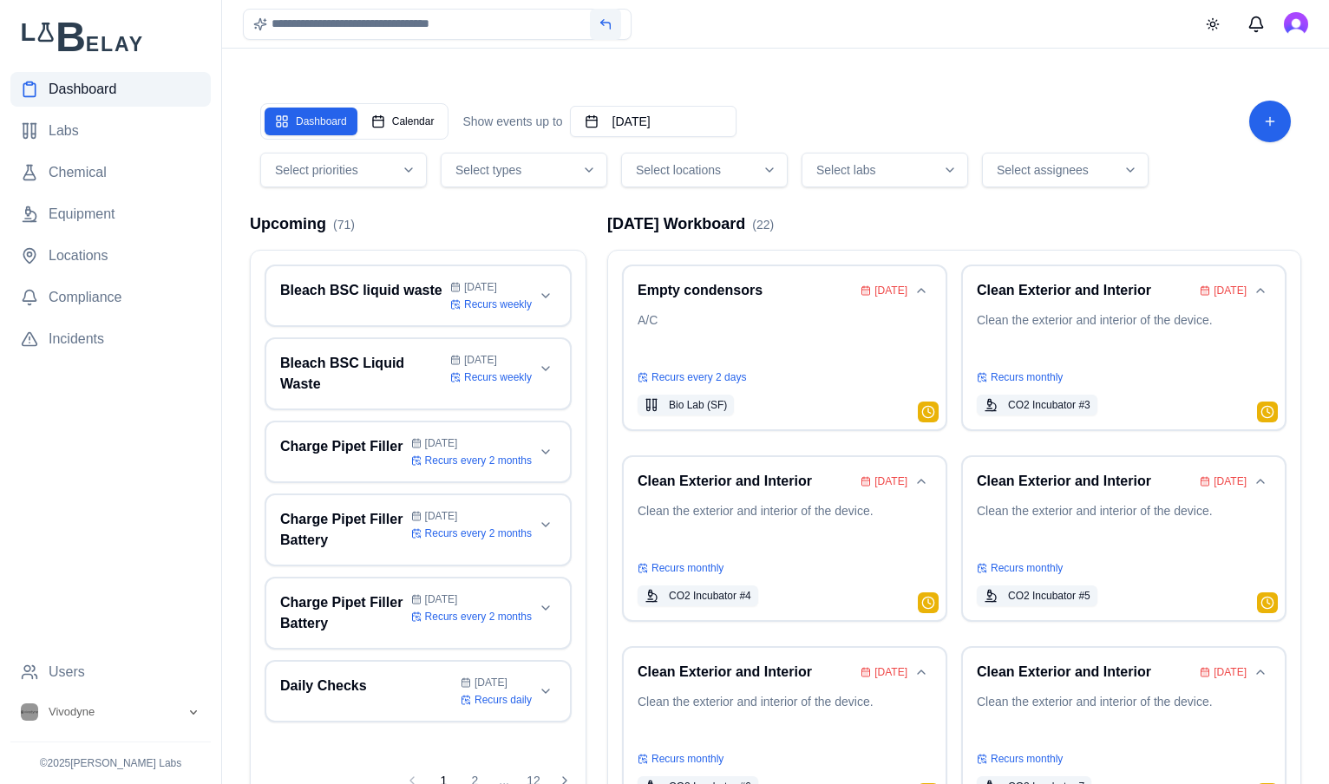
click at [604, 20] on button at bounding box center [605, 24] width 31 height 31
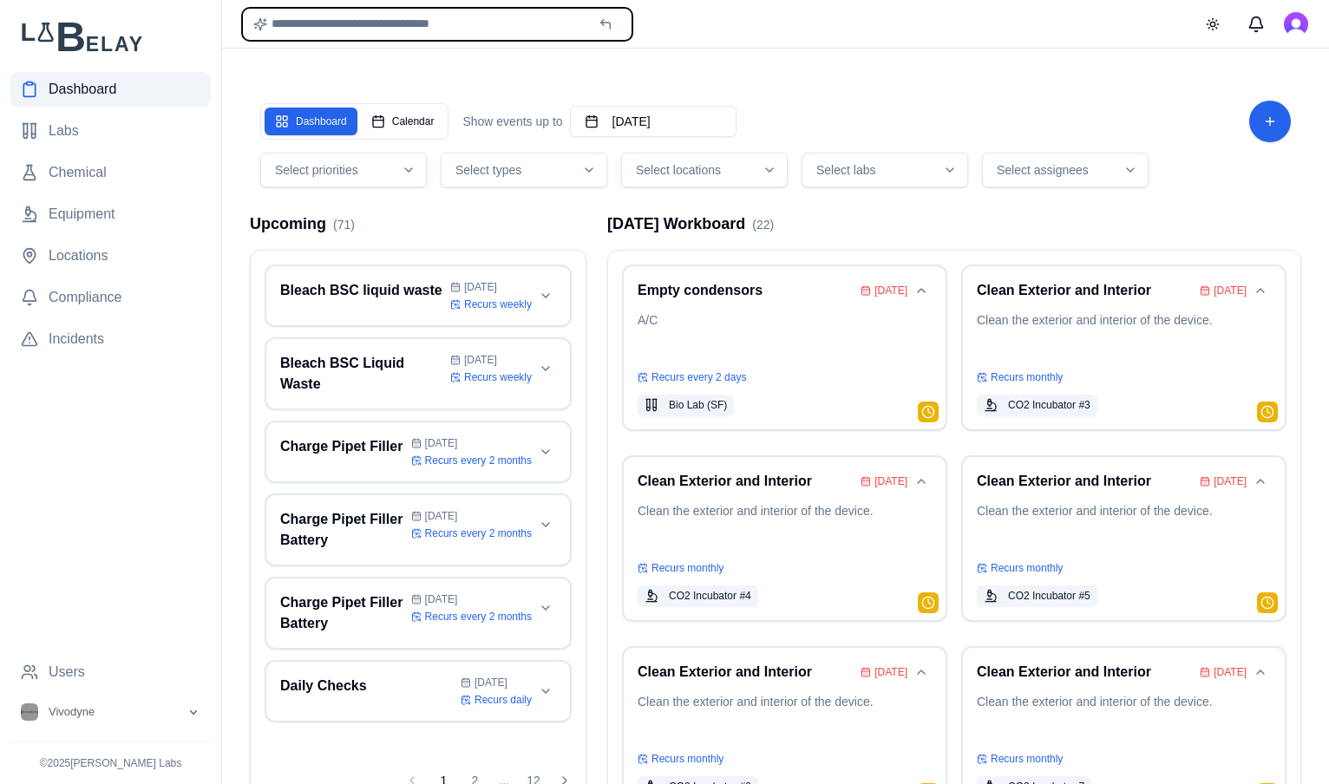
click at [517, 17] on input "text" at bounding box center [437, 24] width 389 height 31
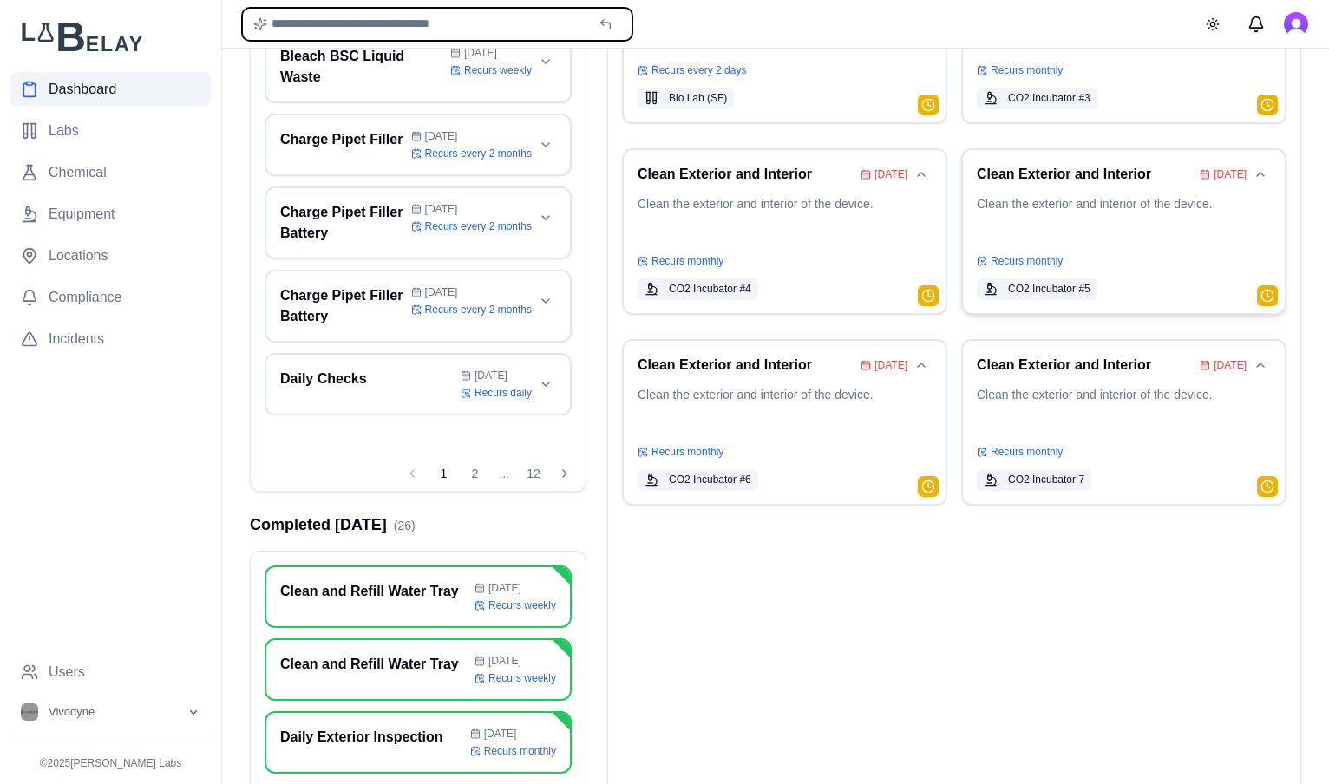
scroll to position [340, 0]
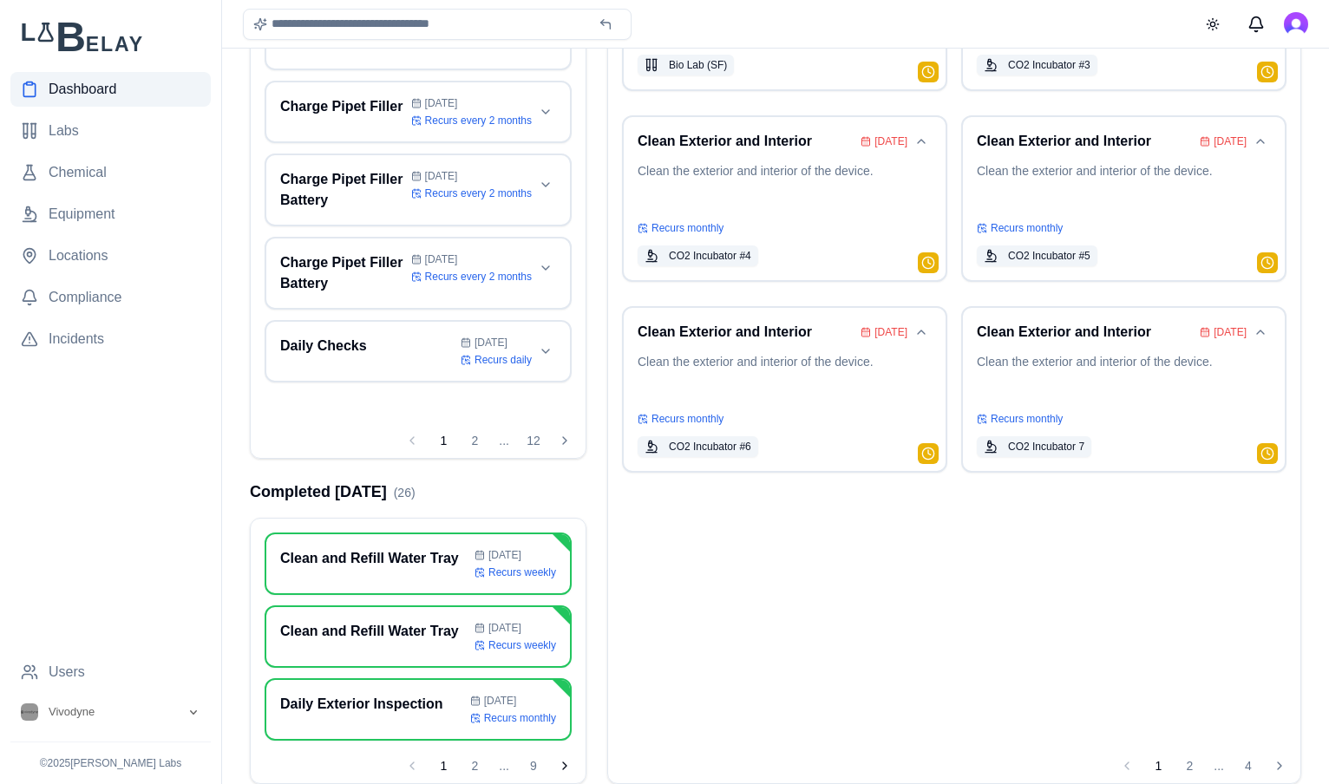
click at [560, 761] on icon "Next page" at bounding box center [565, 766] width 14 height 14
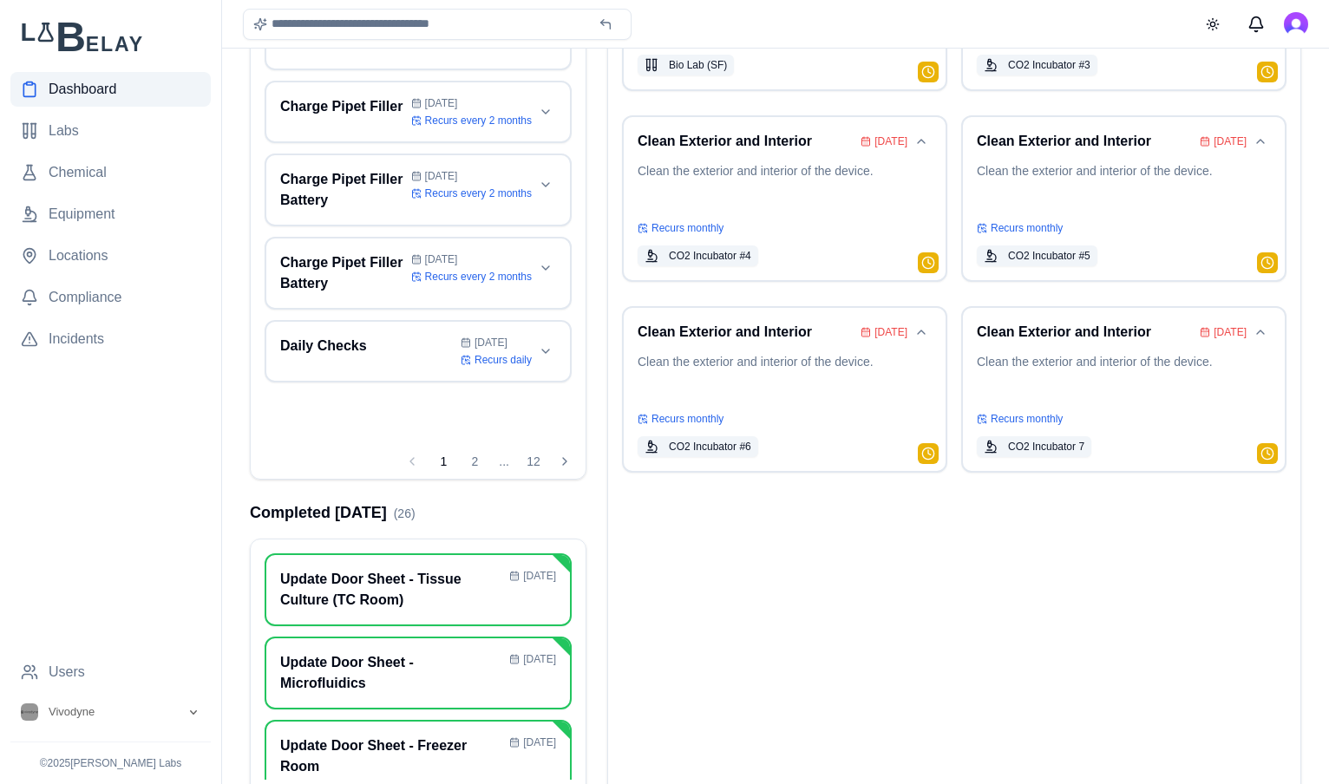
click at [560, 783] on button "Next page" at bounding box center [565, 797] width 28 height 28
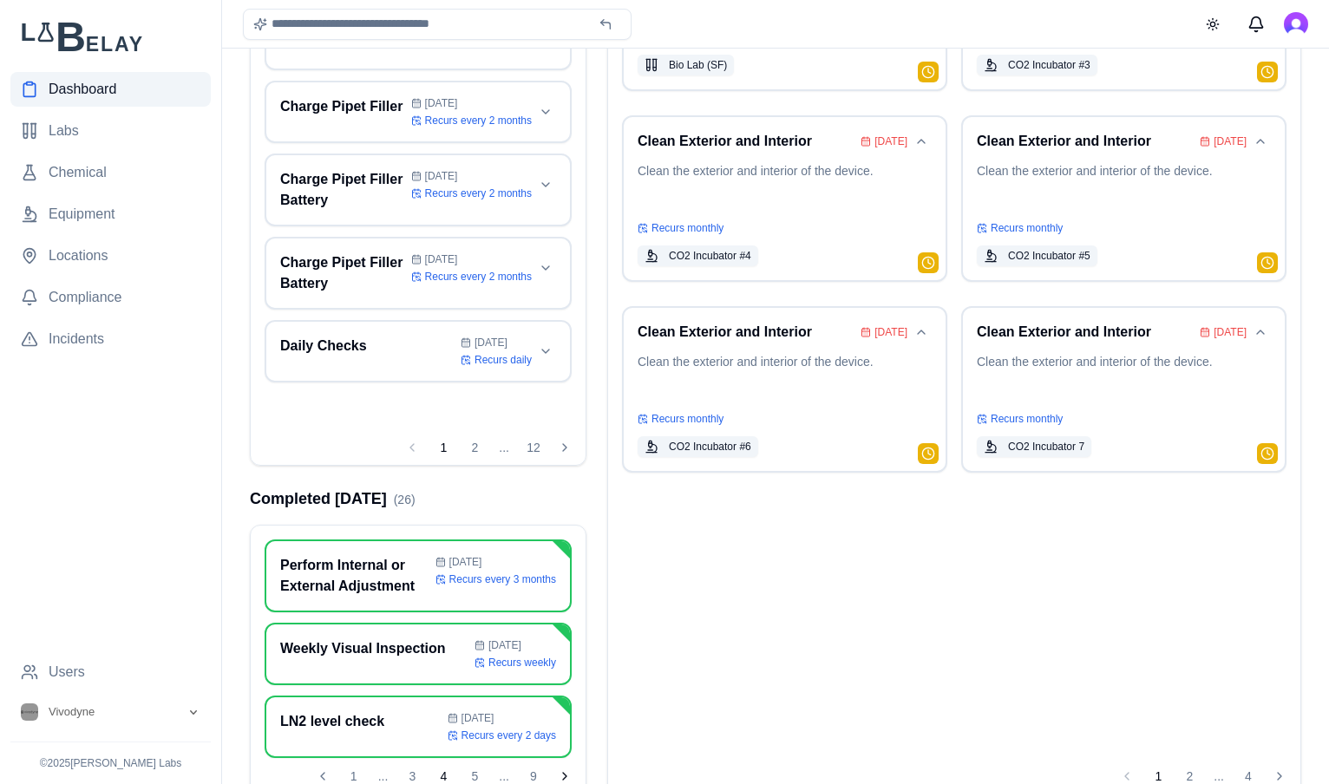
click at [560, 762] on button "Next page" at bounding box center [565, 776] width 28 height 28
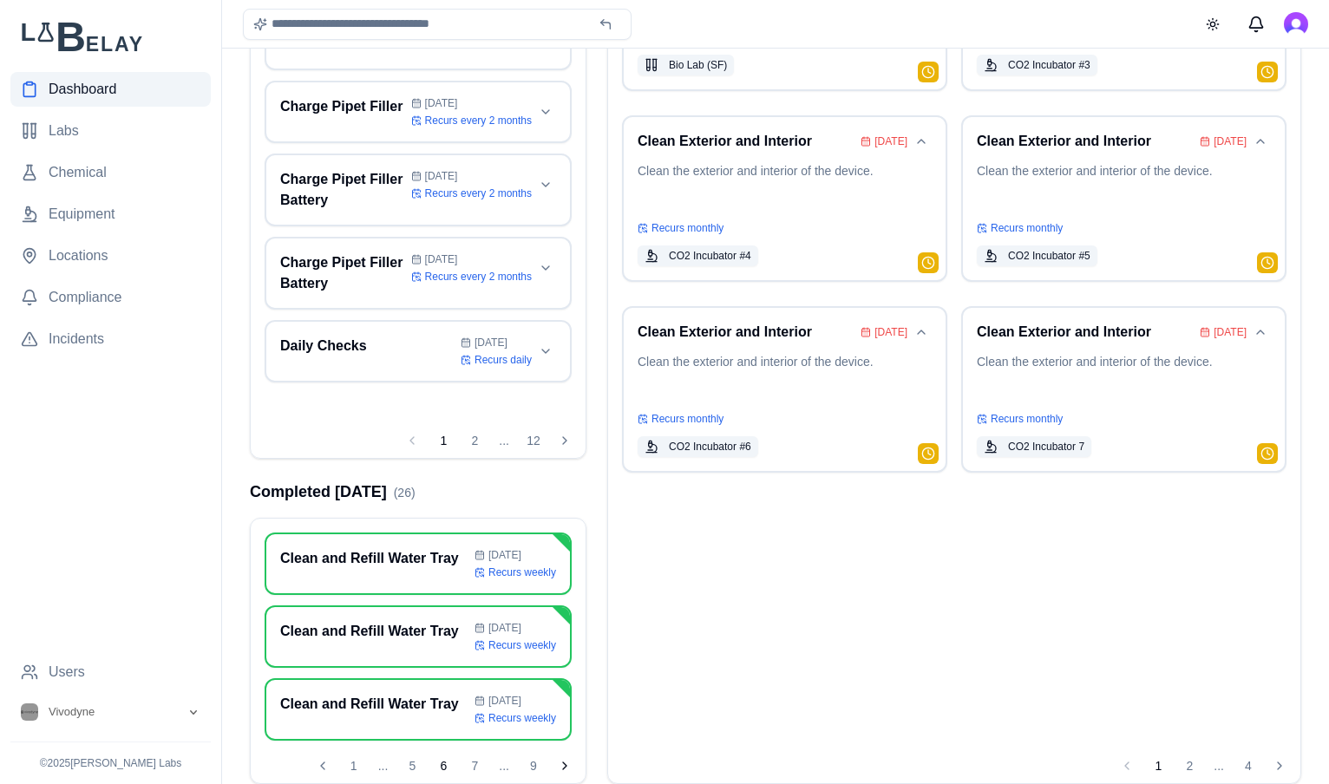
click at [560, 761] on icon "Next page" at bounding box center [565, 766] width 14 height 14
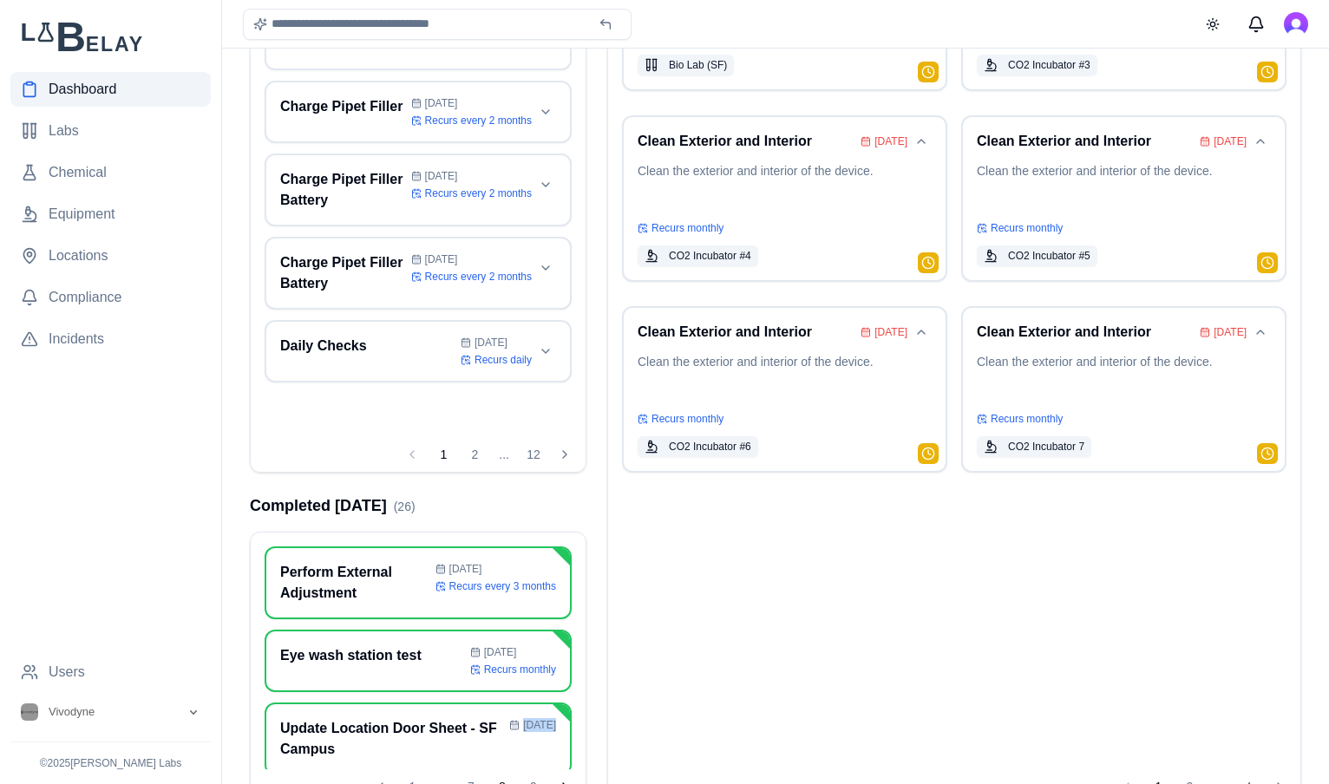
click at [560, 761] on div "Update Location Door Sheet - SF Campus Aug 19" at bounding box center [418, 738] width 307 height 73
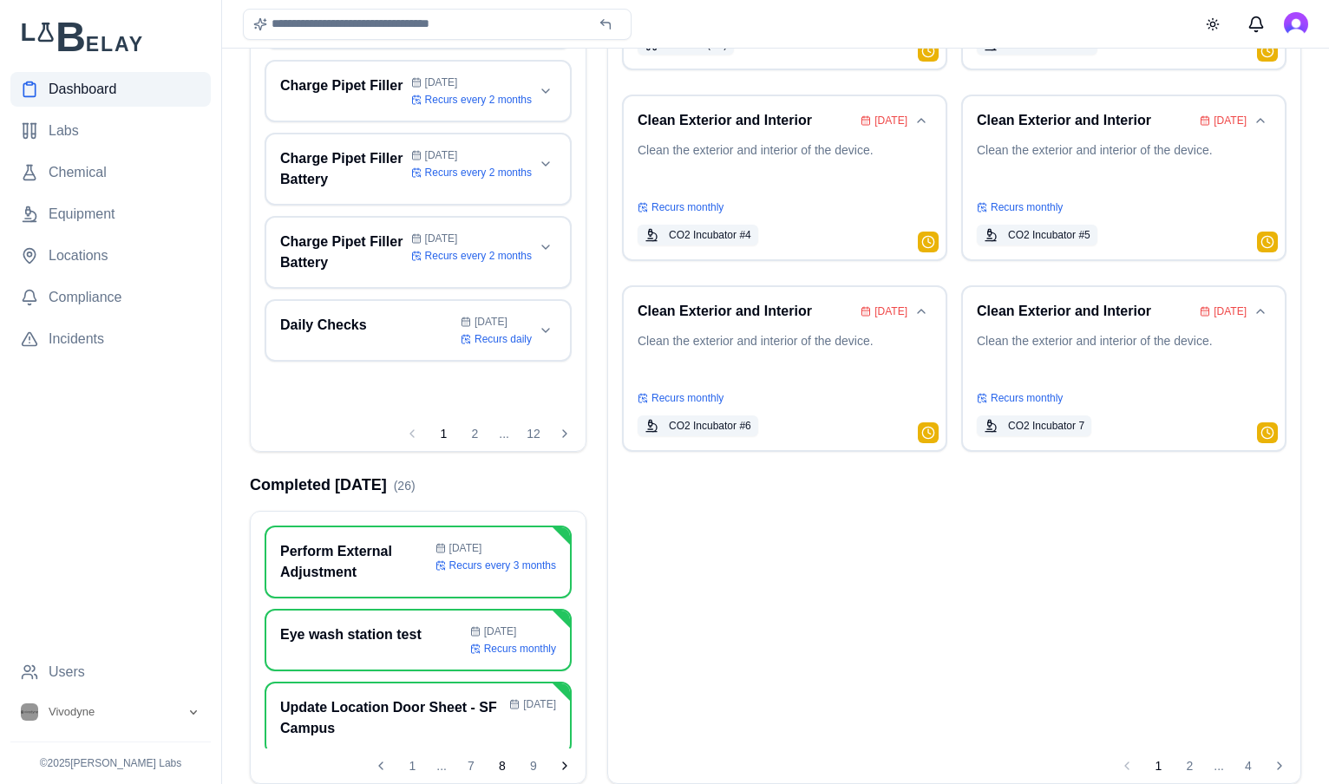
click at [560, 761] on icon "Next page" at bounding box center [565, 766] width 14 height 14
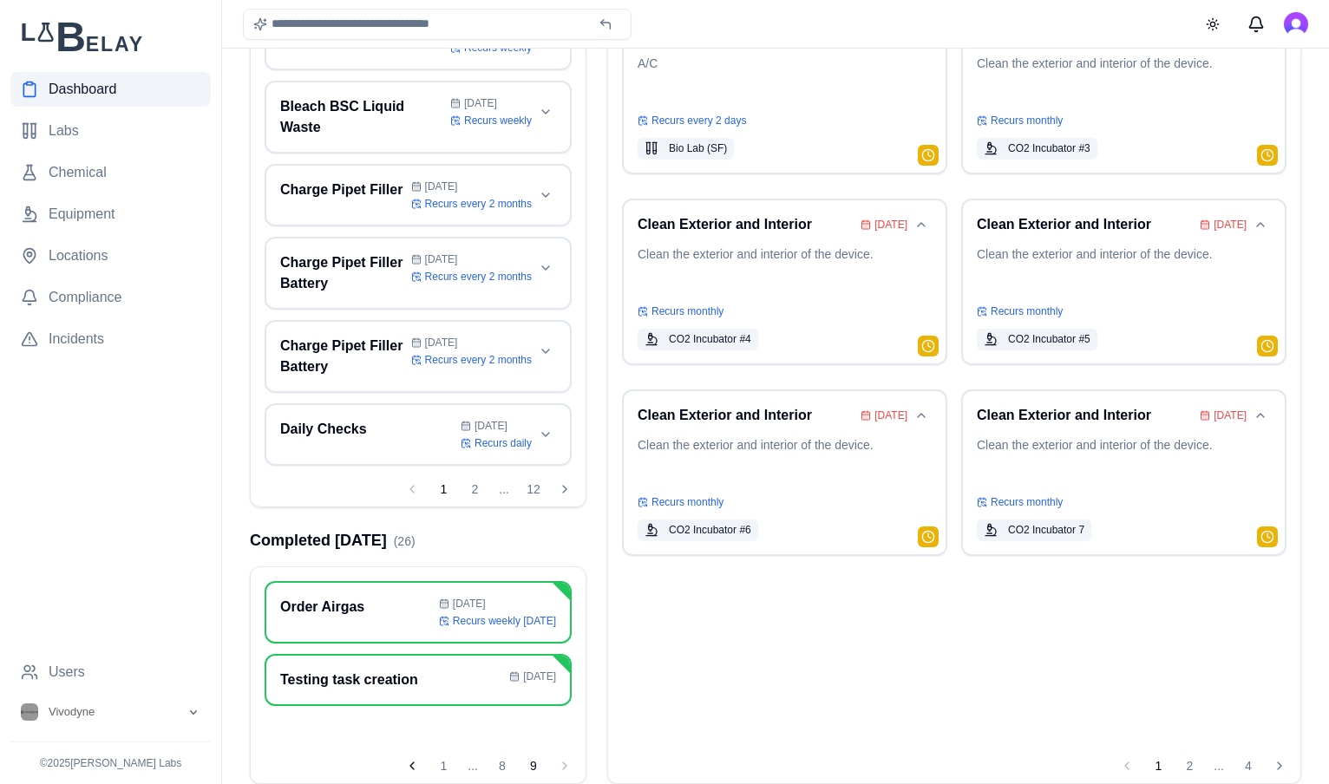
click at [417, 759] on icon "Previous page" at bounding box center [412, 766] width 14 height 14
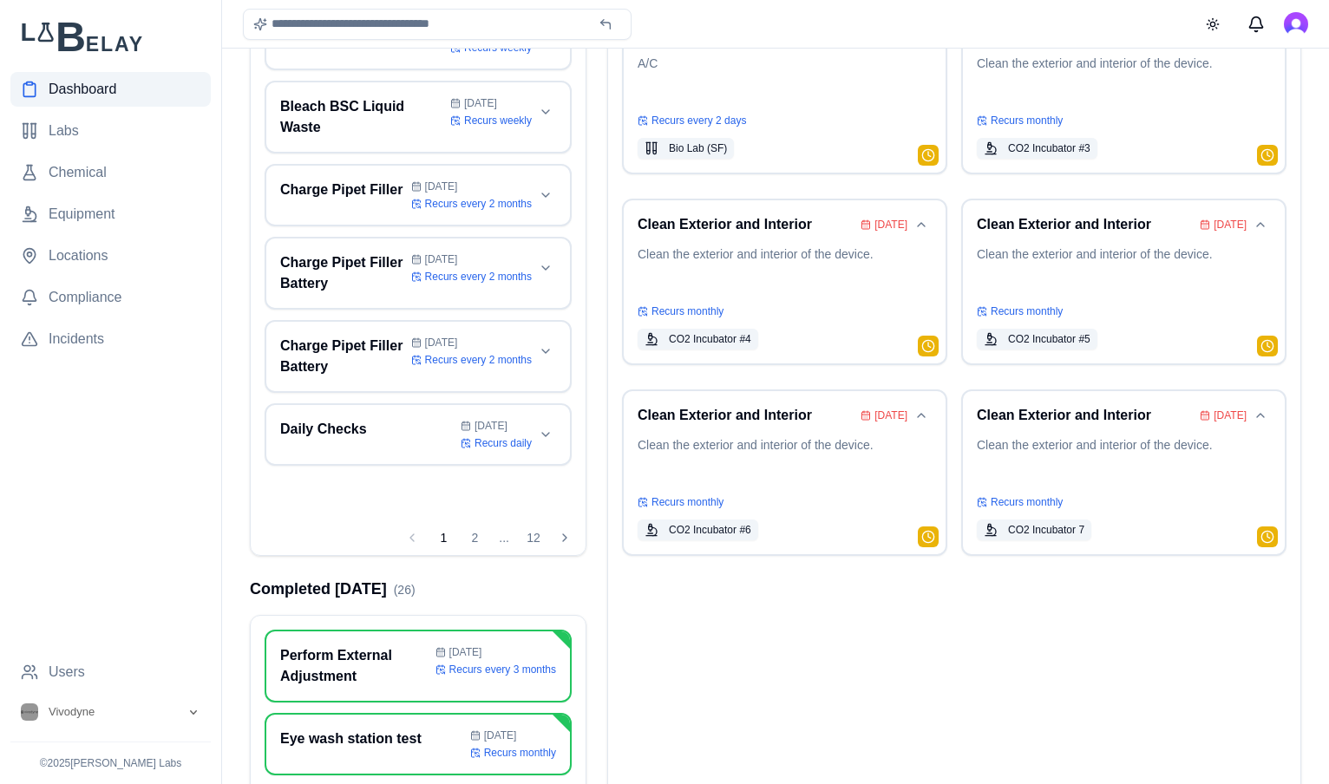
click at [417, 759] on div "Eye wash station test Aug 17 Recurs monthly" at bounding box center [418, 743] width 276 height 31
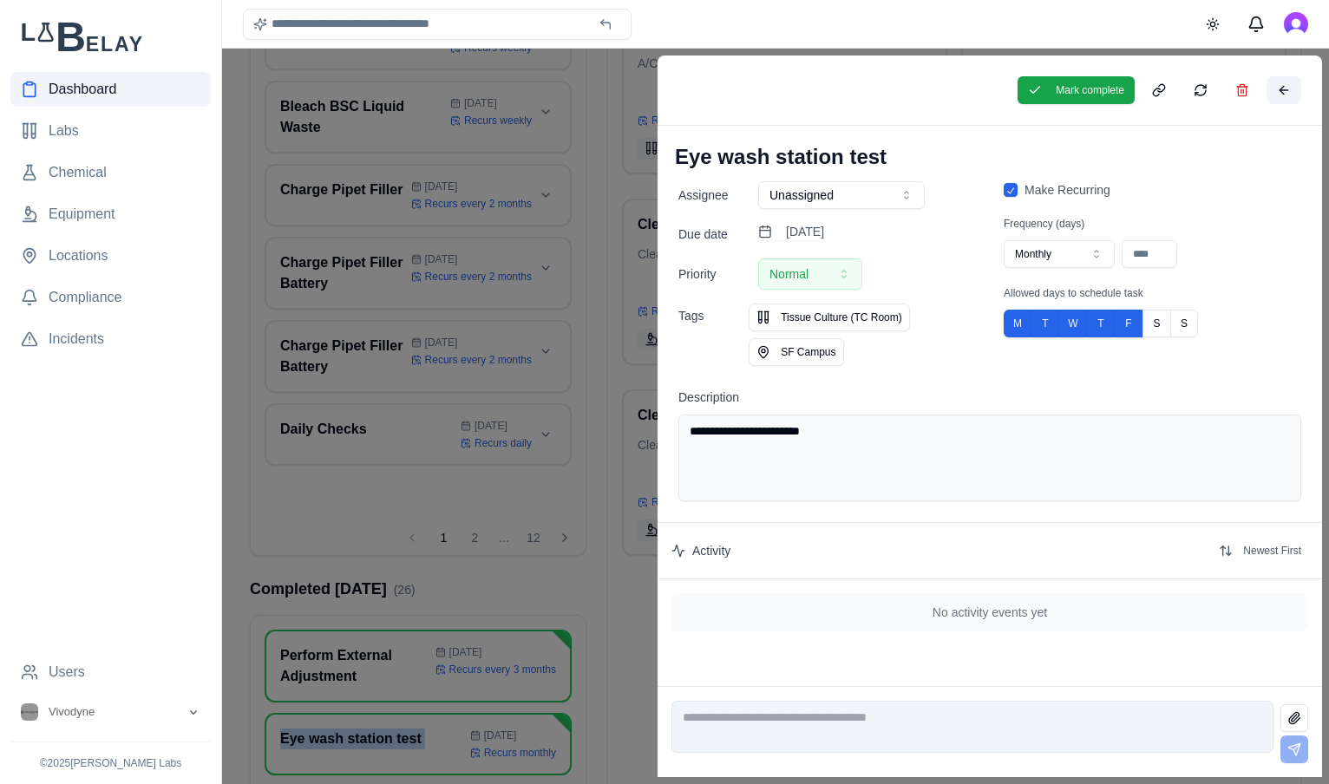
click at [1288, 82] on button at bounding box center [1283, 90] width 35 height 28
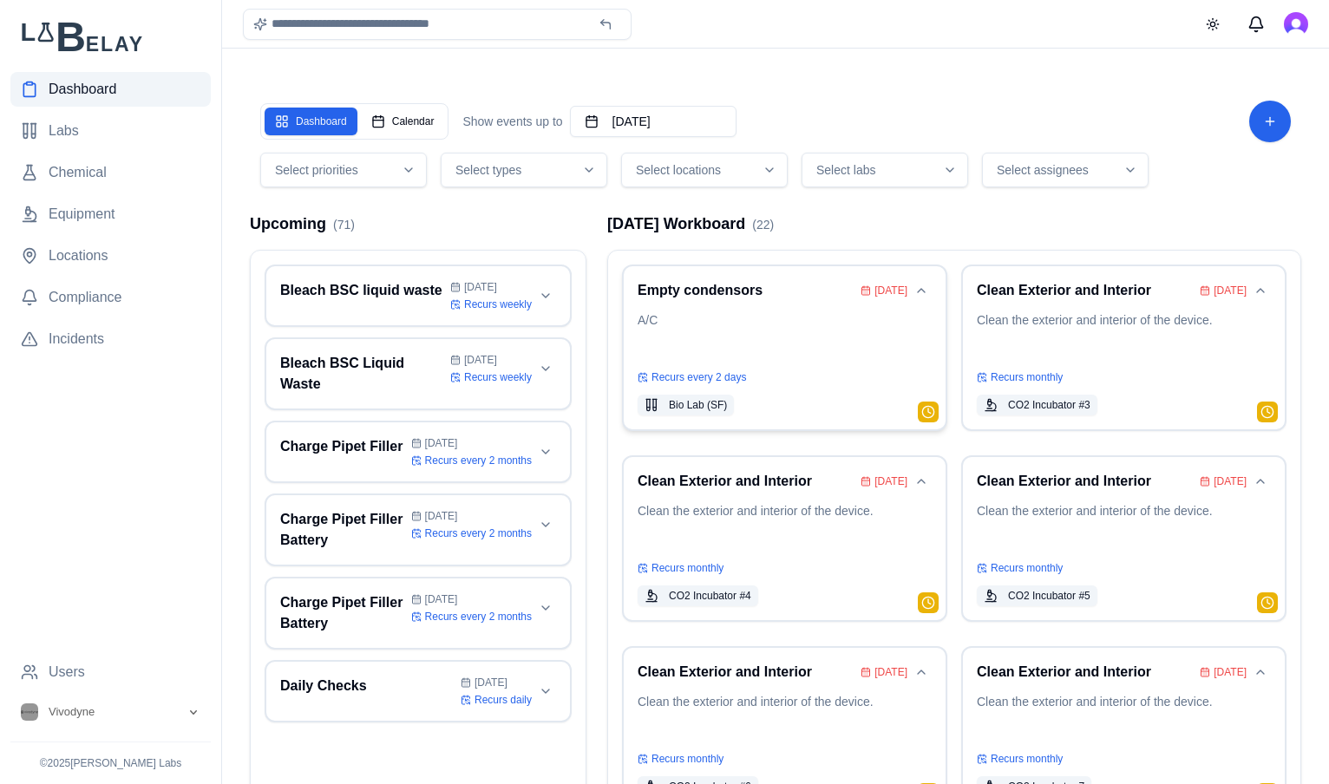
click at [865, 341] on p "A/C" at bounding box center [784, 335] width 294 height 49
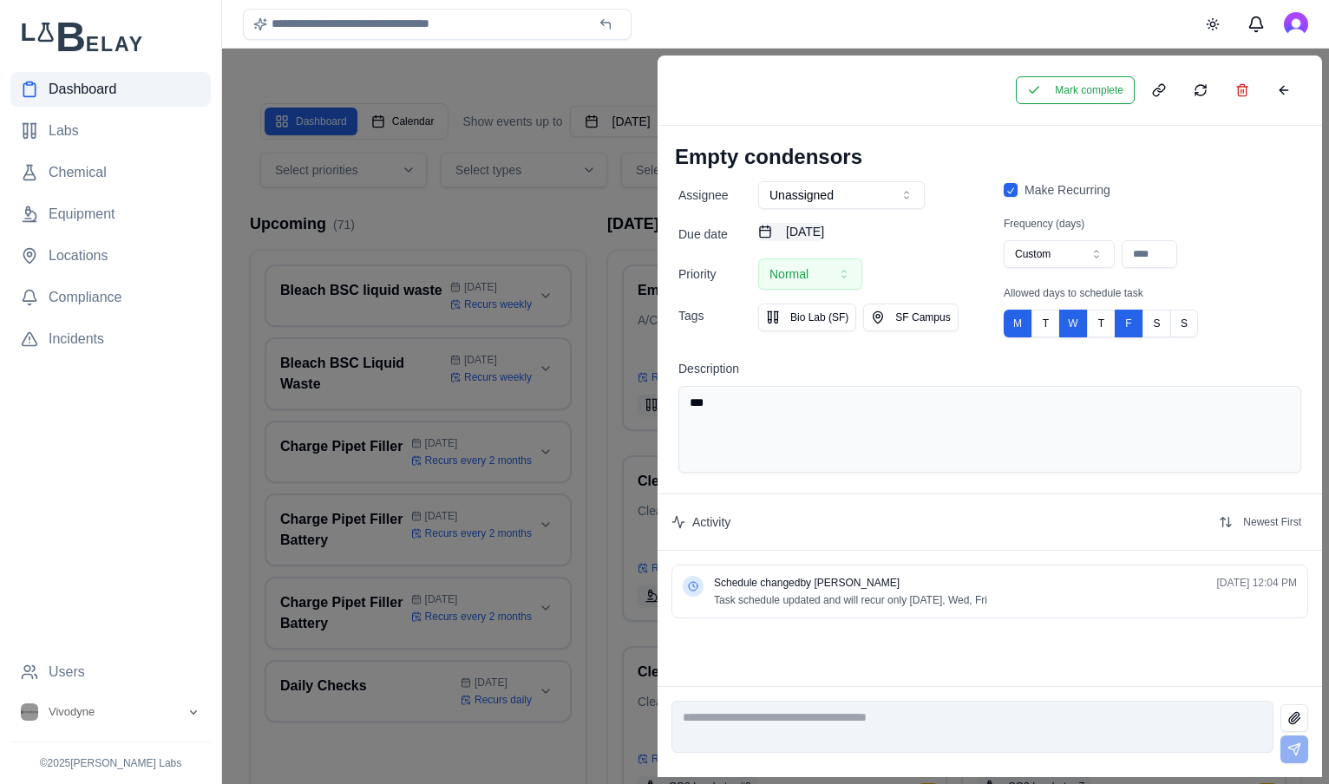
click at [824, 233] on button "August 1st, 2025" at bounding box center [791, 231] width 66 height 17
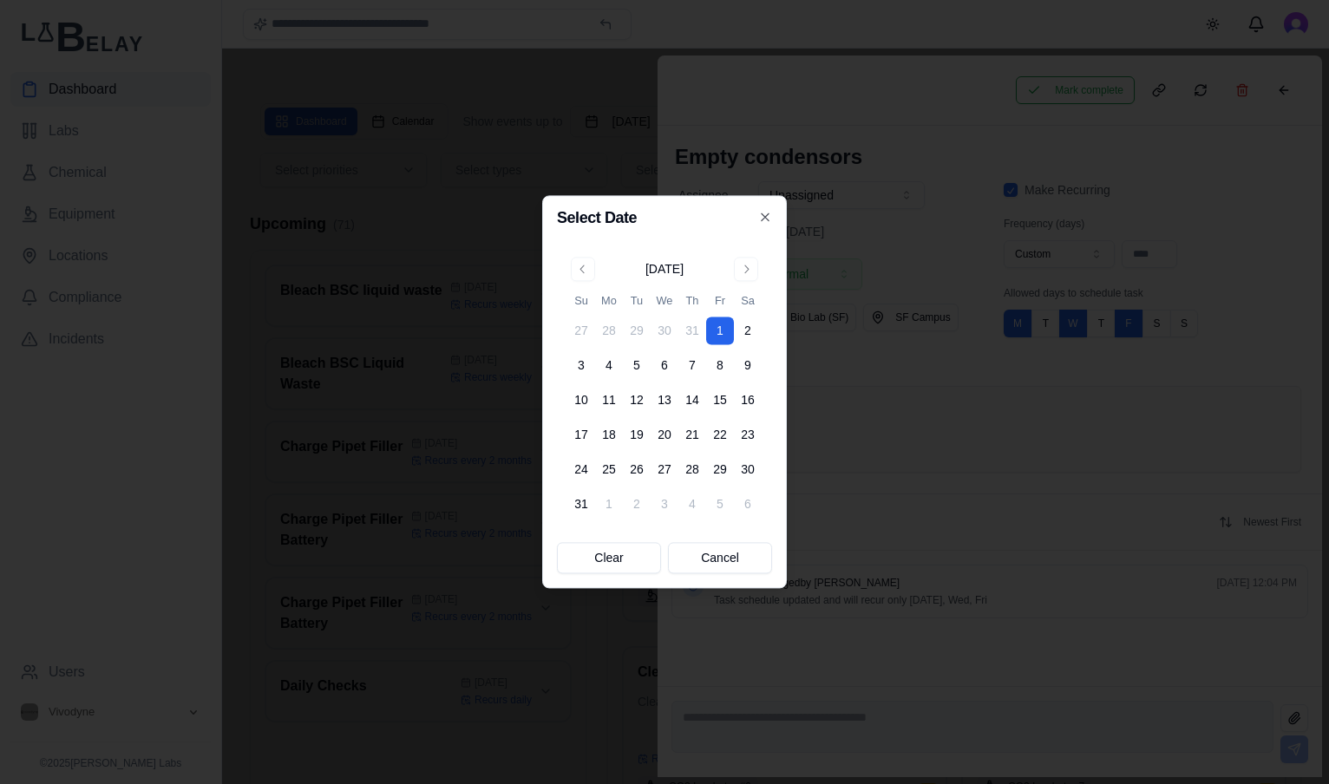
click at [975, 147] on div at bounding box center [664, 392] width 1329 height 784
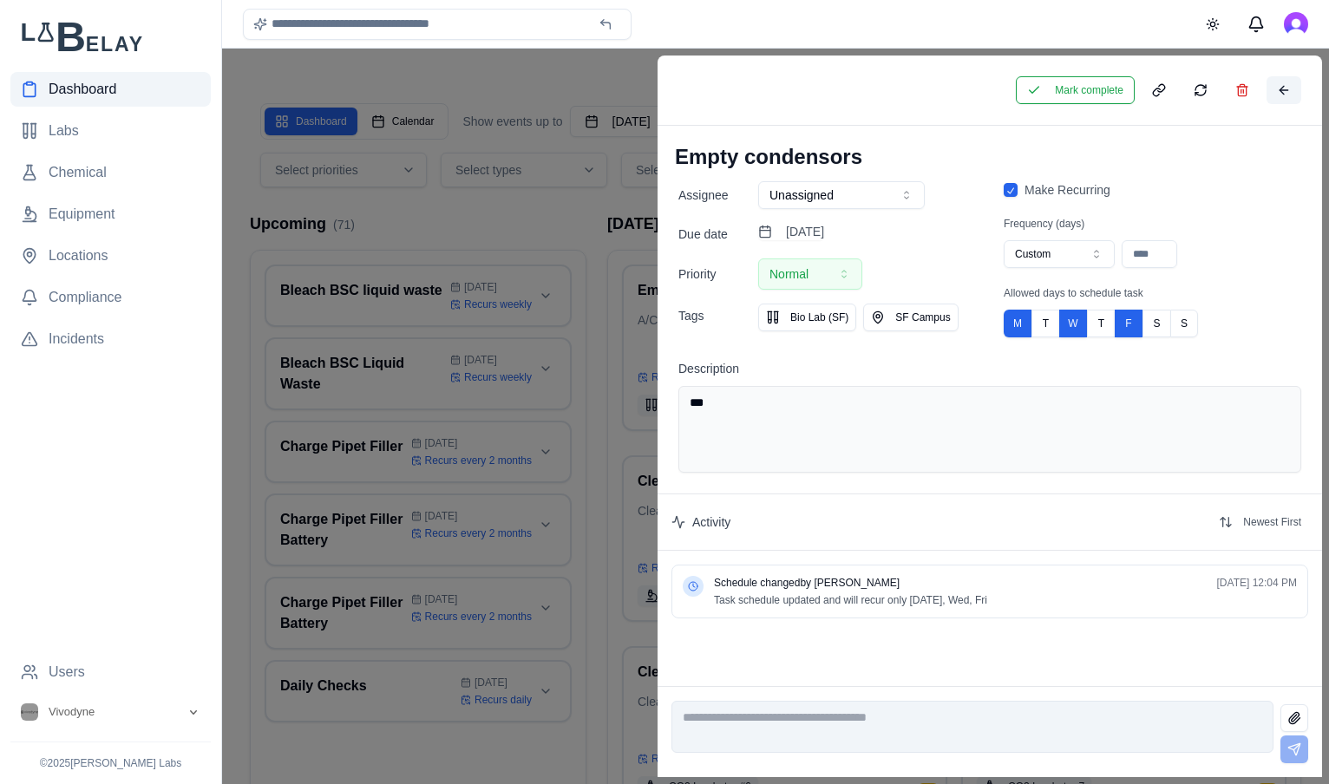
click at [1283, 84] on button at bounding box center [1283, 90] width 35 height 28
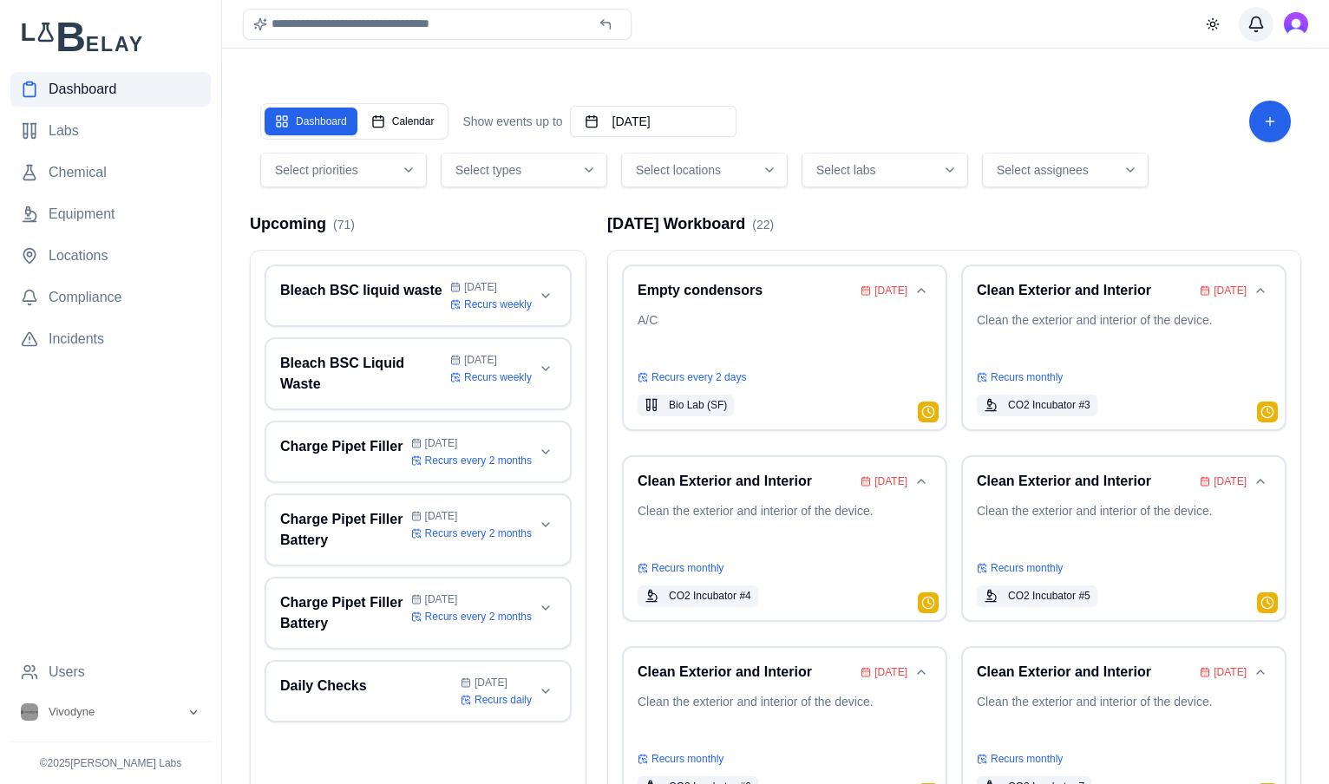
click at [1265, 28] on button "Messages" at bounding box center [1255, 24] width 35 height 35
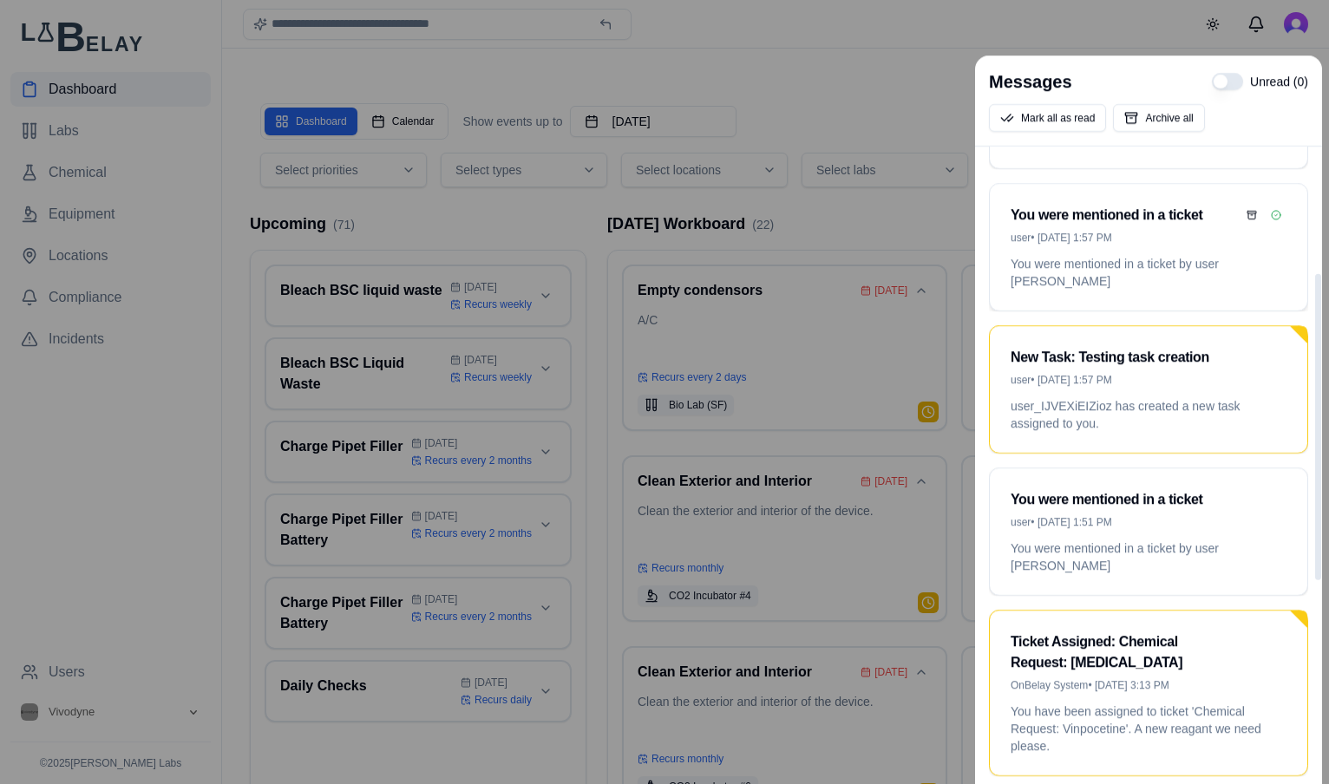
scroll to position [272, 0]
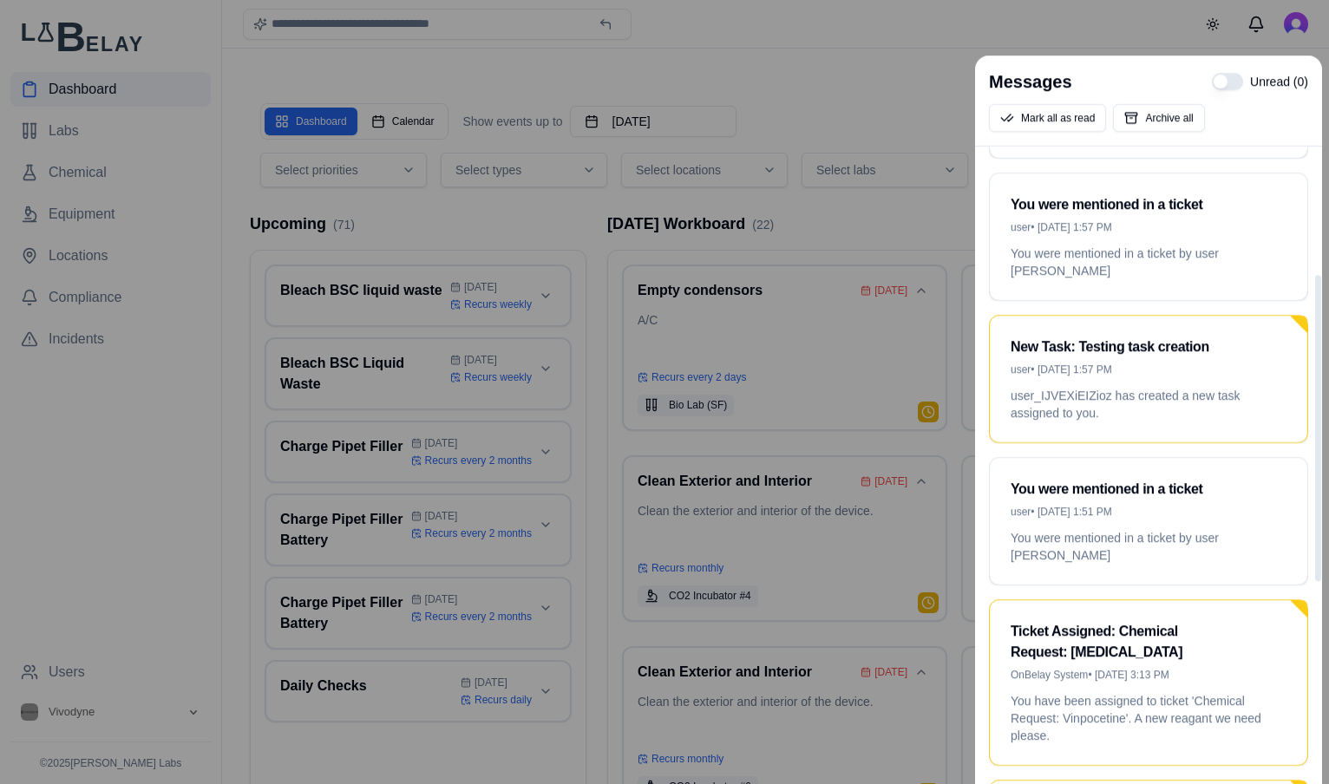
click at [1112, 25] on div at bounding box center [664, 392] width 1329 height 784
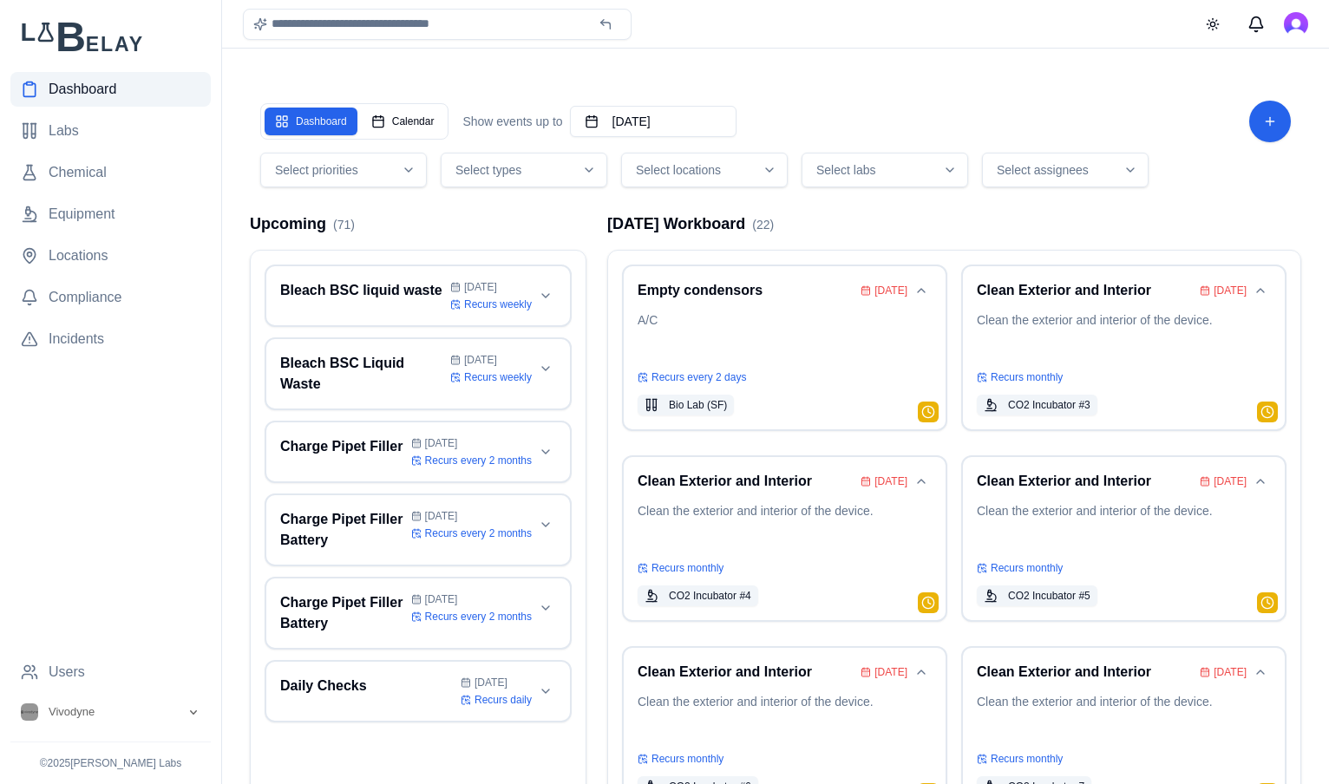
click at [991, 71] on div "Dashboard Calendar Show events up to October 18th, 2025 Select priorities Selec…" at bounding box center [775, 487] width 1079 height 836
click at [1108, 116] on div "Dashboard Calendar Show events up to October 18th, 2025" at bounding box center [775, 122] width 1030 height 42
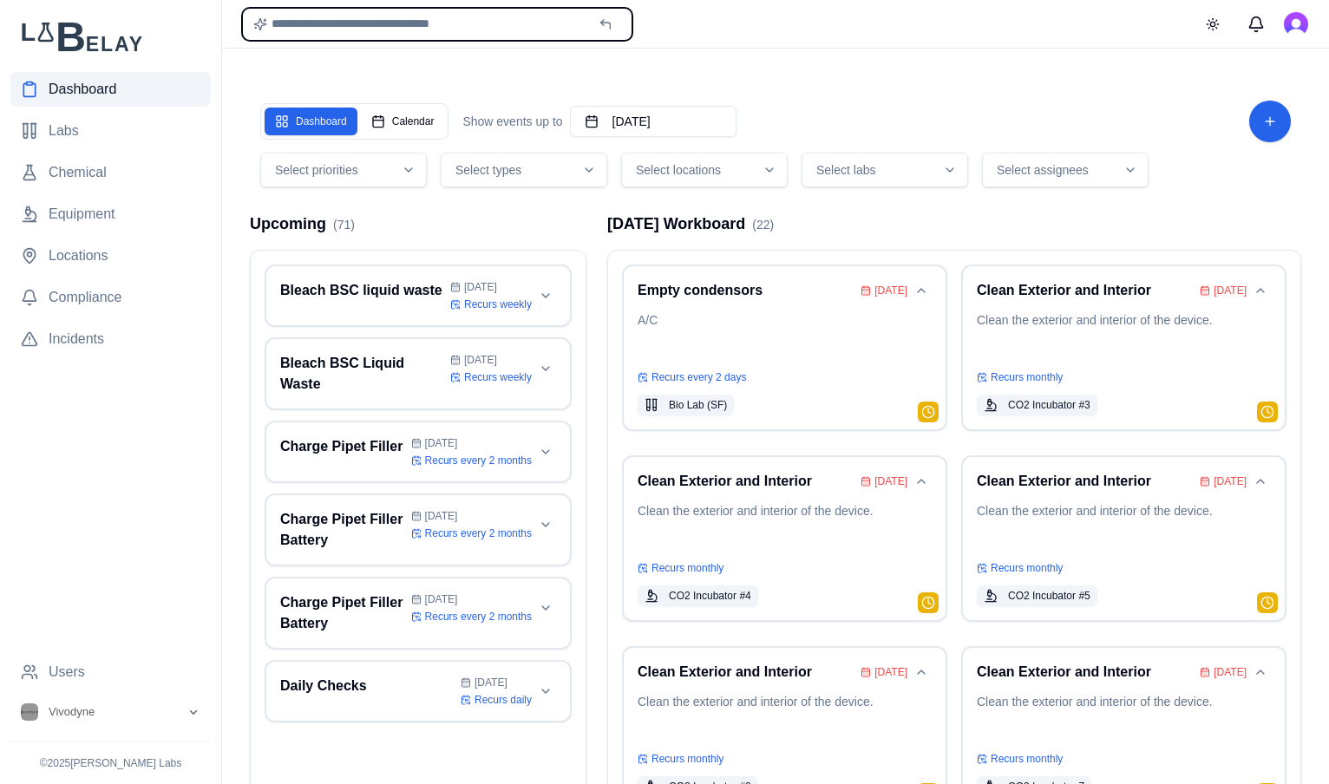
click at [420, 29] on input "text" at bounding box center [437, 24] width 389 height 31
type input "**********"
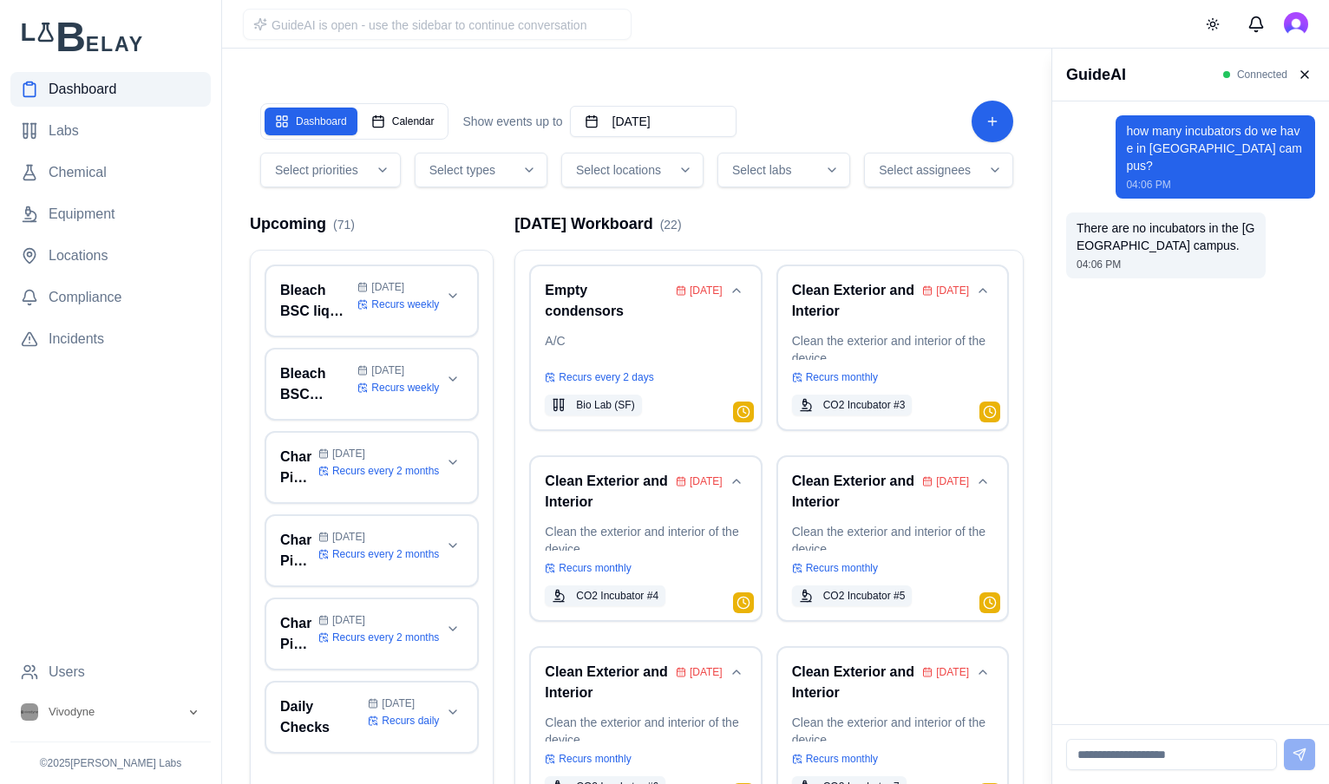
click at [1126, 743] on input at bounding box center [1171, 754] width 211 height 31
type input "**********"
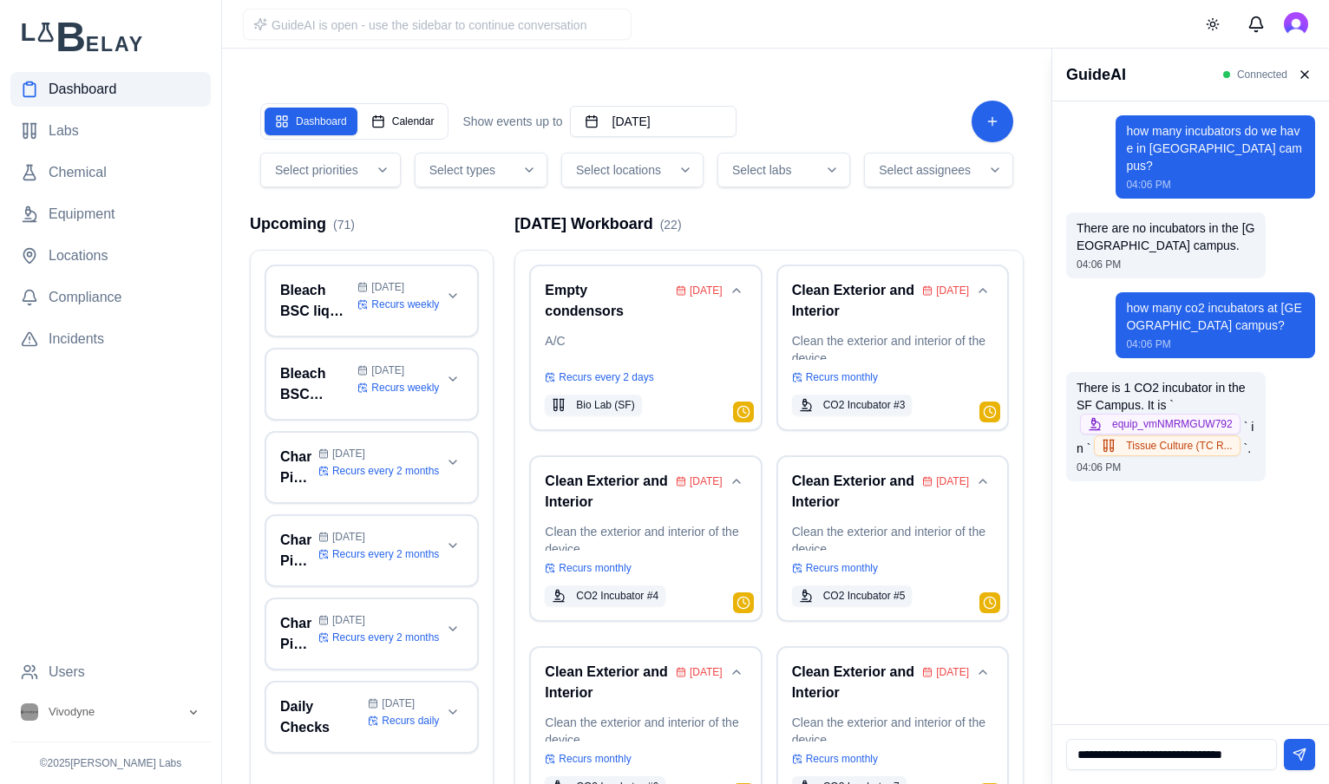
type input "**********"
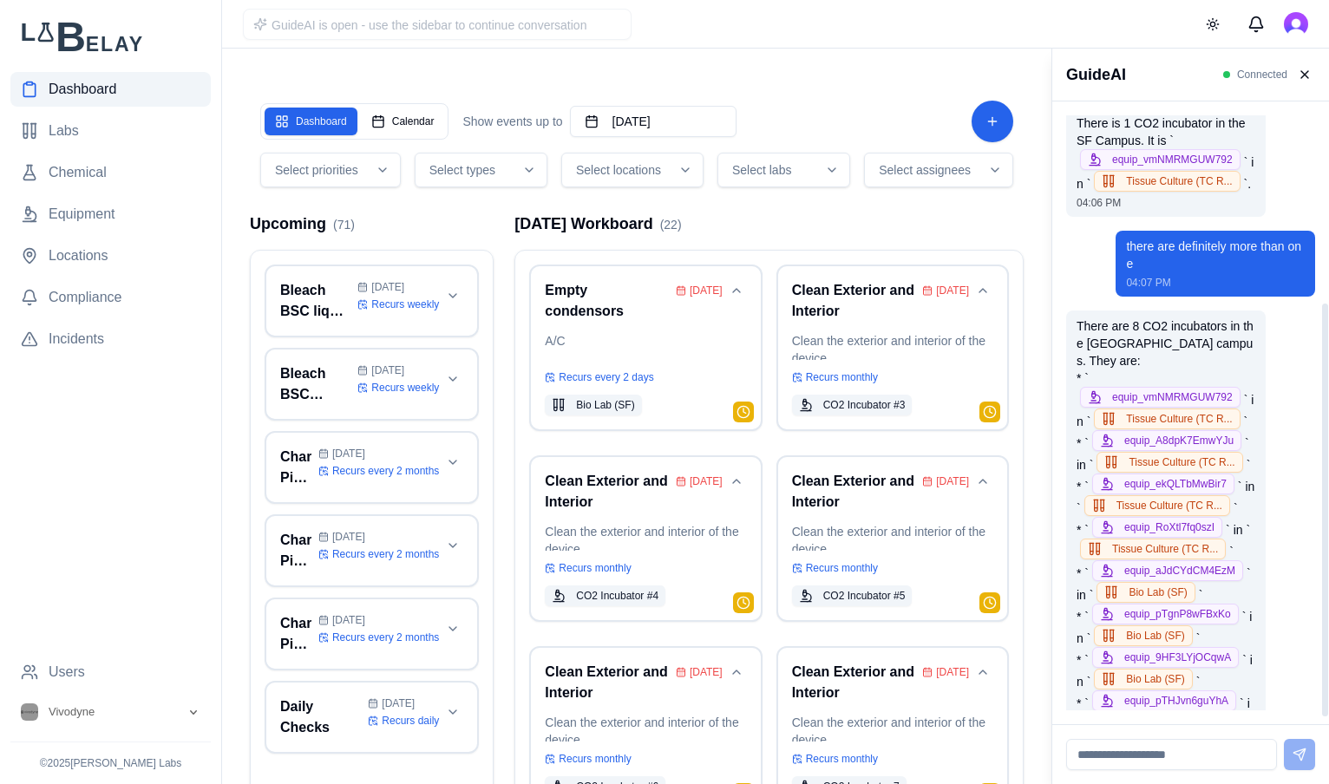
scroll to position [299, 0]
